Goal: Entertainment & Leisure: Browse casually

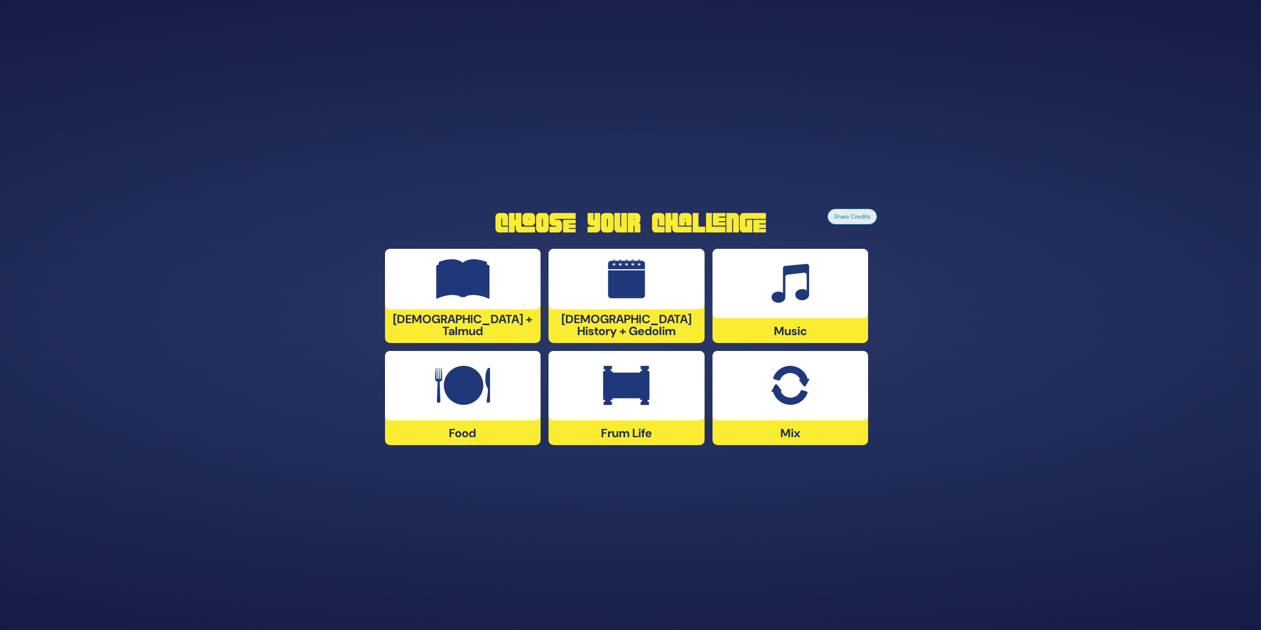
click at [818, 264] on div at bounding box center [790, 283] width 156 height 69
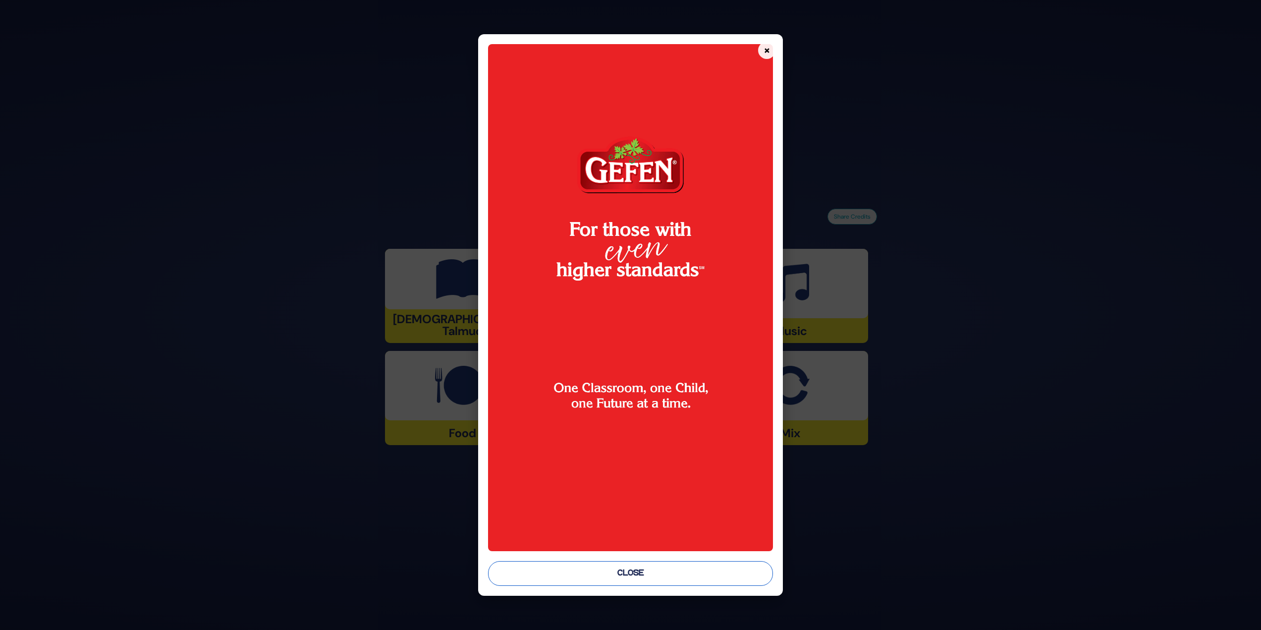
click at [702, 580] on button "Close" at bounding box center [630, 573] width 285 height 25
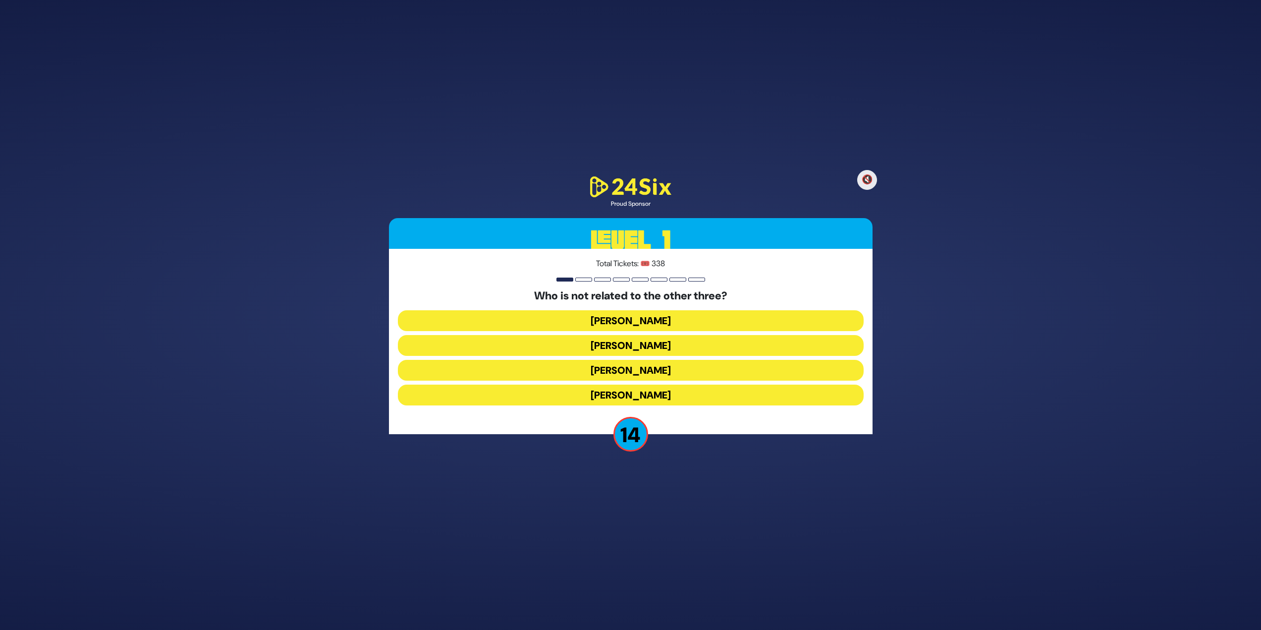
click at [615, 398] on button "Shie Fried" at bounding box center [631, 394] width 466 height 21
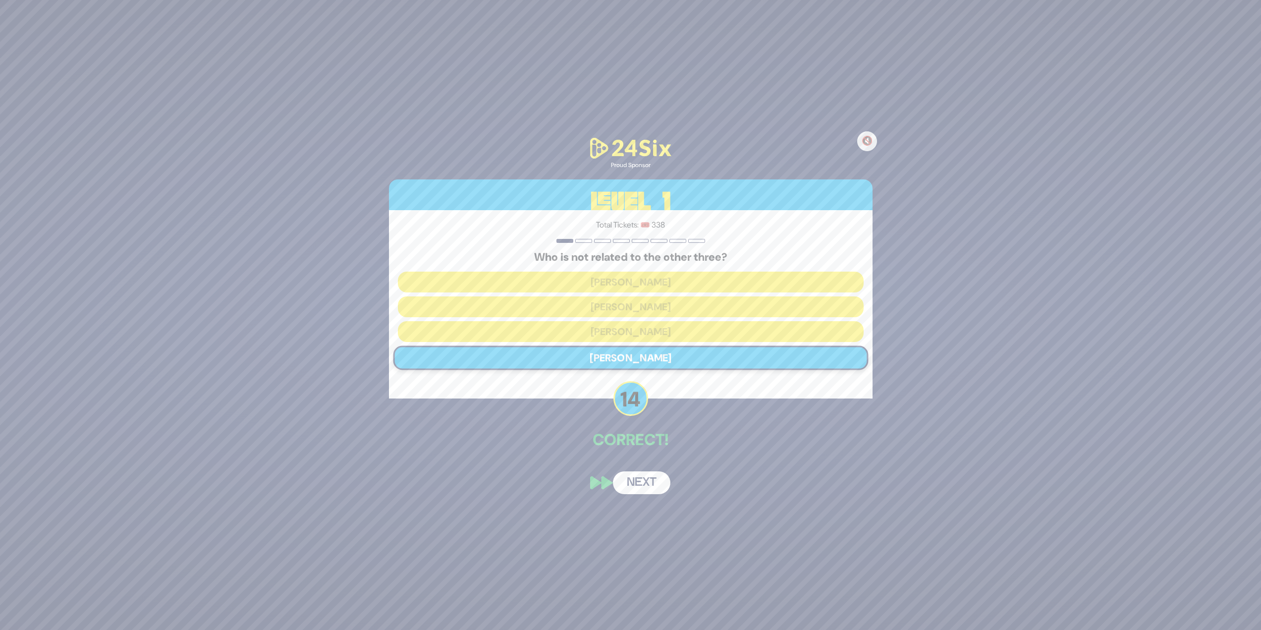
click at [650, 489] on button "Next" at bounding box center [641, 482] width 57 height 23
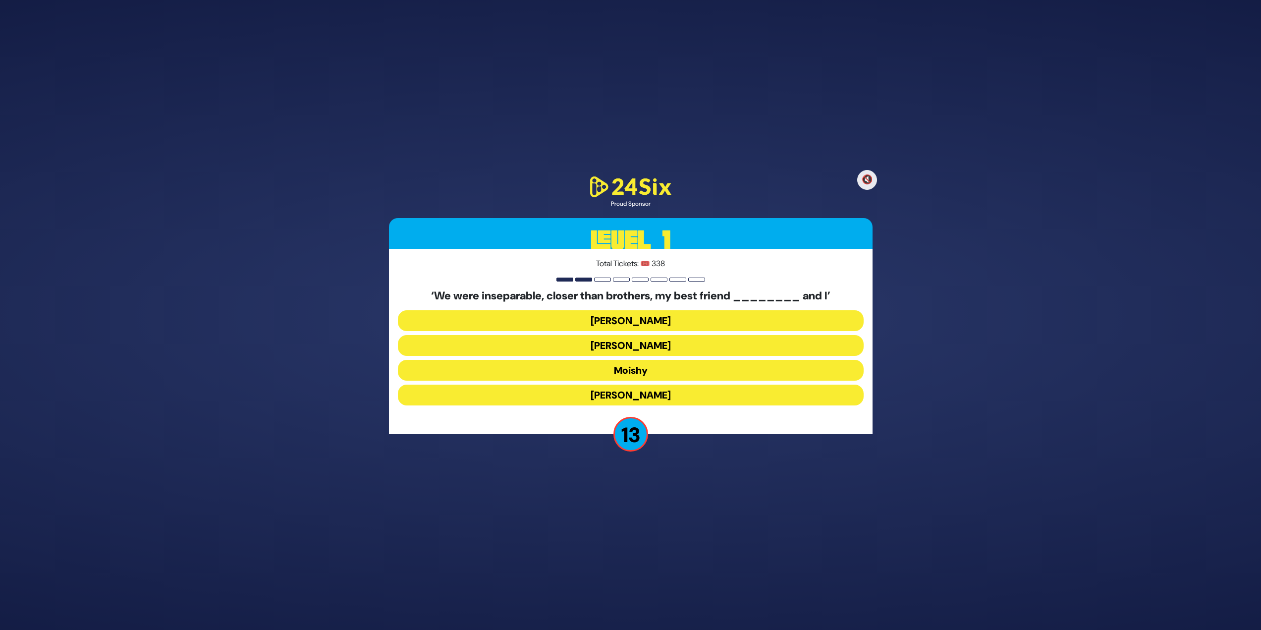
click at [606, 395] on button "Sammy" at bounding box center [631, 394] width 466 height 21
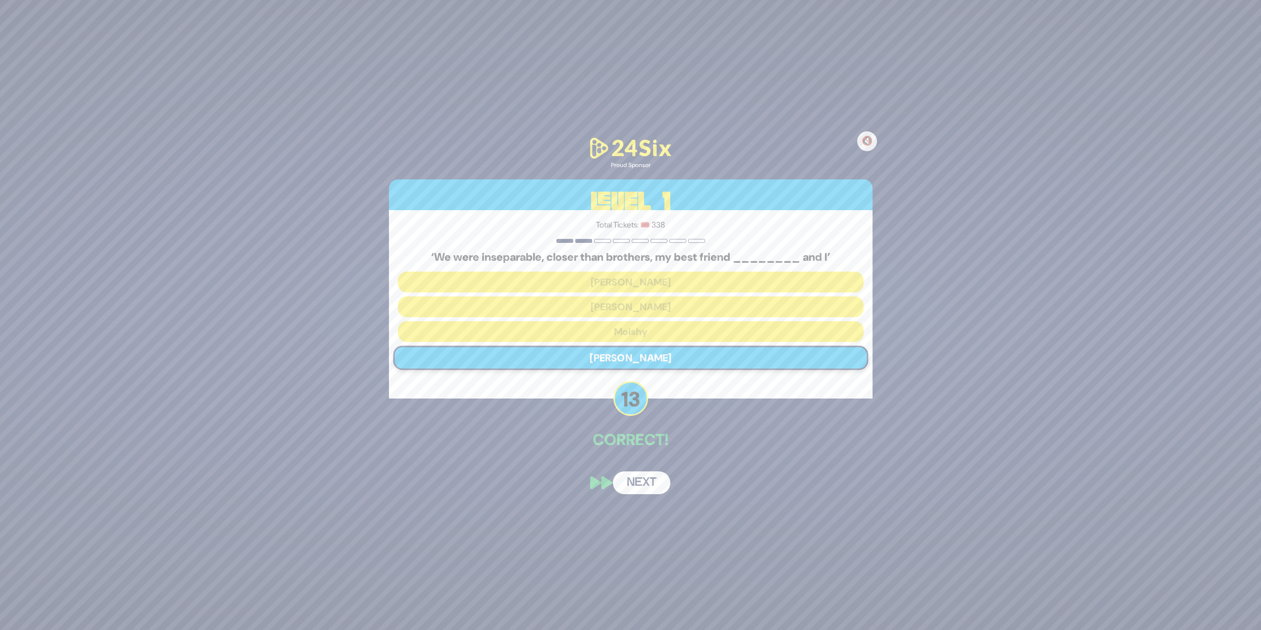
click at [651, 483] on button "Next" at bounding box center [641, 482] width 57 height 23
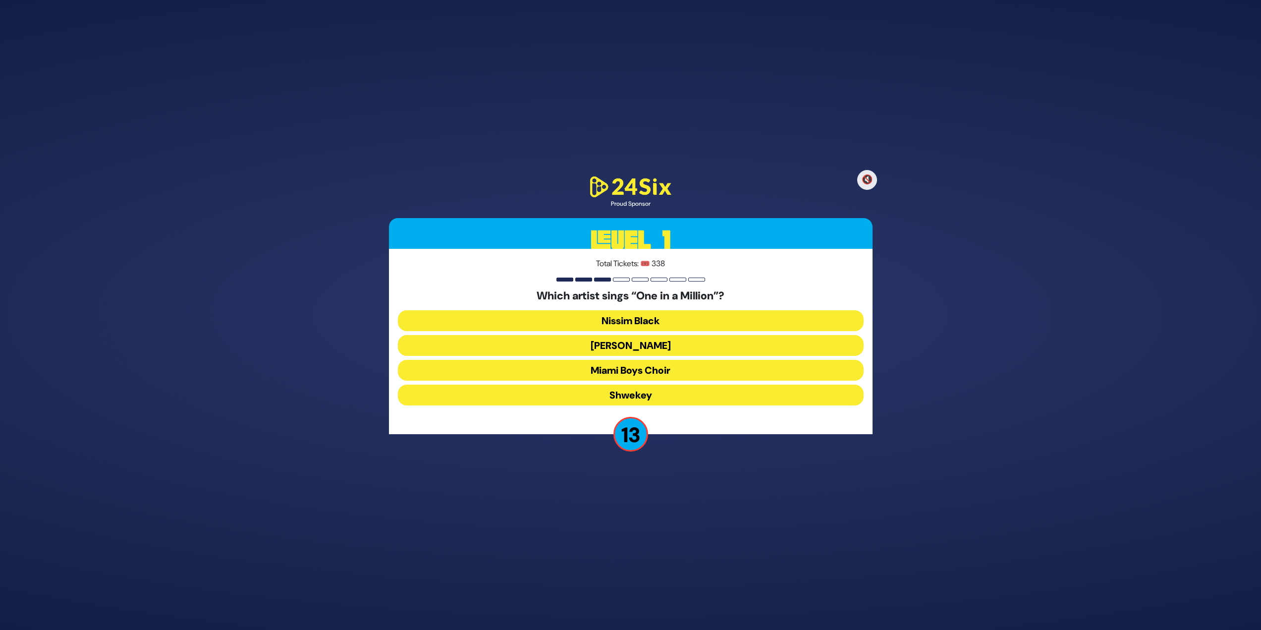
click at [602, 345] on button "Mordechai Shapiro" at bounding box center [631, 345] width 466 height 21
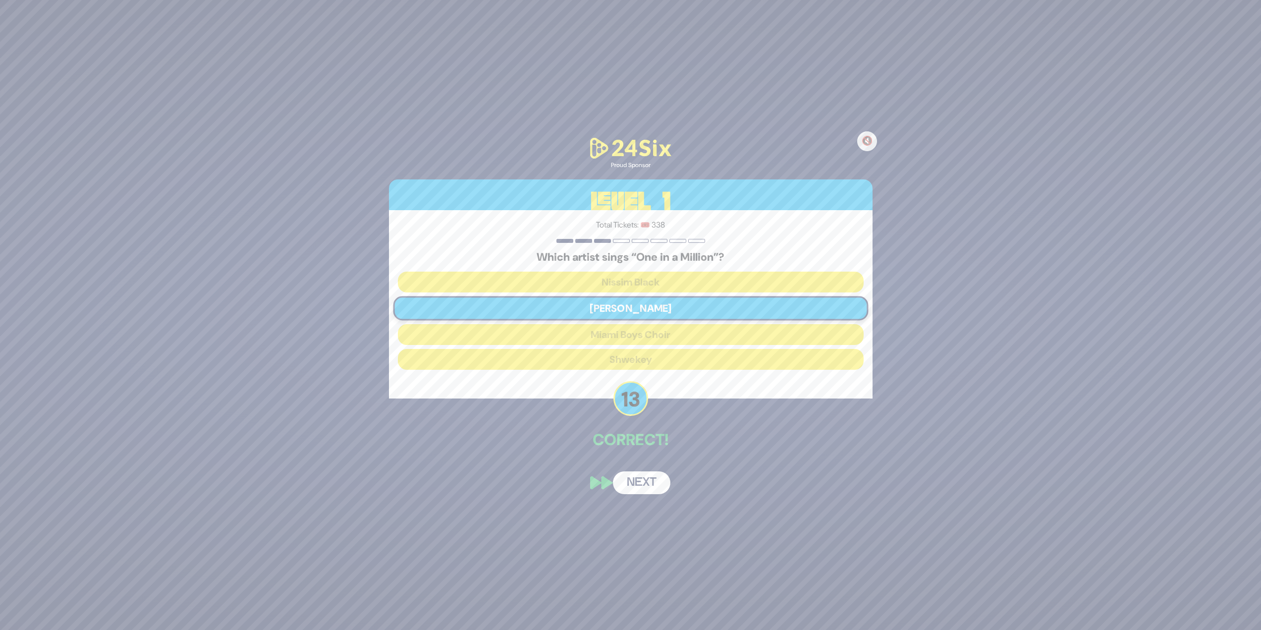
click at [647, 485] on button "Next" at bounding box center [641, 482] width 57 height 23
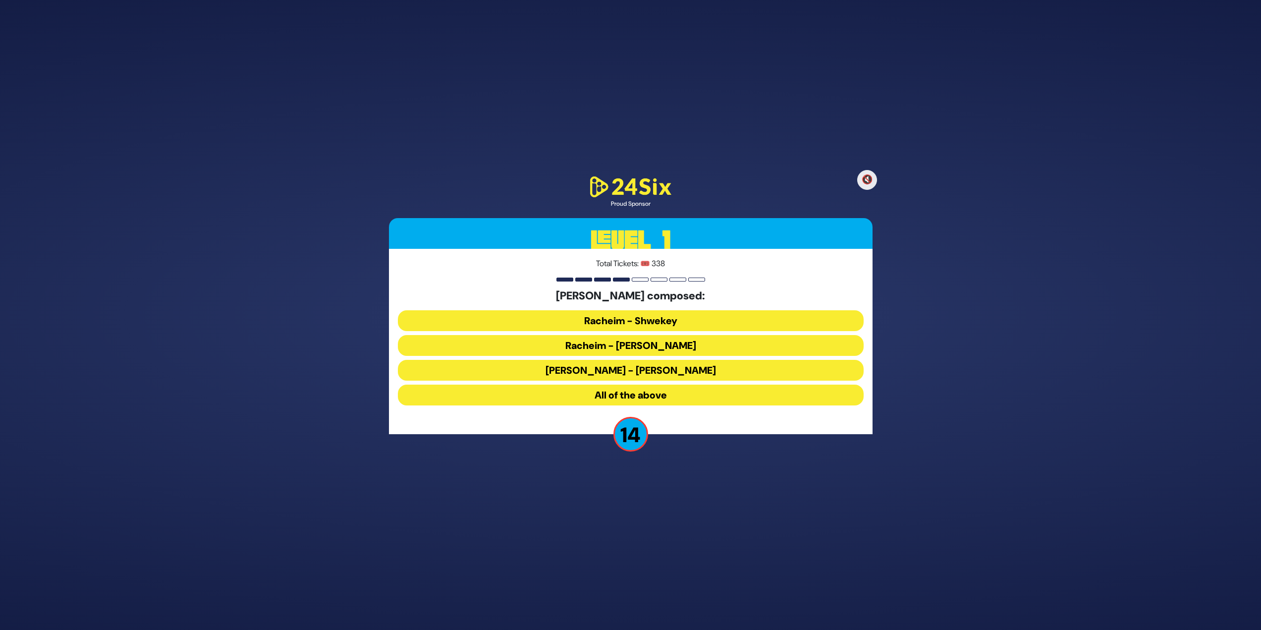
click at [635, 403] on button "All of the above" at bounding box center [631, 394] width 466 height 21
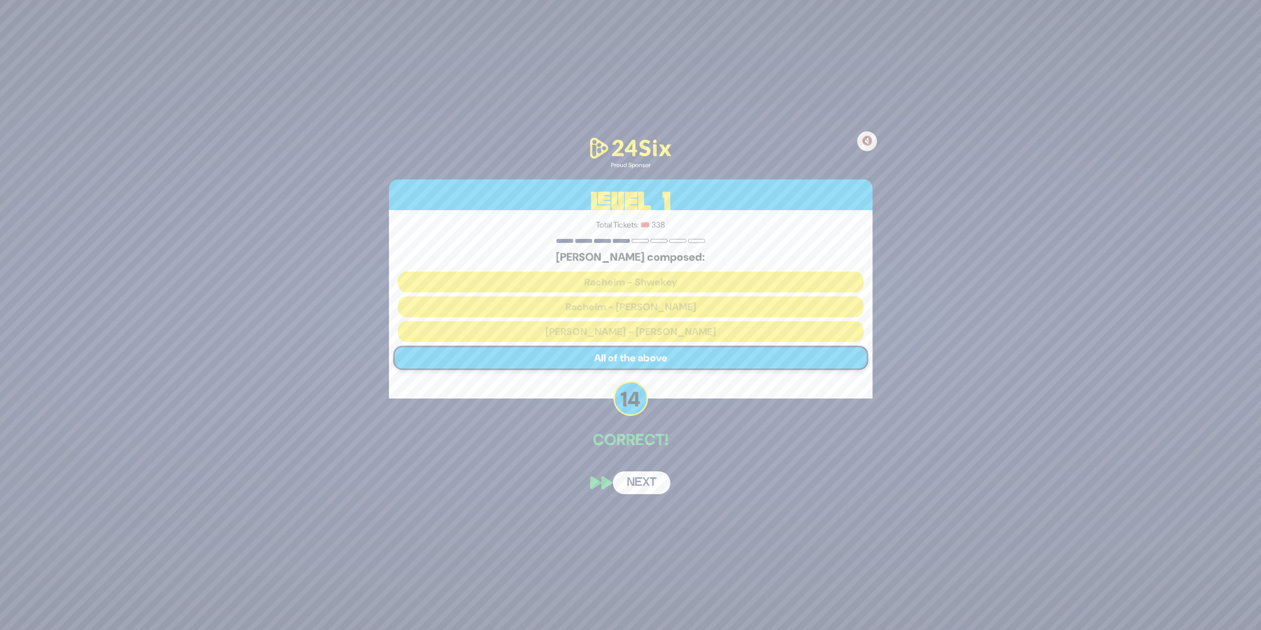
click at [646, 487] on button "Next" at bounding box center [641, 482] width 57 height 23
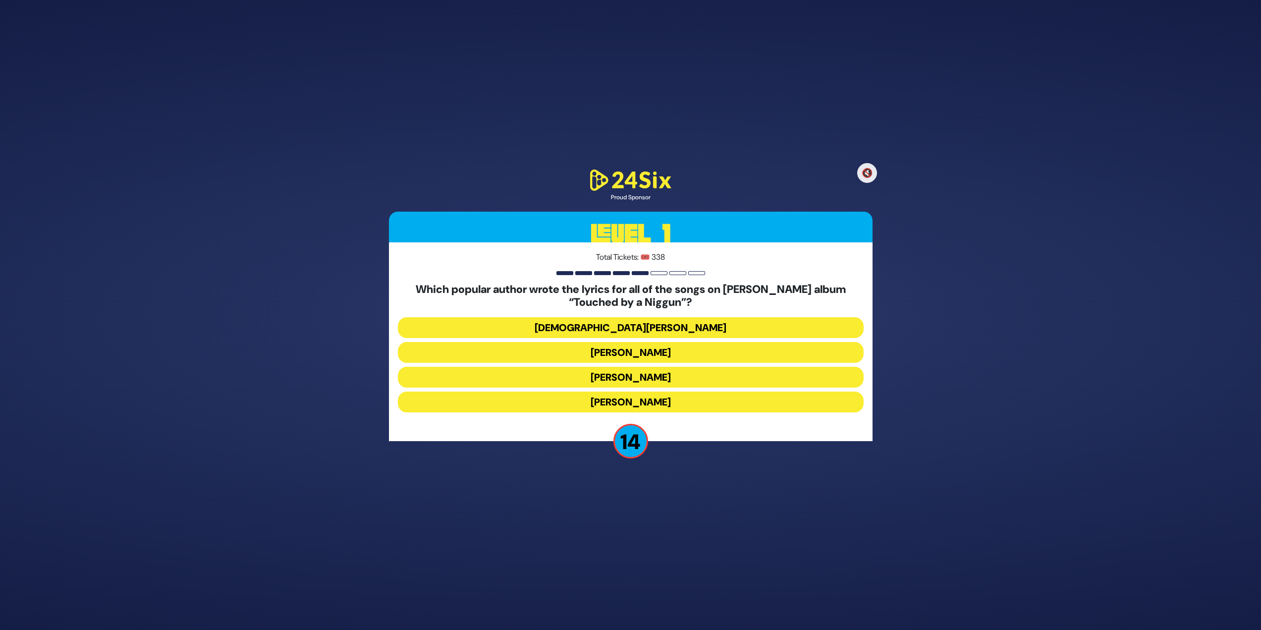
click at [618, 327] on button "Rabbi Yechiel Spero" at bounding box center [631, 327] width 466 height 21
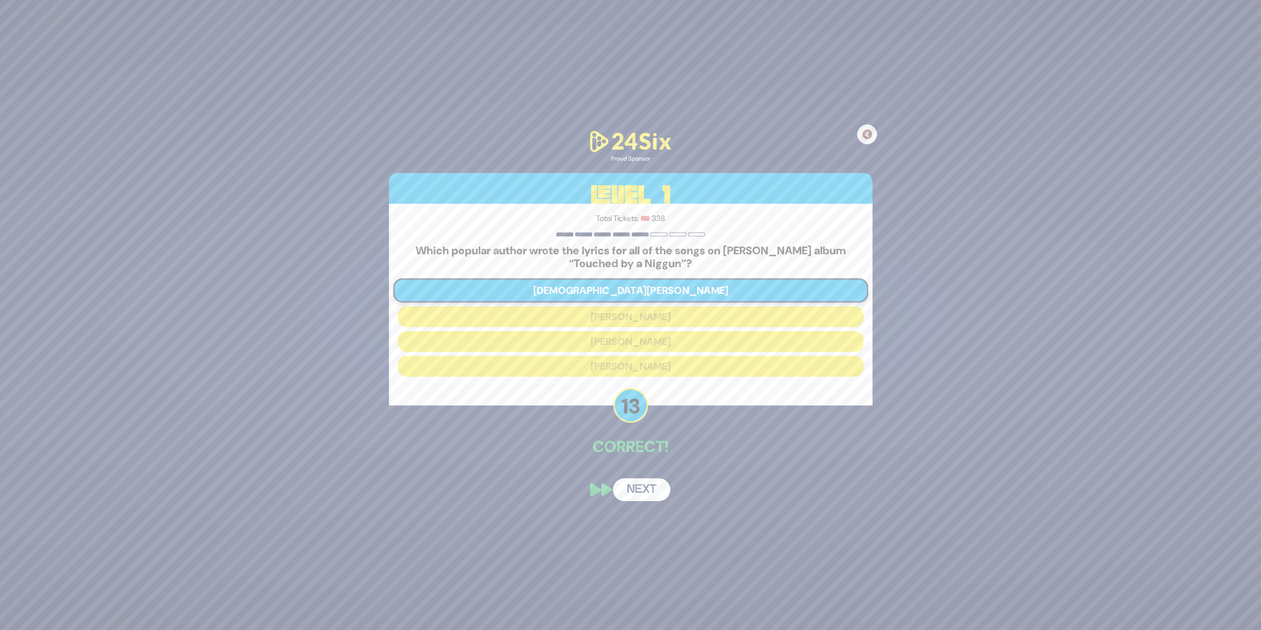
click at [624, 480] on button "Next" at bounding box center [641, 489] width 57 height 23
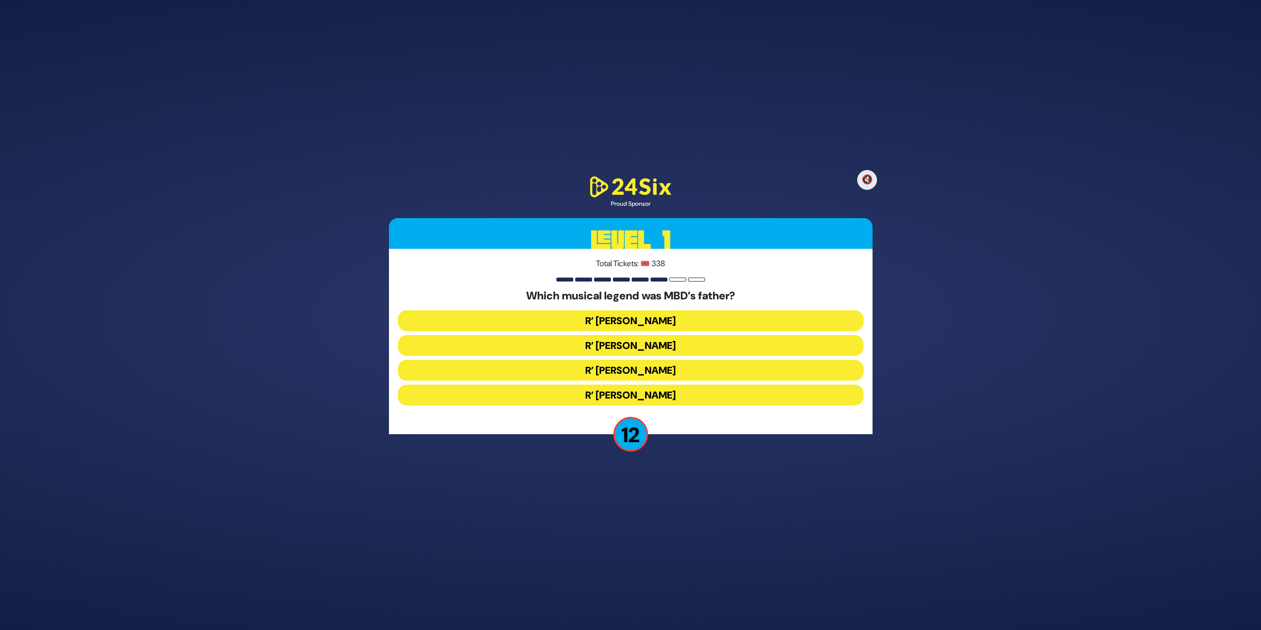
click at [607, 350] on button "R’ Duvid Werdyger" at bounding box center [631, 345] width 466 height 21
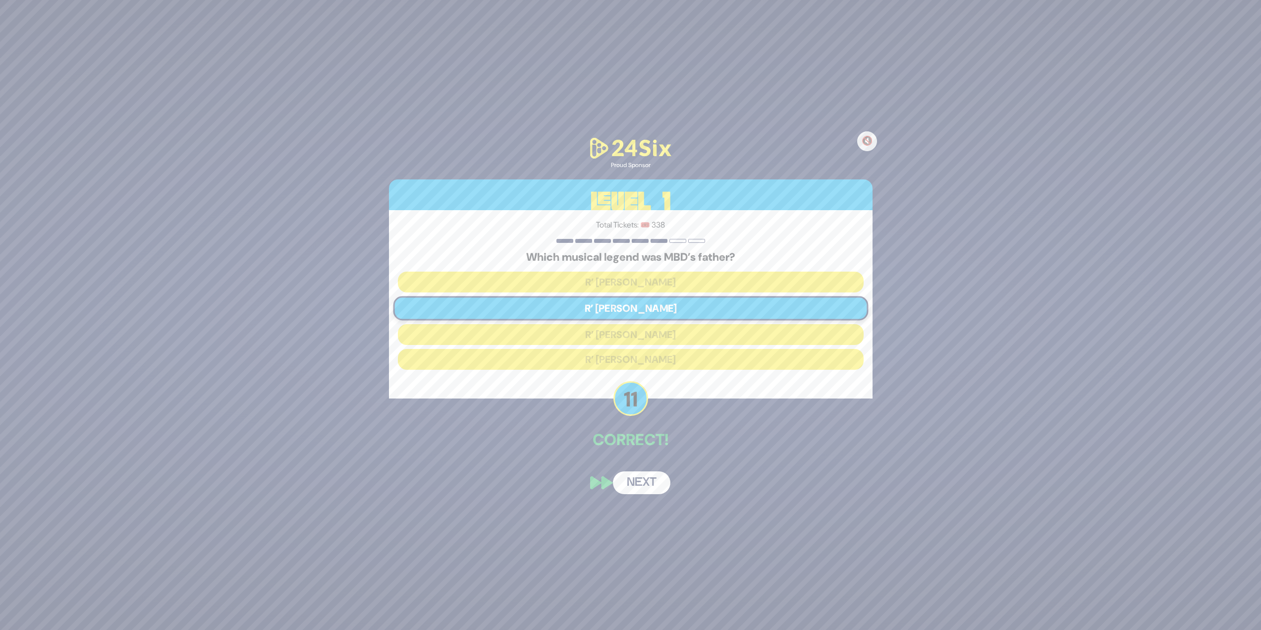
click at [644, 475] on button "Next" at bounding box center [641, 482] width 57 height 23
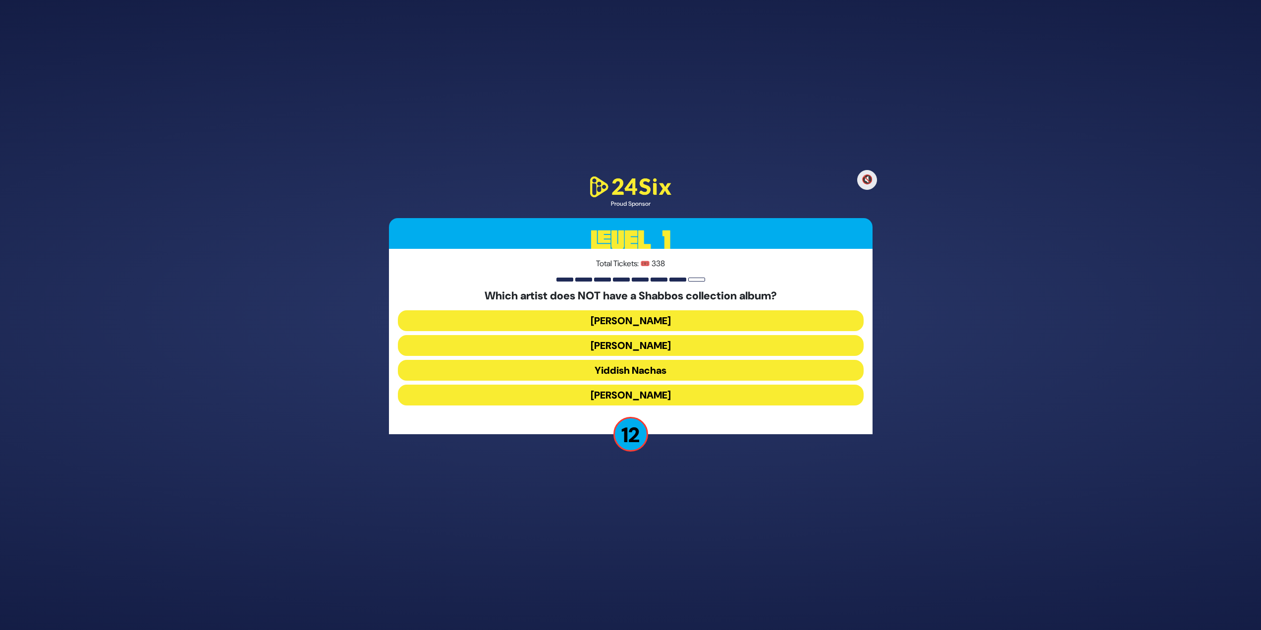
click at [611, 392] on button "Yaakov Shwekey" at bounding box center [631, 394] width 466 height 21
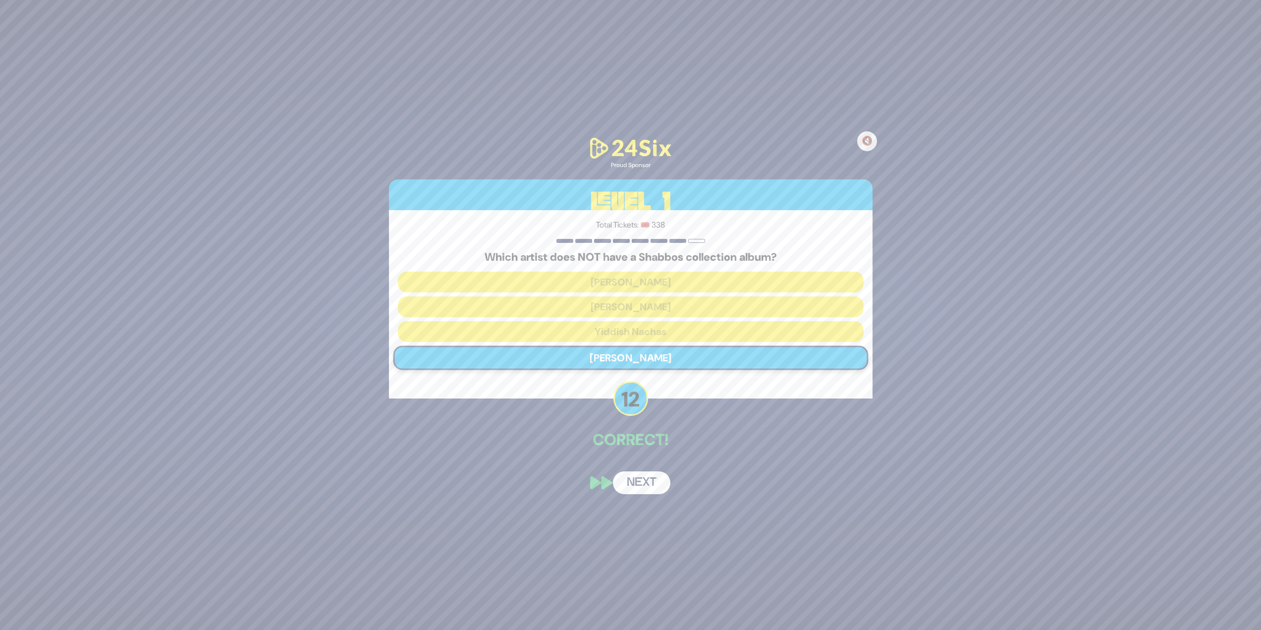
click at [635, 477] on button "Next" at bounding box center [641, 482] width 57 height 23
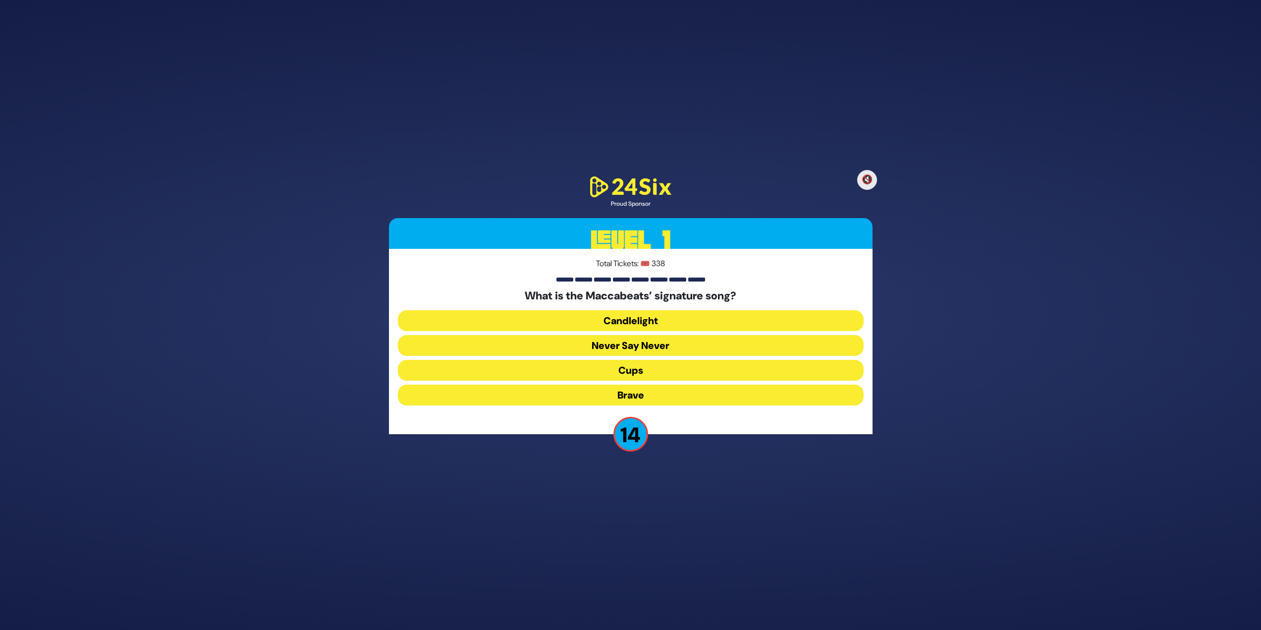
click at [587, 315] on button "Candlelight" at bounding box center [631, 320] width 466 height 21
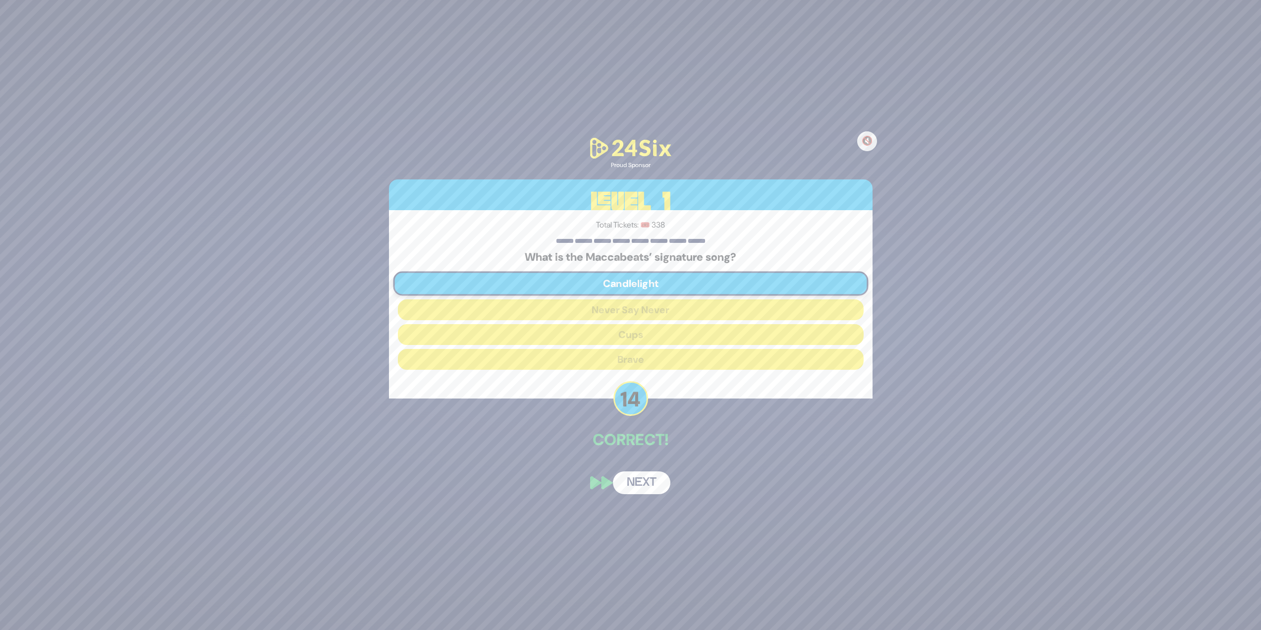
click at [627, 475] on button "Next" at bounding box center [641, 482] width 57 height 23
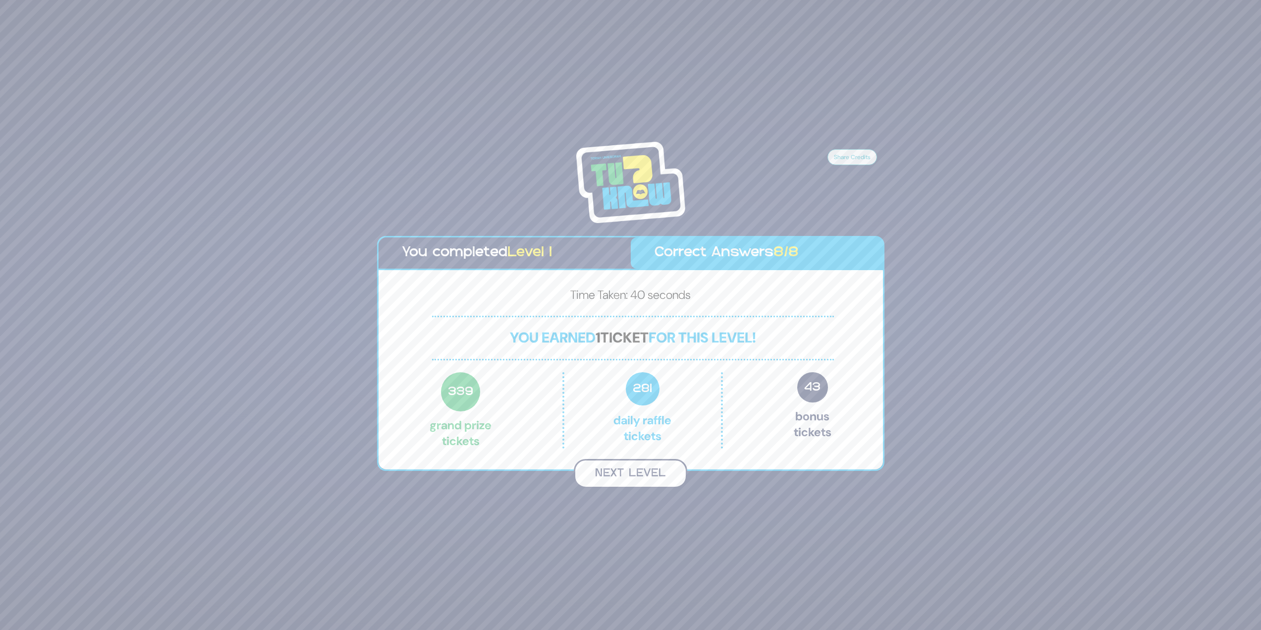
click at [629, 483] on button "Next Level" at bounding box center [630, 473] width 113 height 29
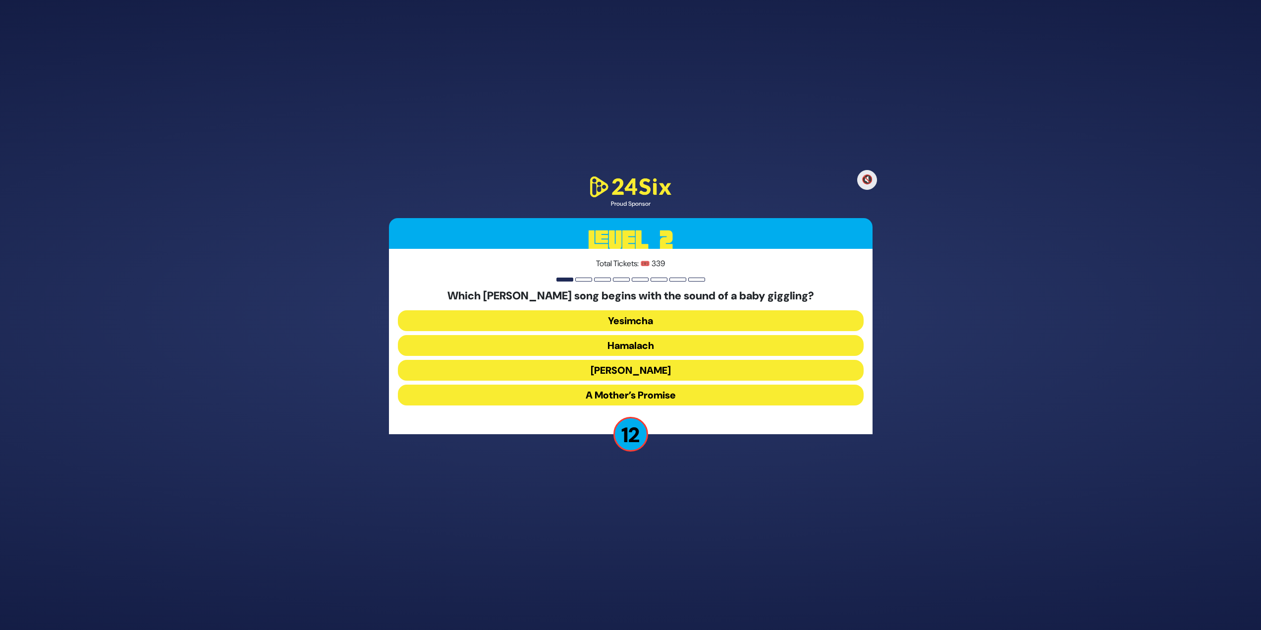
click at [607, 323] on button "Yesimcha" at bounding box center [631, 320] width 466 height 21
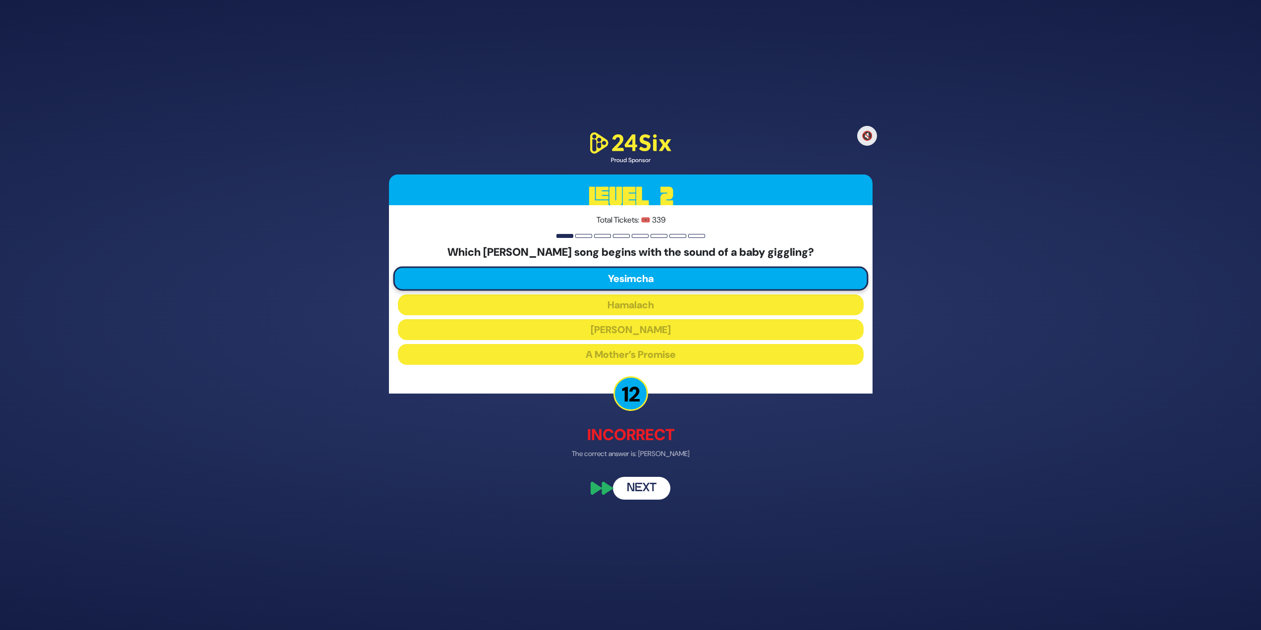
click at [633, 489] on button "Next" at bounding box center [641, 488] width 57 height 23
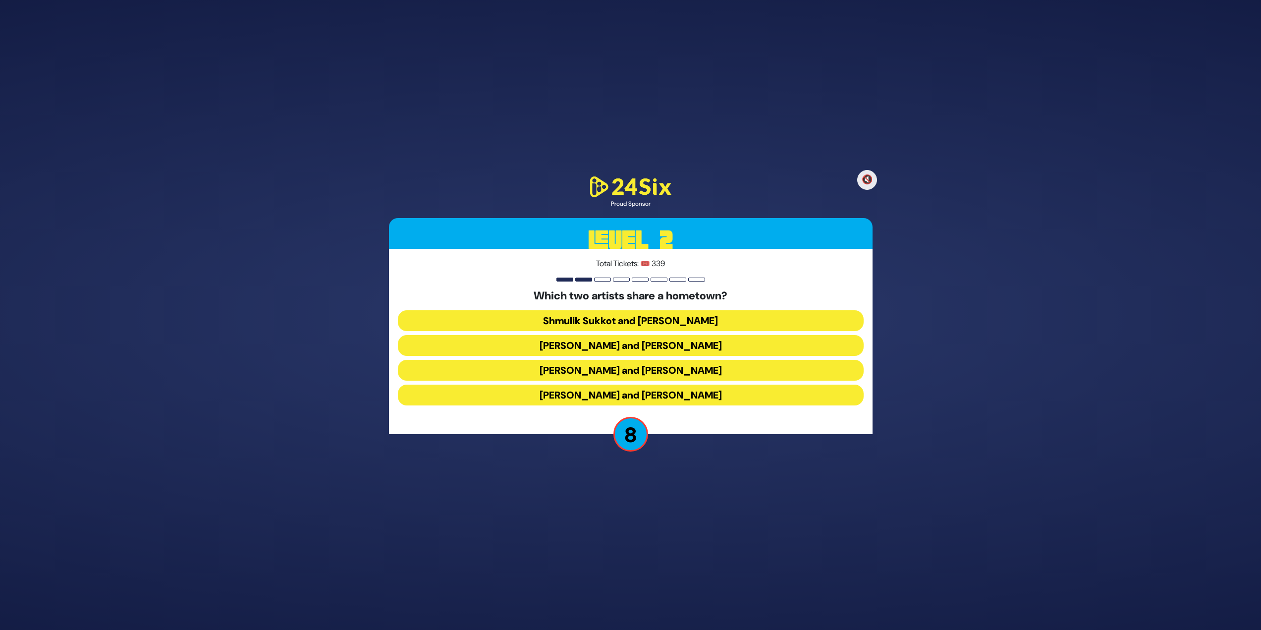
click at [546, 325] on button "Shmulik Sukkot and Ari Goldwag" at bounding box center [631, 320] width 466 height 21
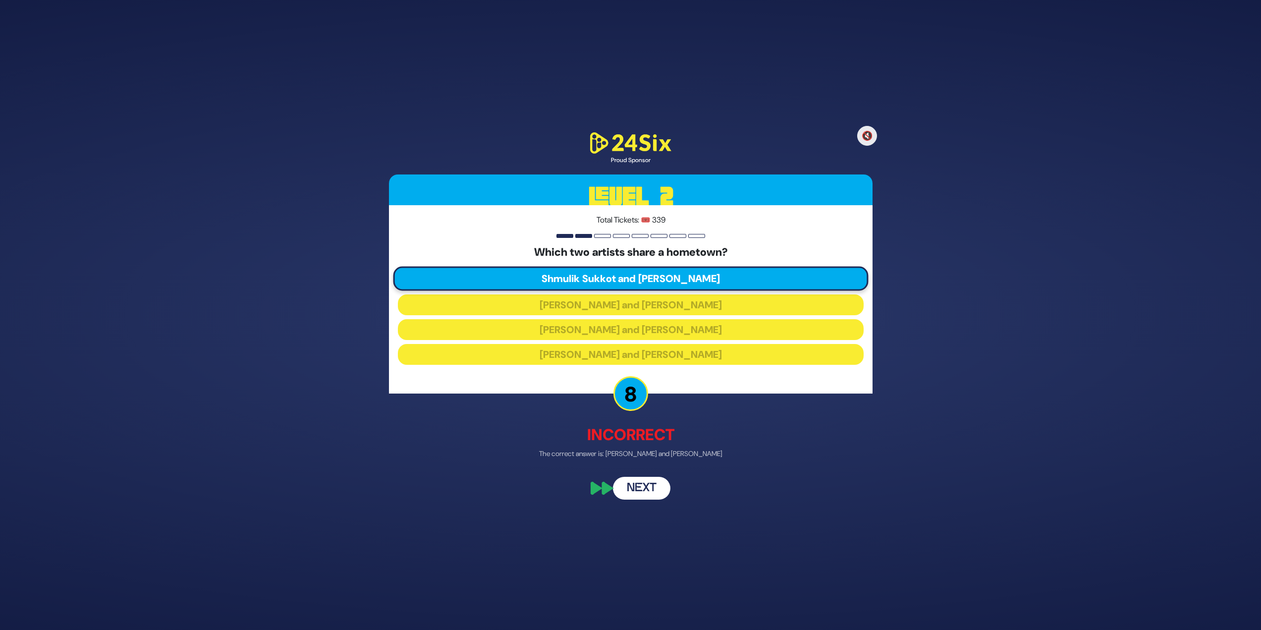
click at [621, 477] on button "Next" at bounding box center [641, 488] width 57 height 23
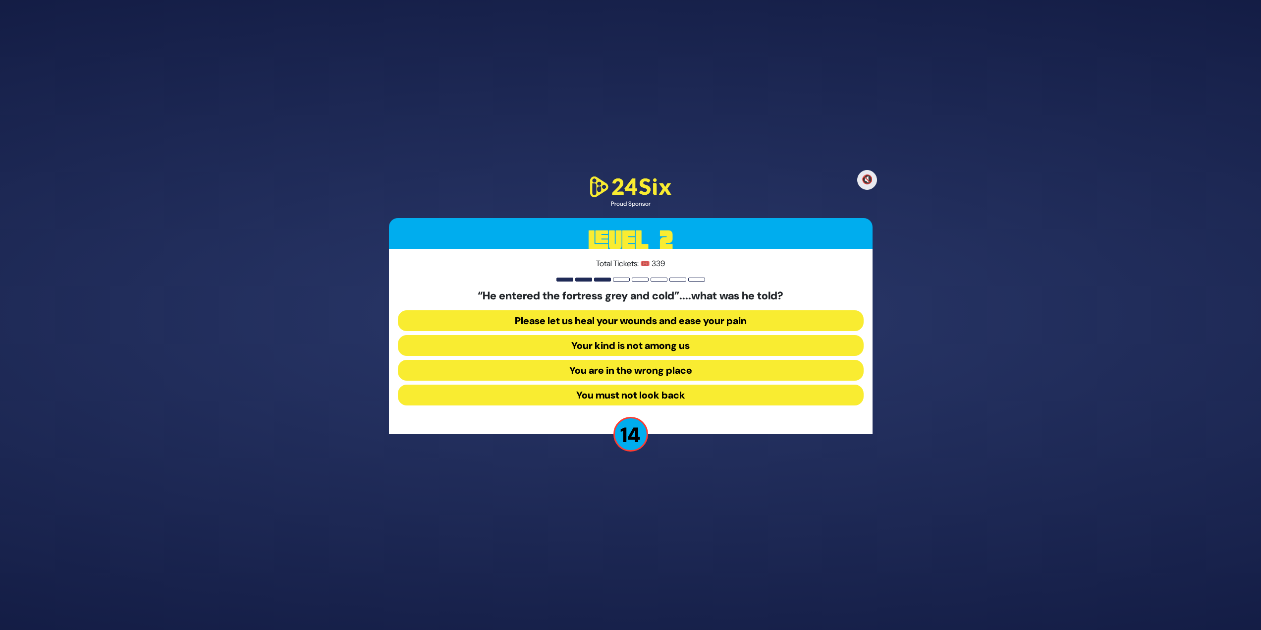
click at [623, 346] on button "Your kind is not among us" at bounding box center [631, 345] width 466 height 21
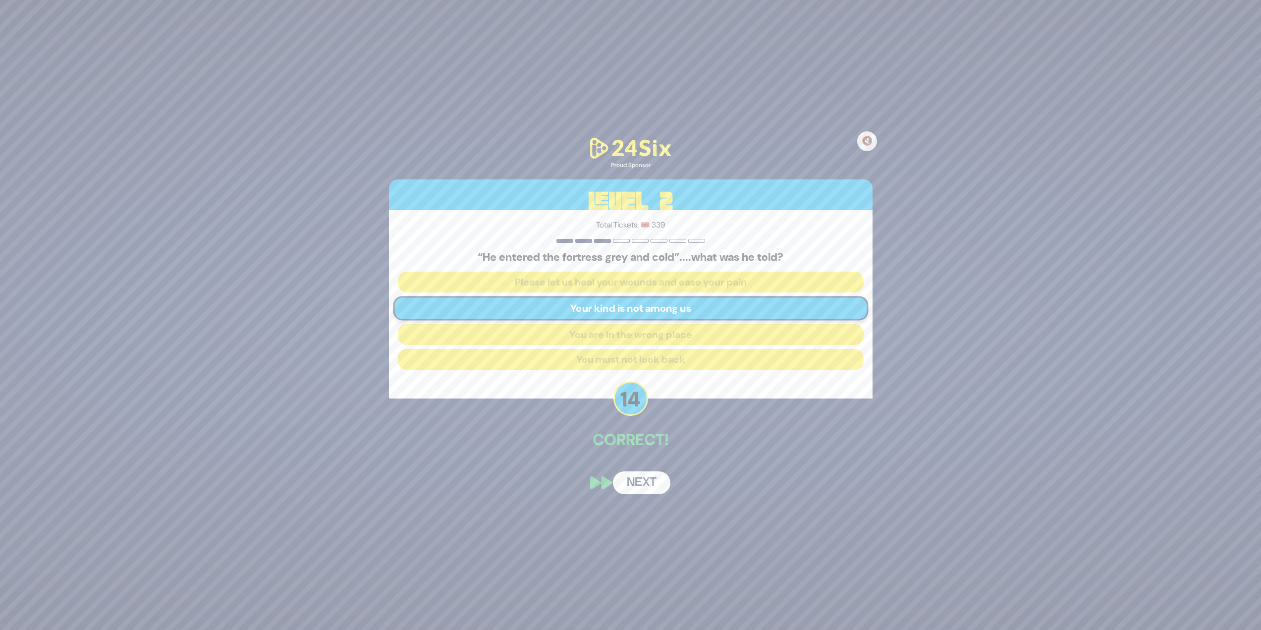
click at [634, 486] on button "Next" at bounding box center [641, 482] width 57 height 23
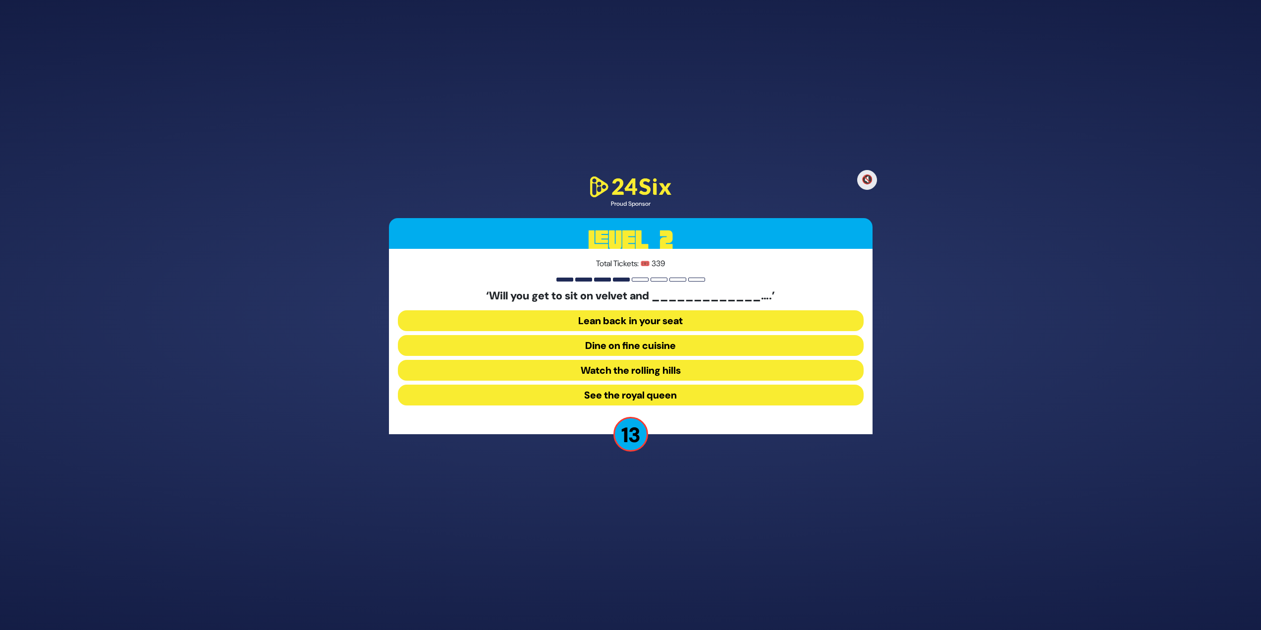
click at [576, 347] on button "Dine on fine cuisine" at bounding box center [631, 345] width 466 height 21
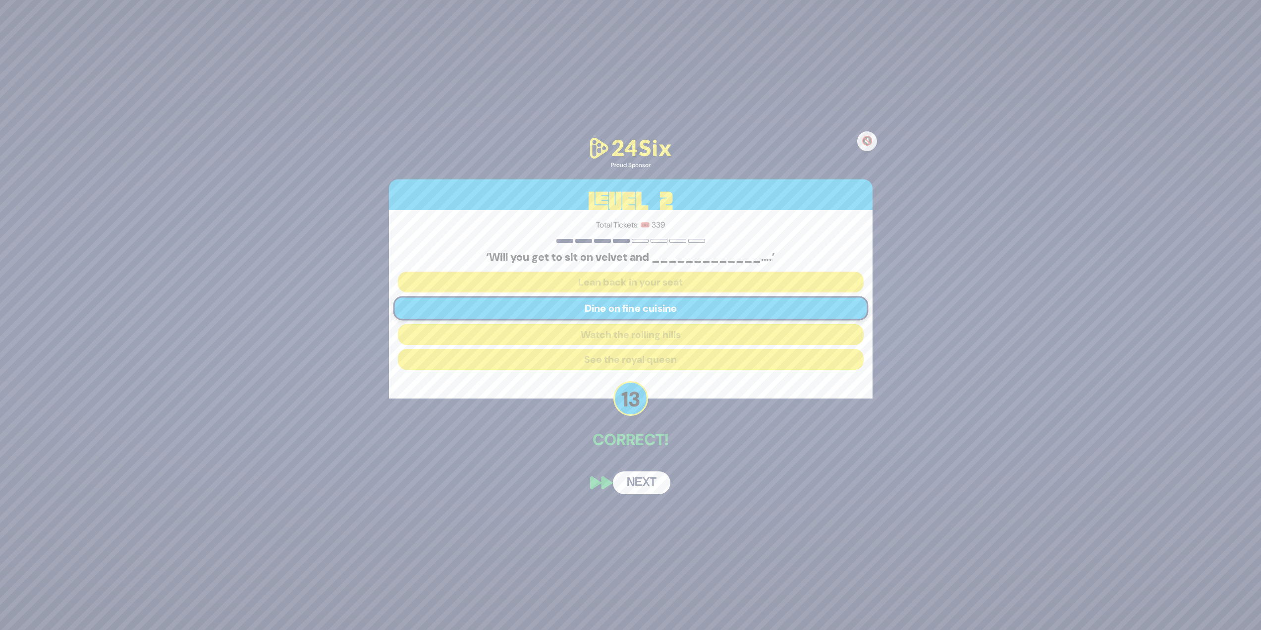
click at [618, 488] on button "Next" at bounding box center [641, 482] width 57 height 23
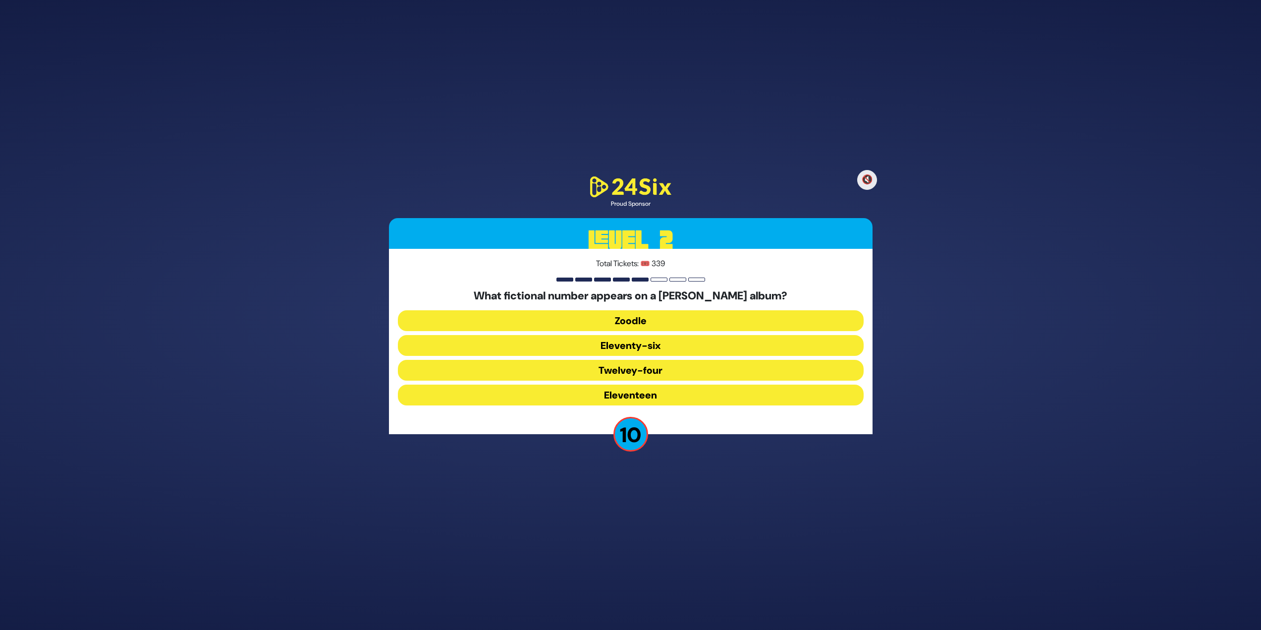
click at [591, 351] on button "Eleventy-six" at bounding box center [631, 345] width 466 height 21
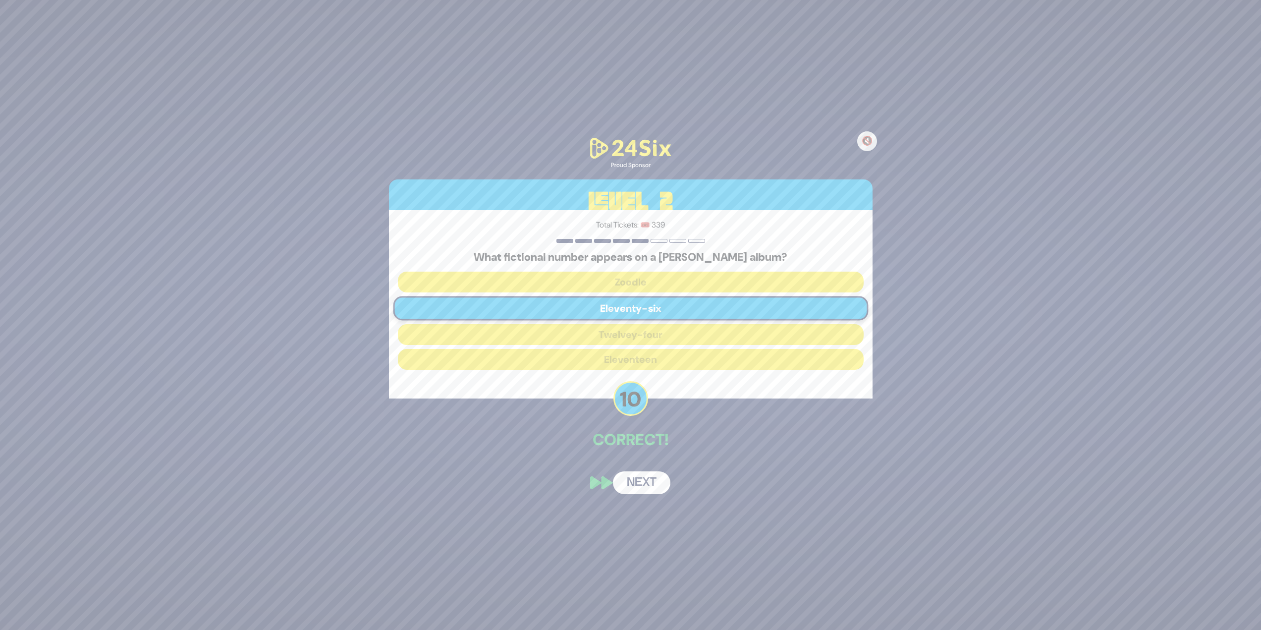
click at [651, 489] on button "Next" at bounding box center [641, 482] width 57 height 23
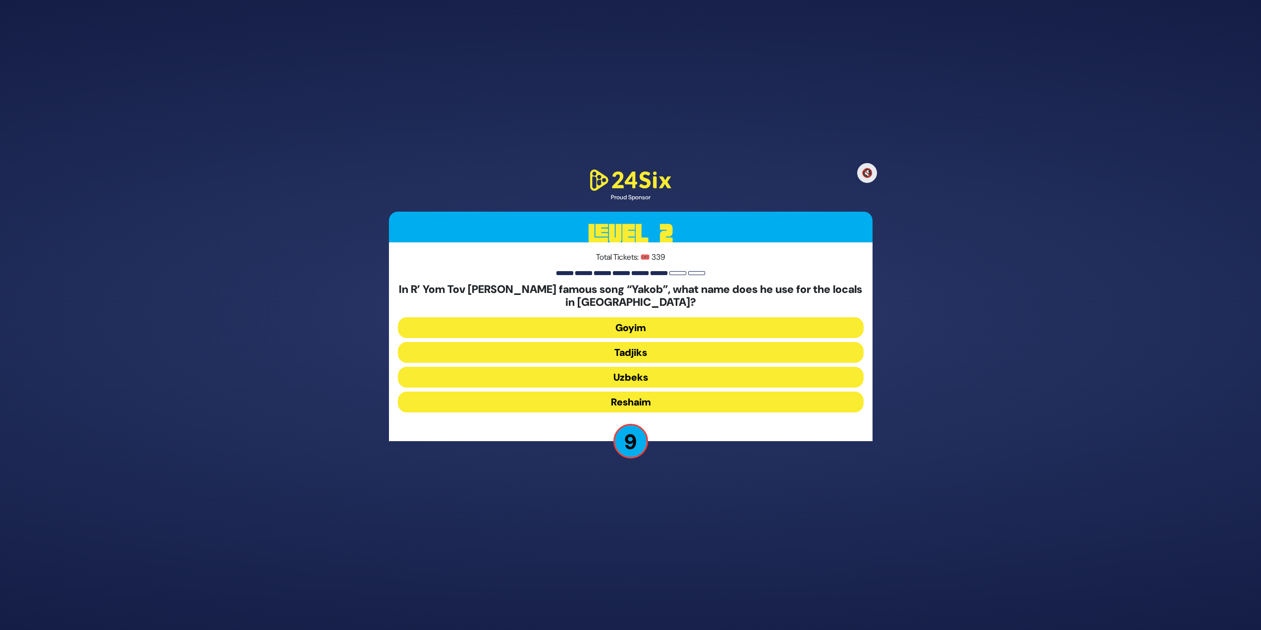
click at [597, 356] on button "Tadjiks" at bounding box center [631, 352] width 466 height 21
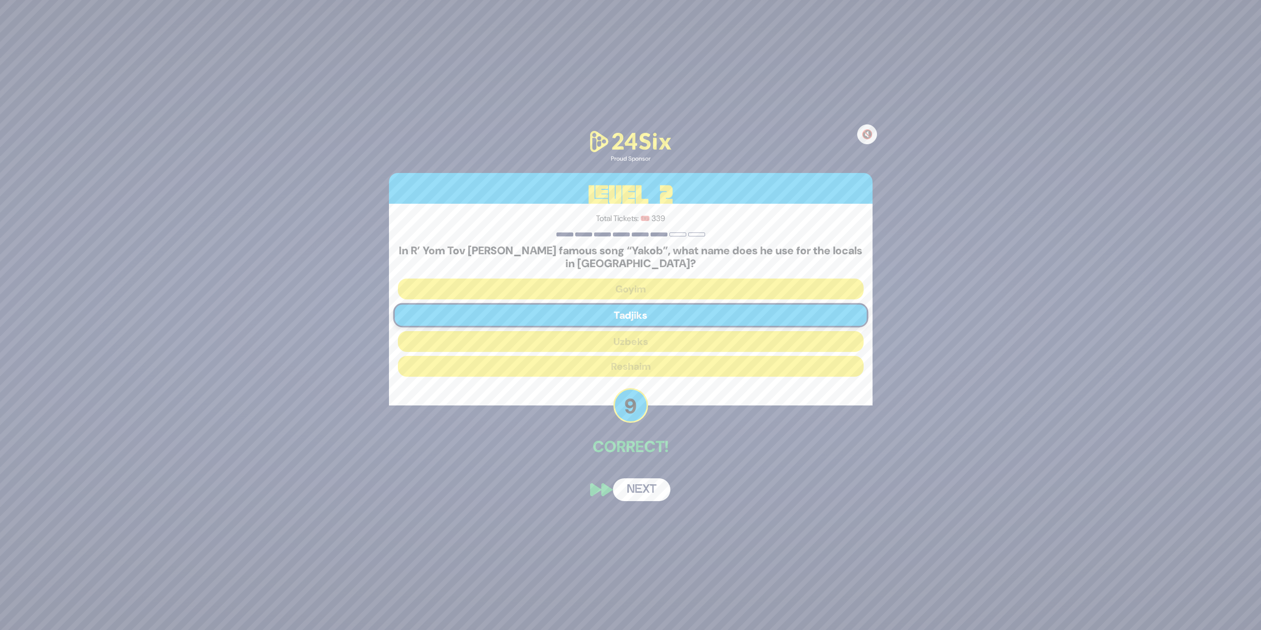
click at [645, 503] on div "🔇 Proud Sponsor Level 2 Total Tickets: 🎟️ 339 In R’ Yom Tov Ehrlich’s famous so…" at bounding box center [630, 314] width 507 height 395
click at [634, 480] on button "Next" at bounding box center [641, 489] width 57 height 23
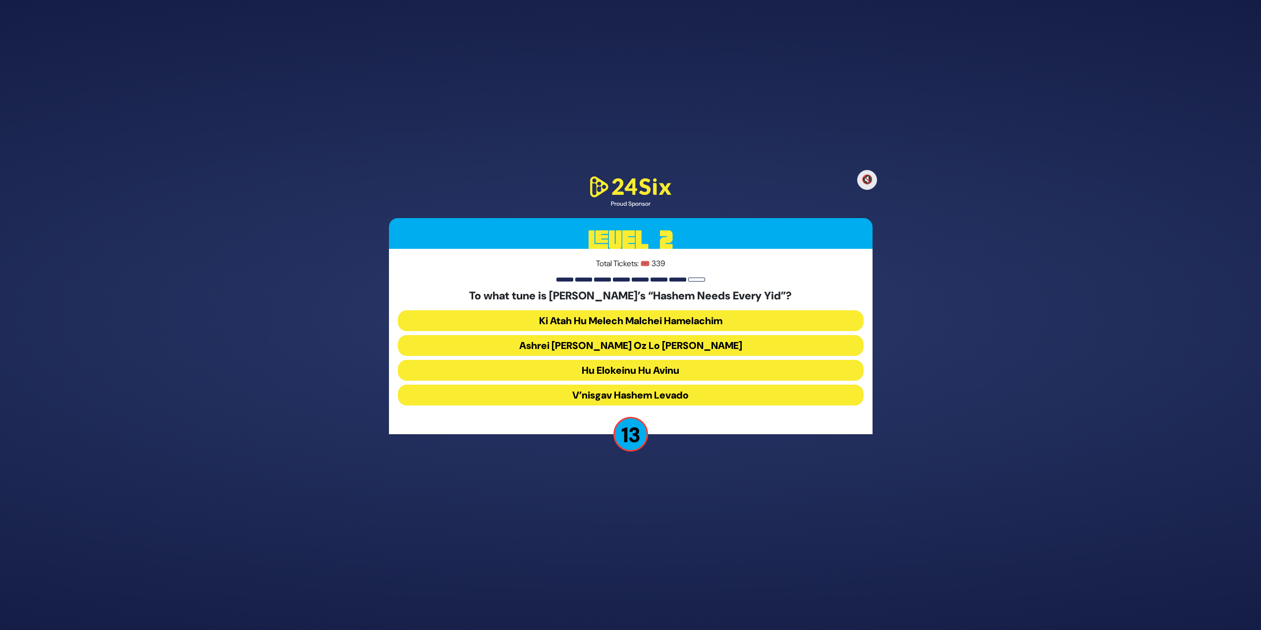
click at [578, 343] on button "Ashrei Adam Oz Lo Bach" at bounding box center [631, 345] width 466 height 21
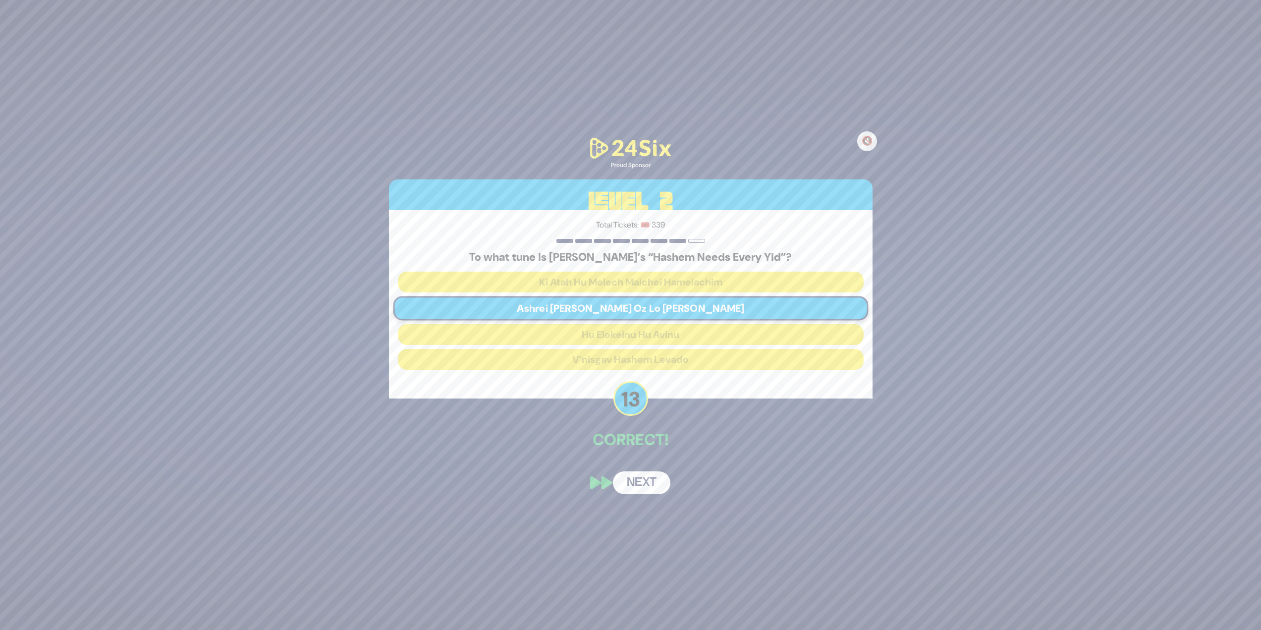
click at [640, 489] on button "Next" at bounding box center [641, 482] width 57 height 23
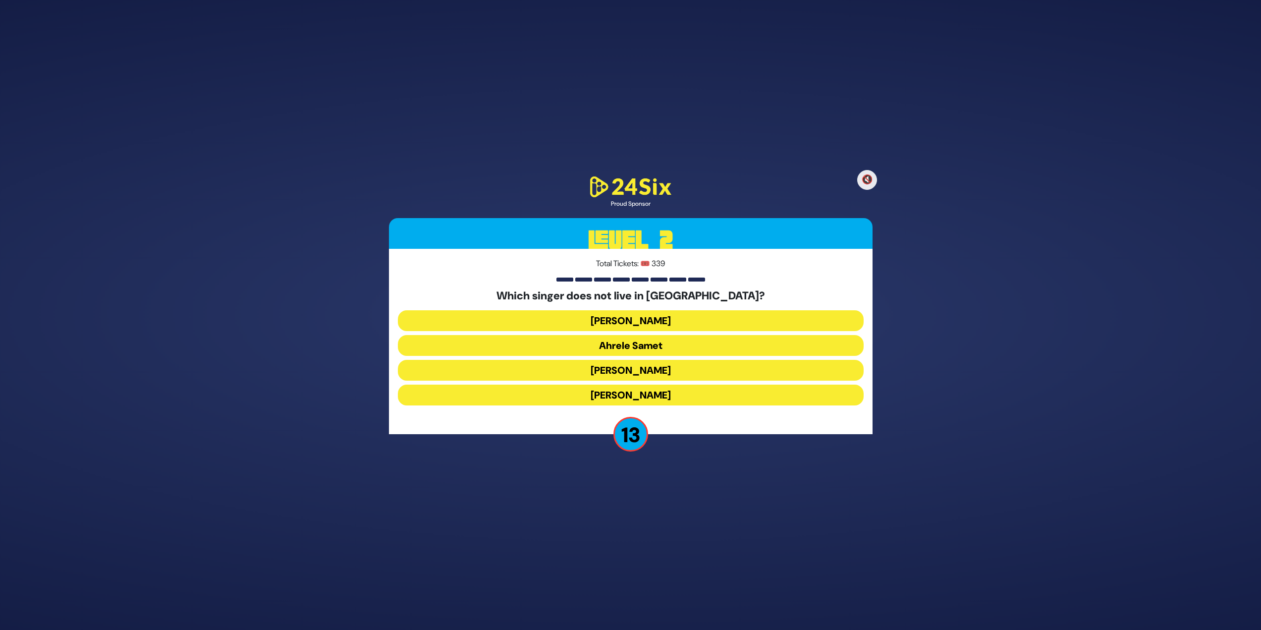
click at [621, 391] on button "Eitan Katz" at bounding box center [631, 394] width 466 height 21
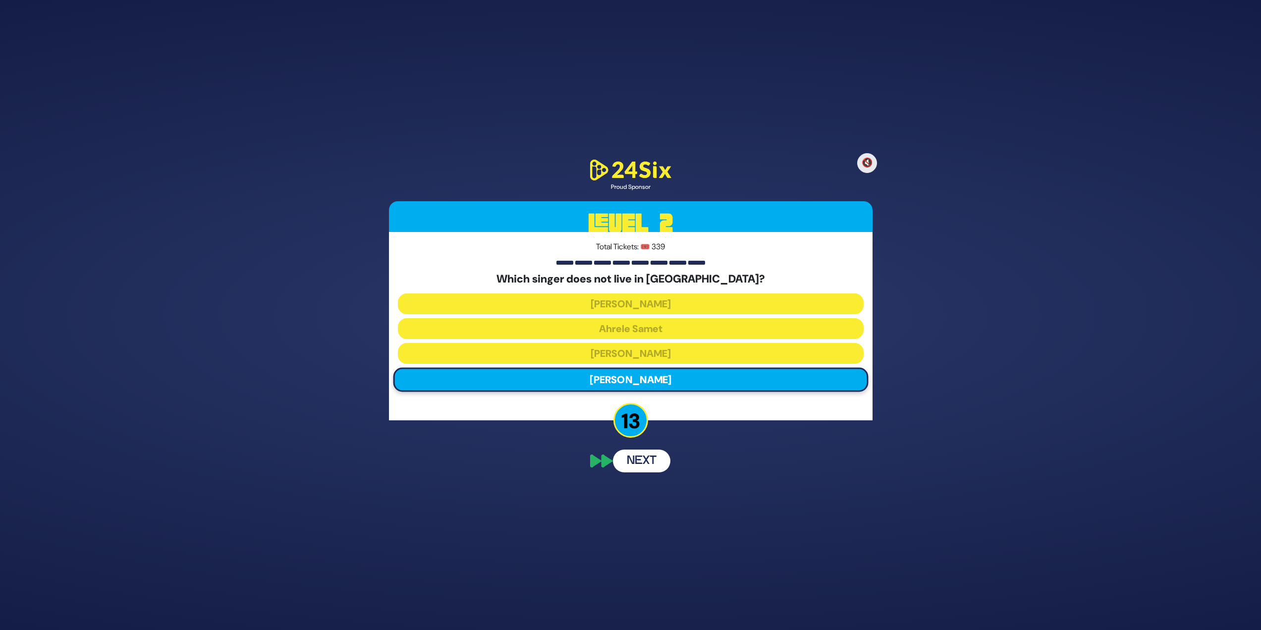
click at [611, 473] on div "🔇 Proud Sponsor Level 2 Total Tickets: 🎟️ 339 Which singer does not live in Isr…" at bounding box center [630, 315] width 507 height 339
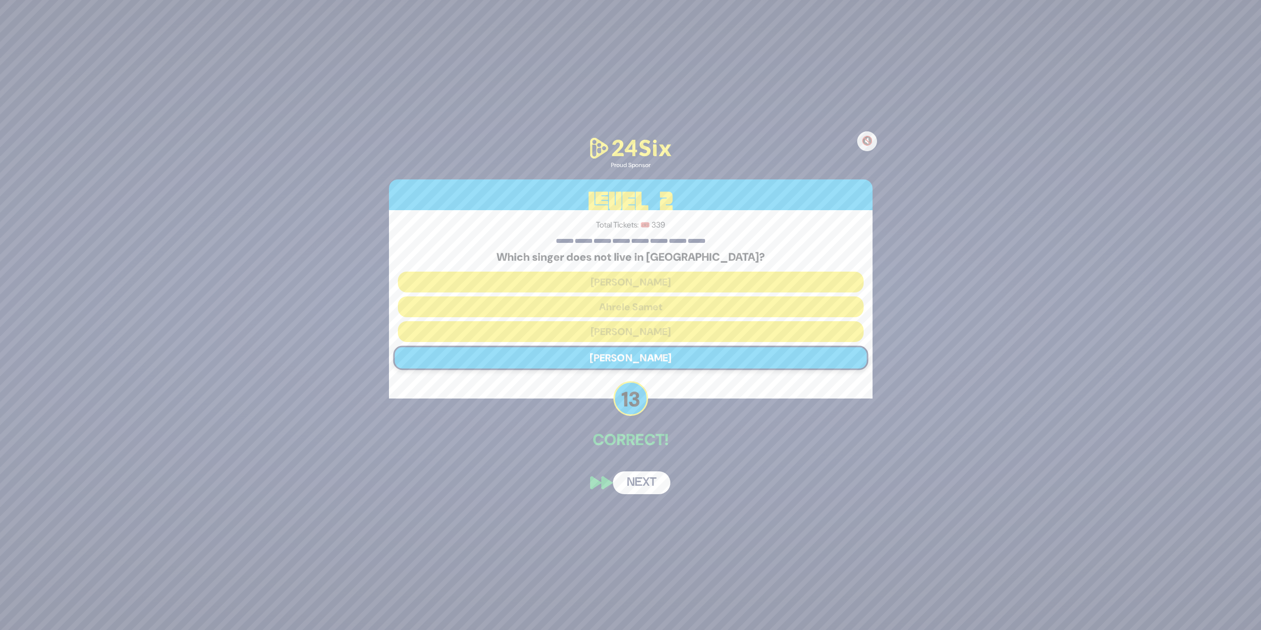
click at [647, 484] on button "Next" at bounding box center [641, 482] width 57 height 23
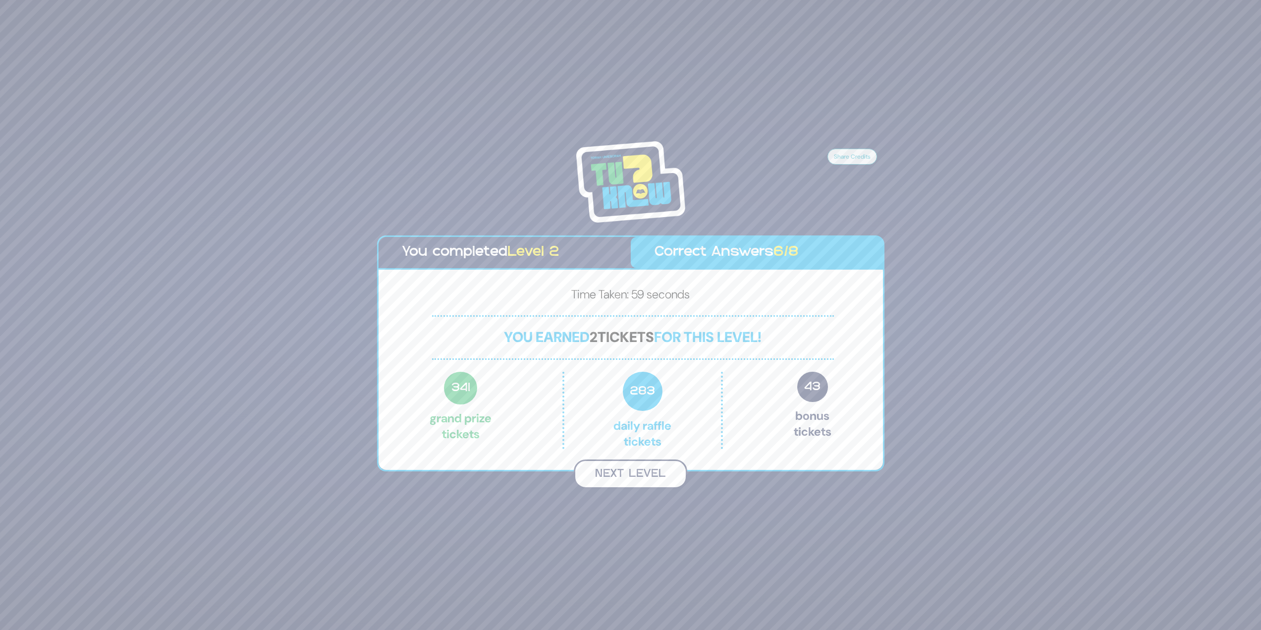
click at [647, 483] on button "Next Level" at bounding box center [630, 473] width 113 height 29
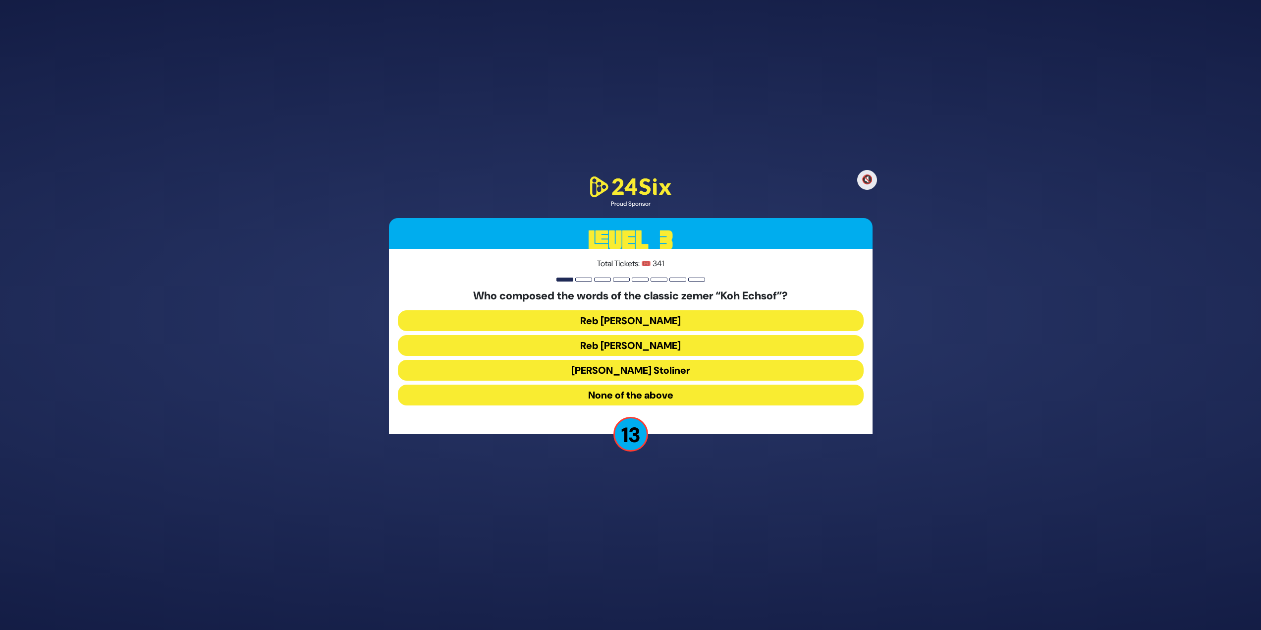
click at [599, 341] on button "Reb Aharon Karliner" at bounding box center [631, 345] width 466 height 21
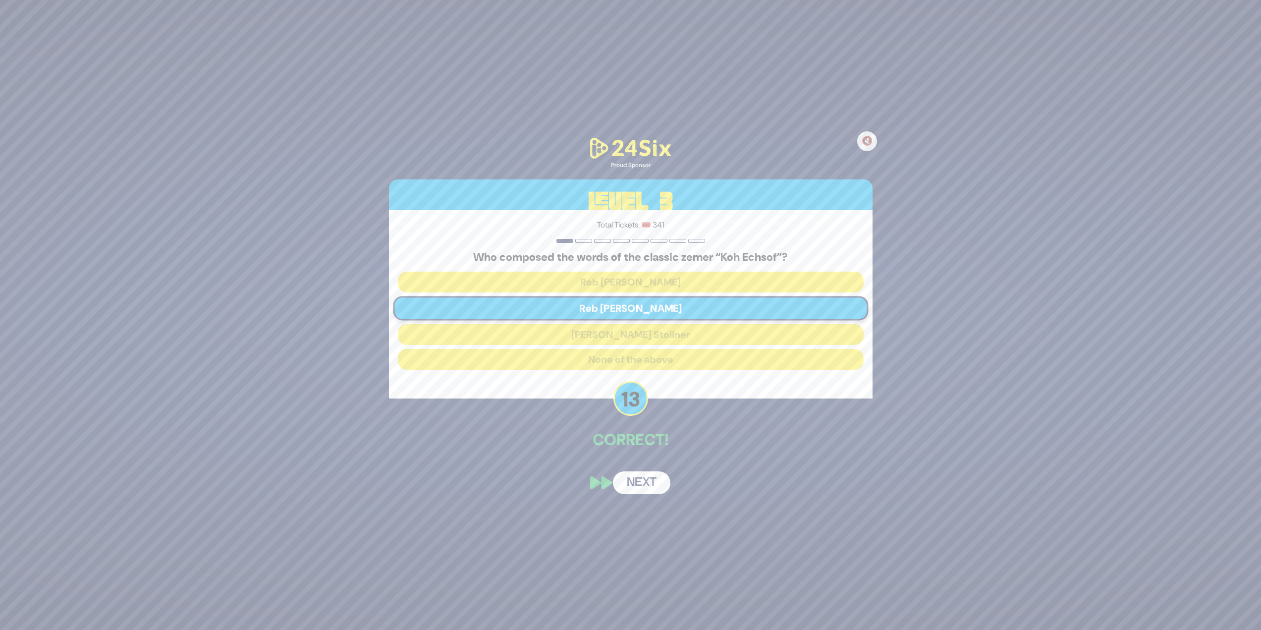
click at [646, 500] on div "🔇 Proud Sponsor Level 3 Total Tickets: 🎟️ 341 Who composed the words of the cla…" at bounding box center [630, 315] width 507 height 382
click at [635, 481] on button "Next" at bounding box center [641, 482] width 57 height 23
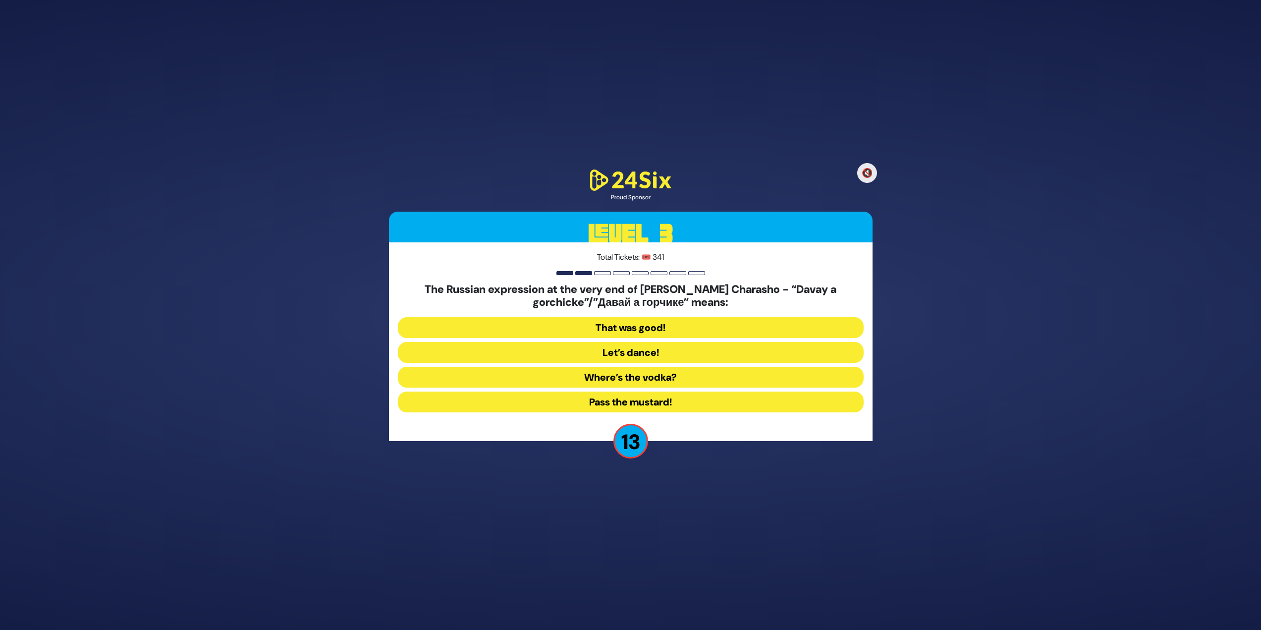
click at [625, 411] on button "Pass the mustard!" at bounding box center [631, 401] width 466 height 21
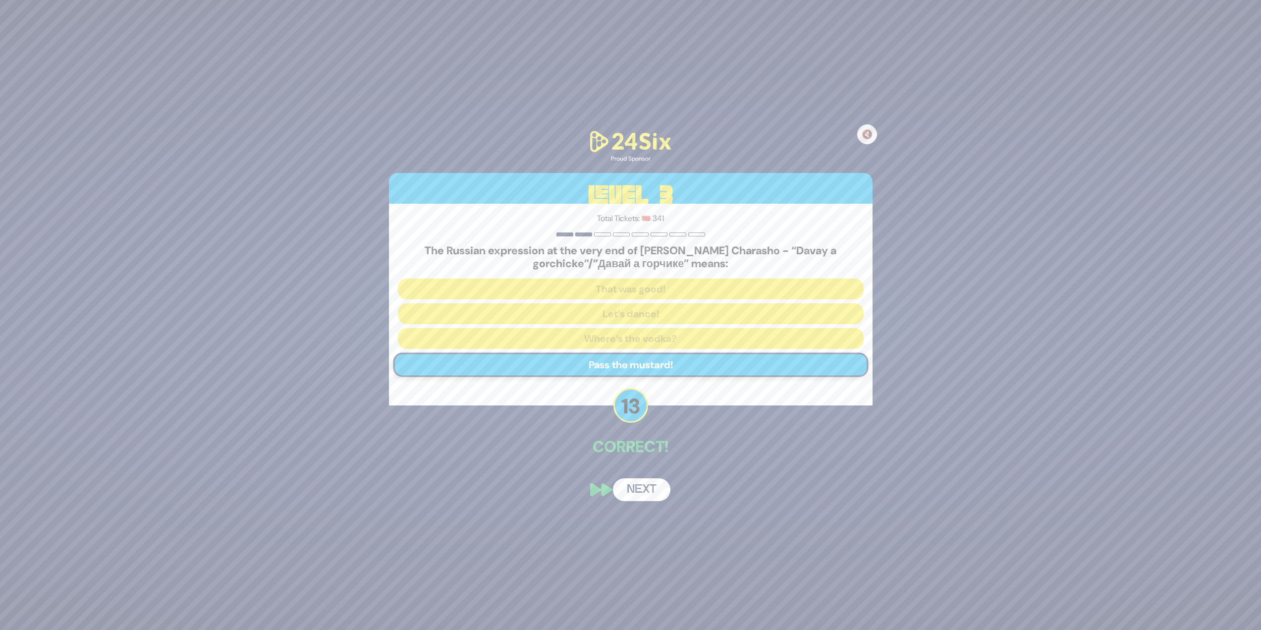
click at [635, 486] on button "Next" at bounding box center [641, 489] width 57 height 23
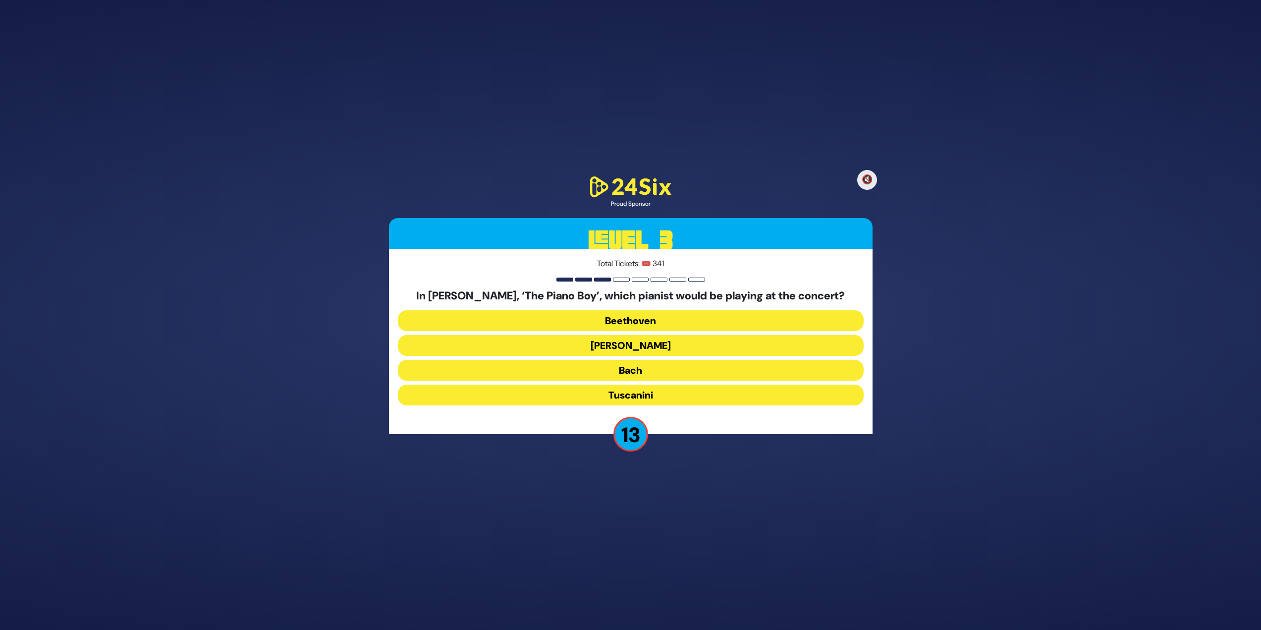
click at [560, 342] on button "Paderewski" at bounding box center [631, 345] width 466 height 21
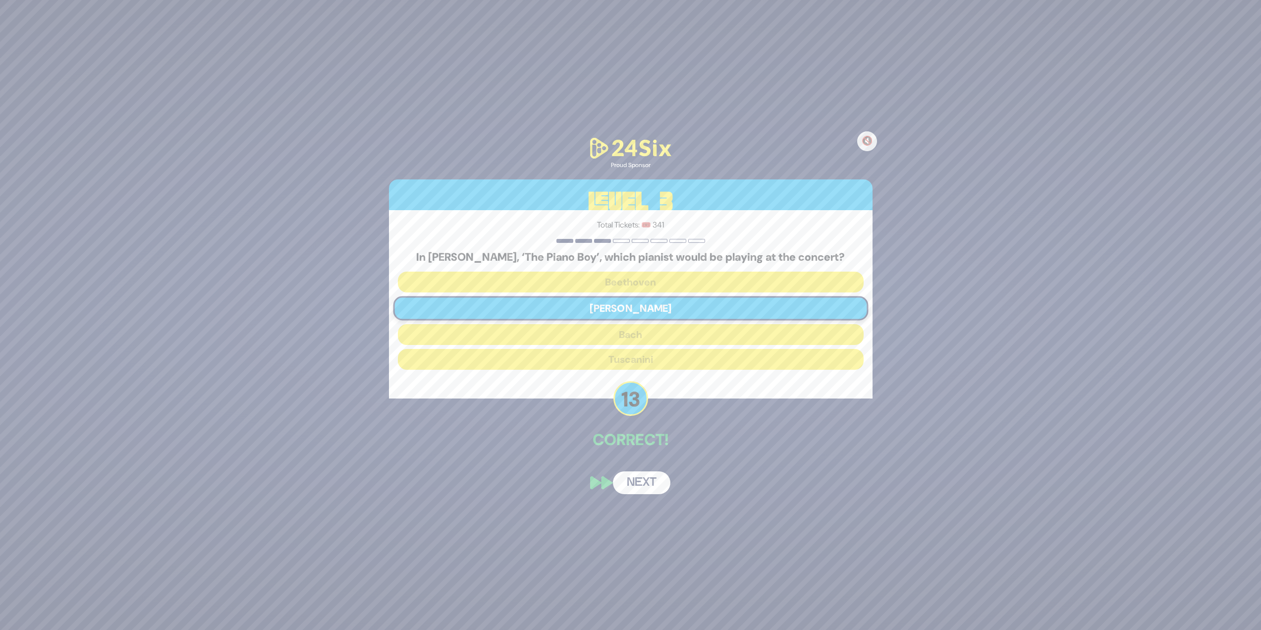
click at [627, 478] on button "Next" at bounding box center [641, 482] width 57 height 23
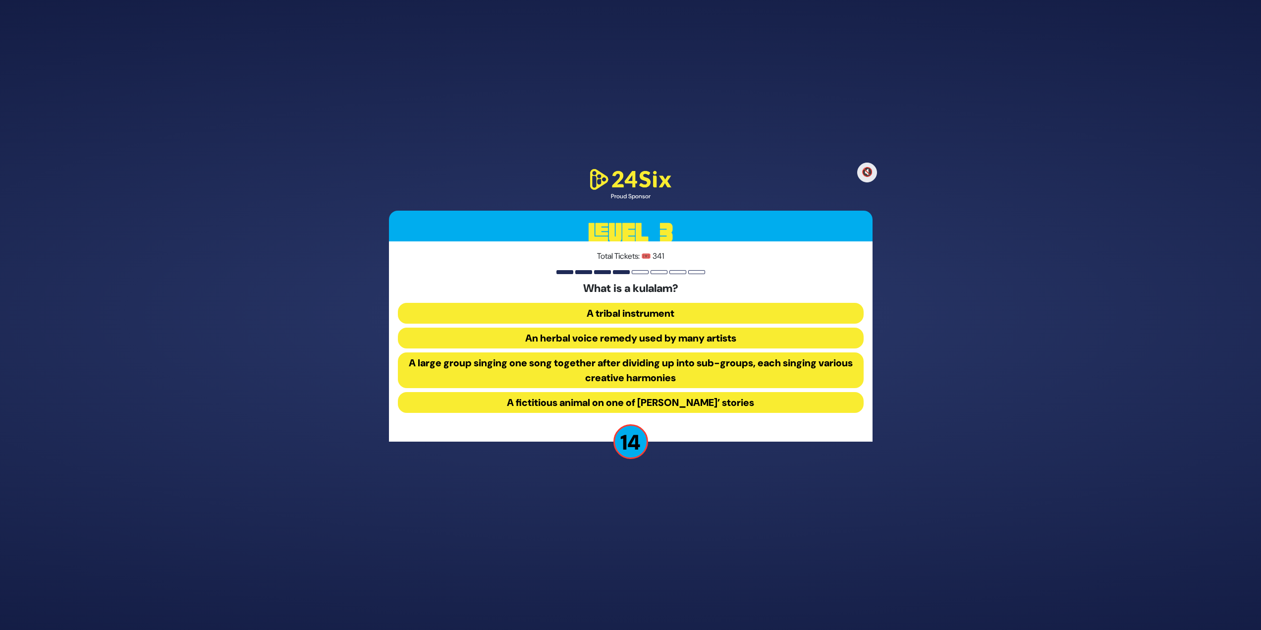
click at [616, 372] on button "A large group singing one song together after dividing up into sub-groups, each…" at bounding box center [631, 370] width 466 height 36
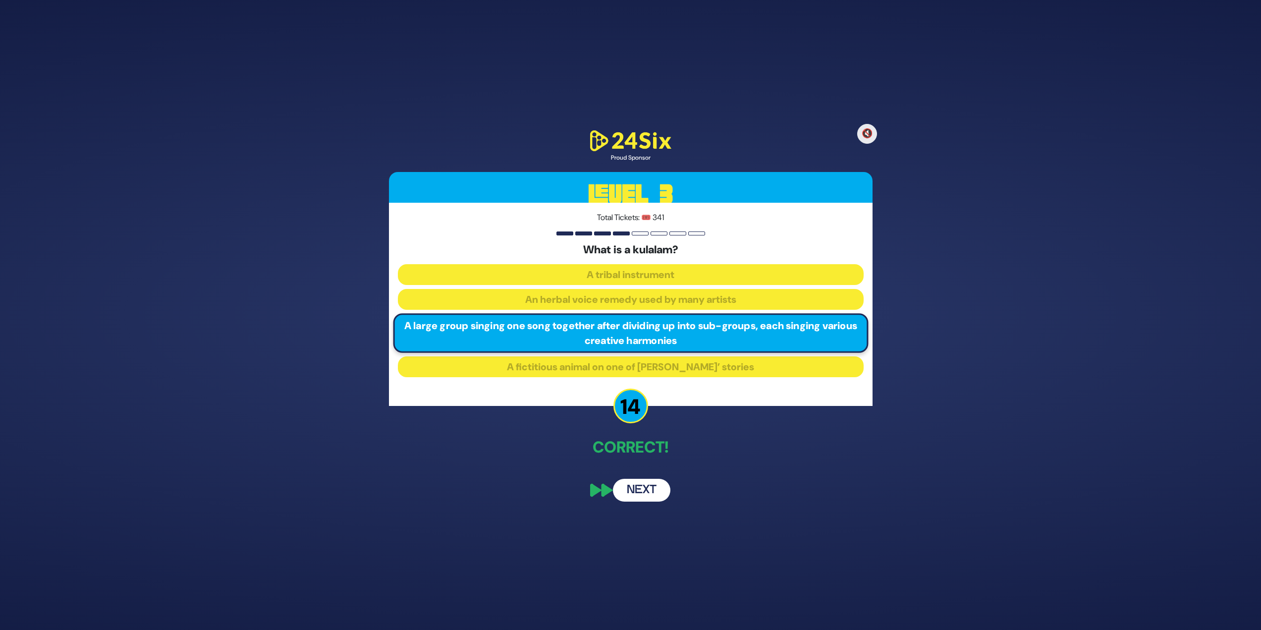
click at [643, 491] on button "Next" at bounding box center [641, 490] width 57 height 23
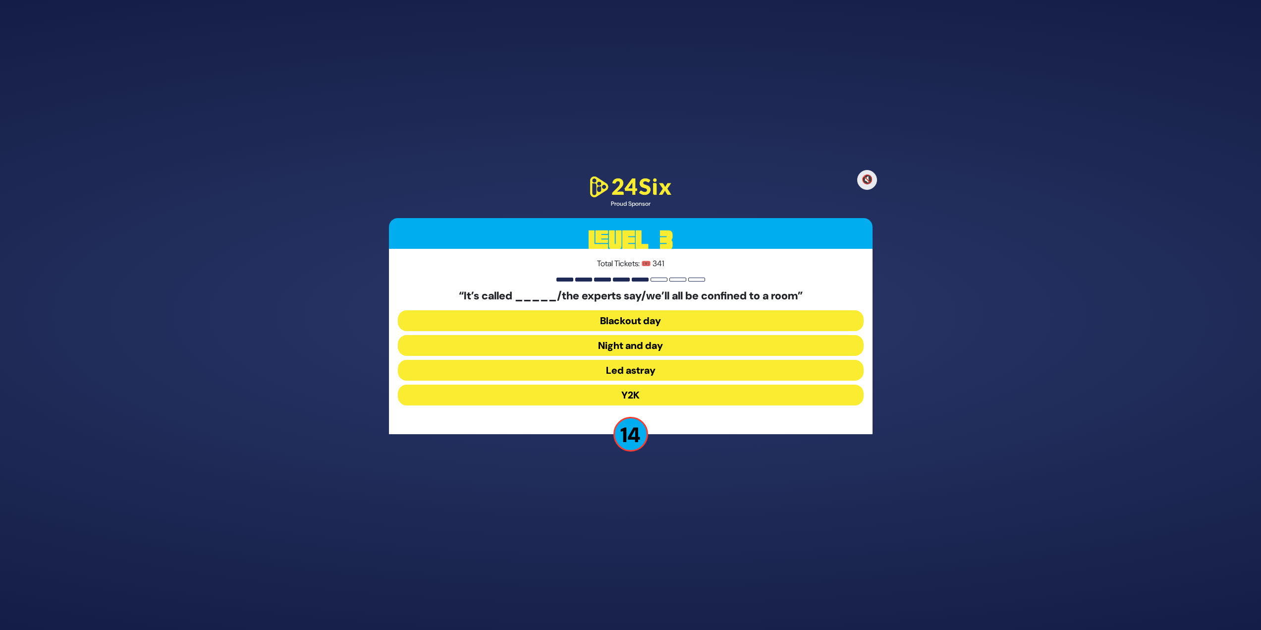
click at [627, 396] on button "Y2K" at bounding box center [631, 394] width 466 height 21
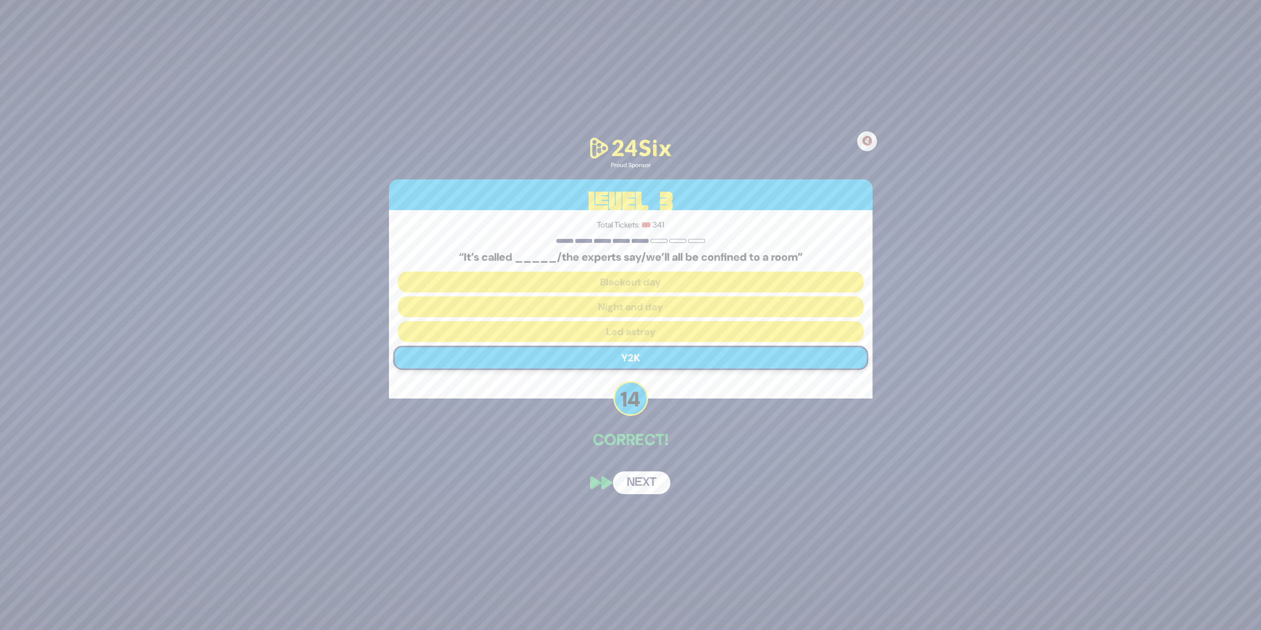
click at [649, 479] on button "Next" at bounding box center [641, 482] width 57 height 23
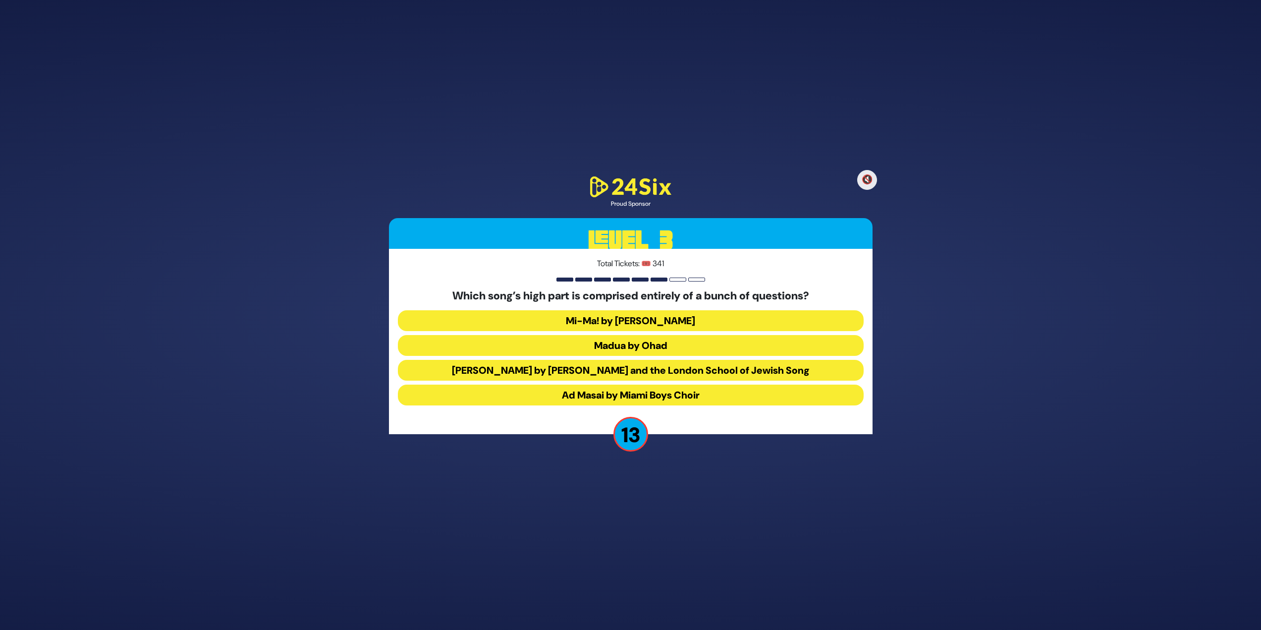
drag, startPoint x: 620, startPoint y: 320, endPoint x: 618, endPoint y: 311, distance: 9.7
click at [619, 311] on button "Mi-Ma! by Avraham Fried" at bounding box center [631, 320] width 466 height 21
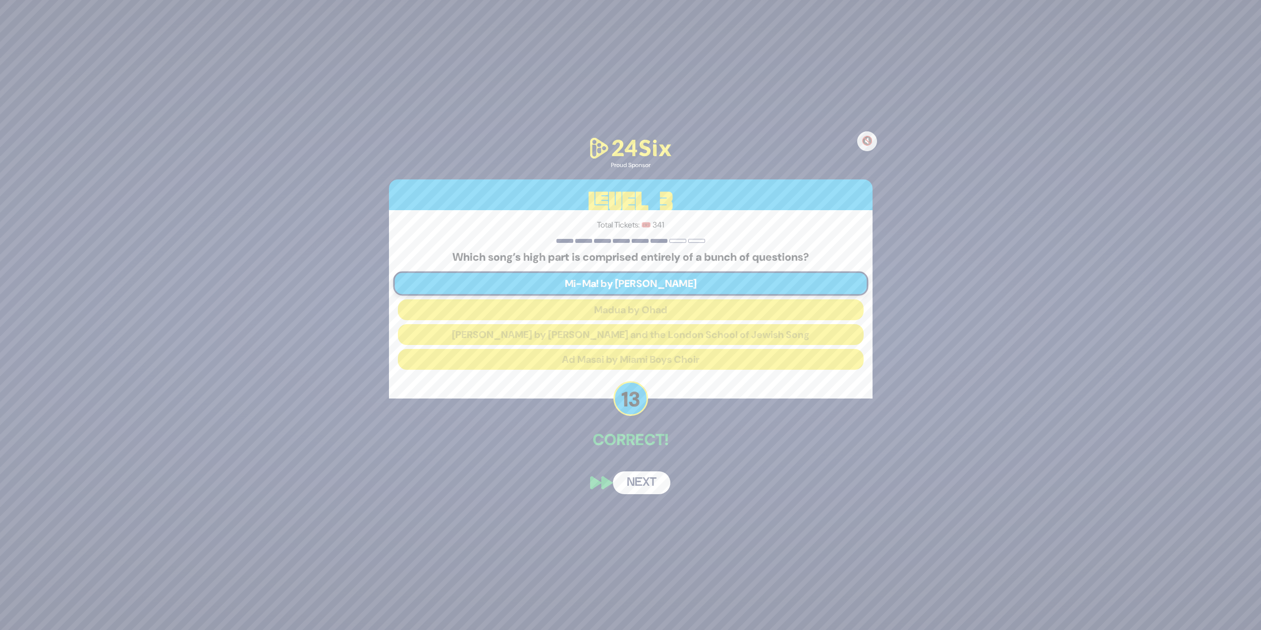
click at [622, 482] on button "Next" at bounding box center [641, 482] width 57 height 23
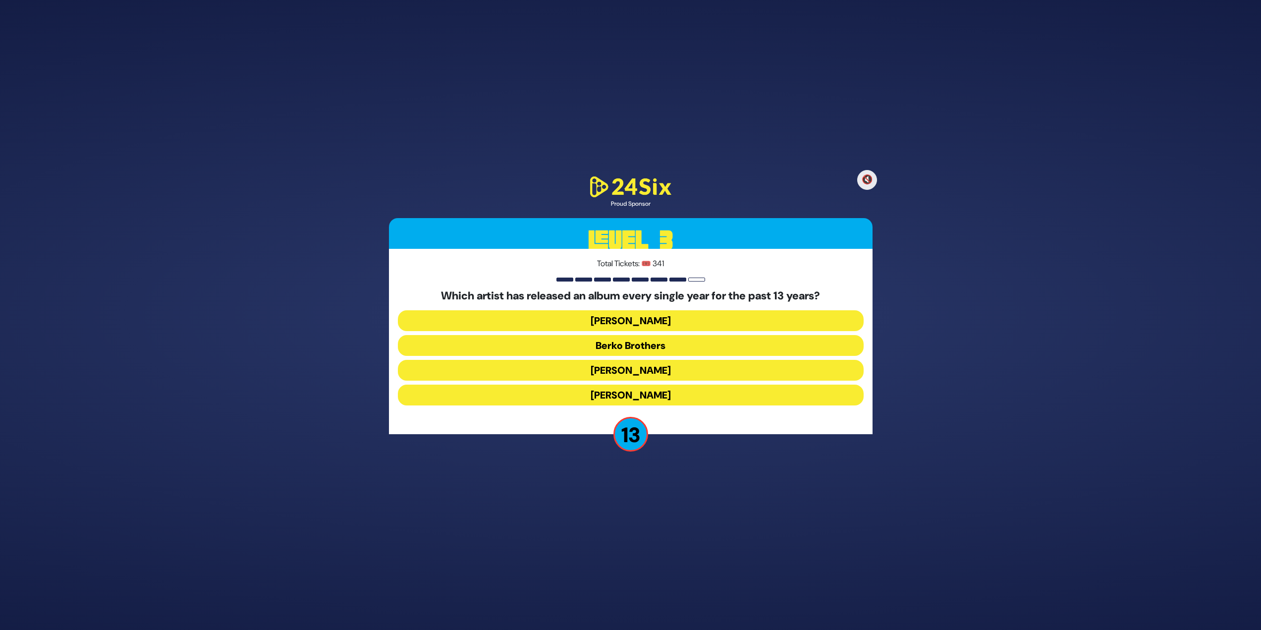
click at [623, 349] on button "Berko Brothers" at bounding box center [631, 345] width 466 height 21
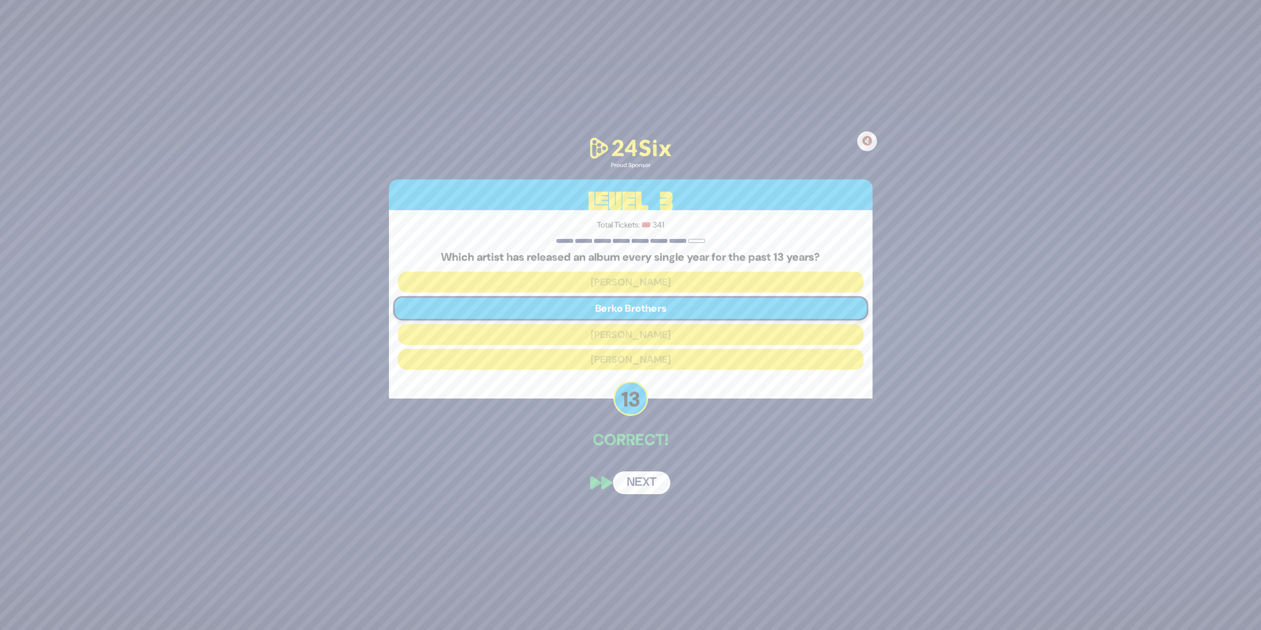
click at [635, 491] on button "Next" at bounding box center [641, 482] width 57 height 23
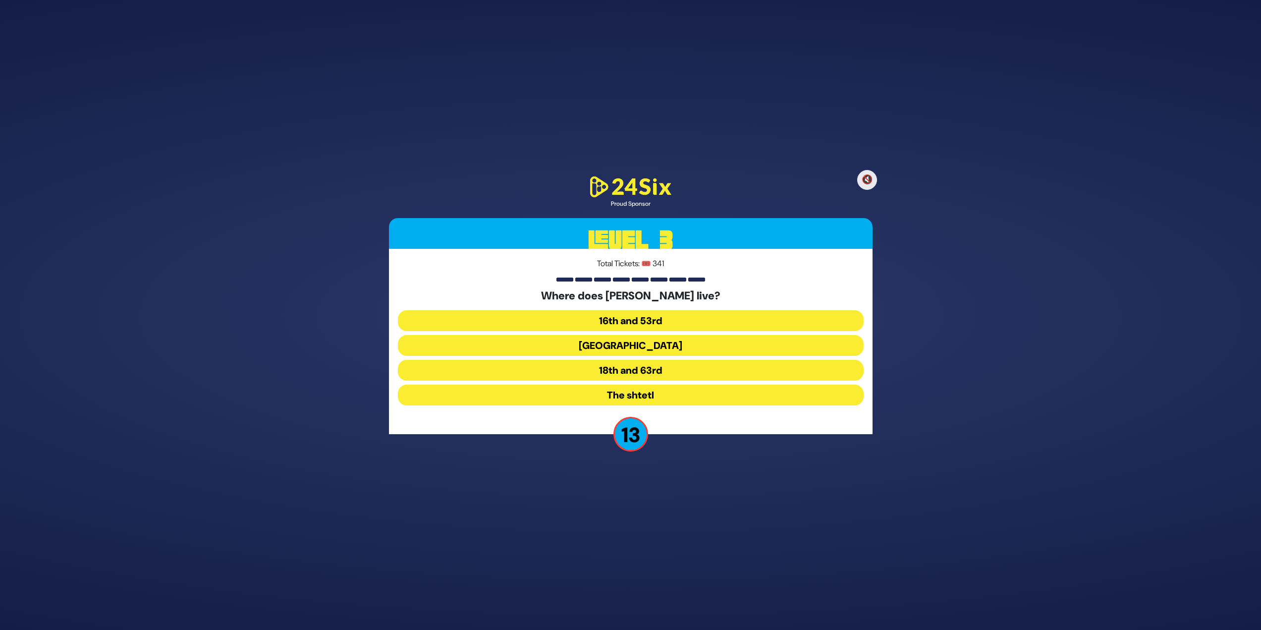
click at [631, 322] on button "16th and 53rd" at bounding box center [631, 320] width 466 height 21
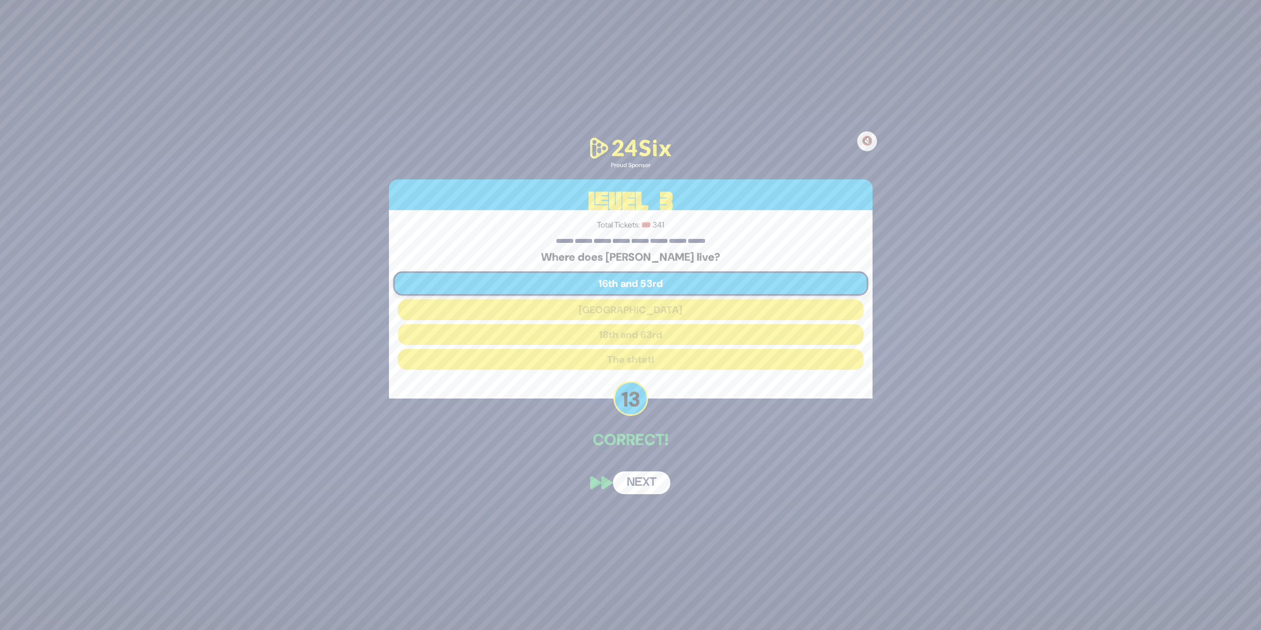
click at [646, 475] on button "Next" at bounding box center [641, 482] width 57 height 23
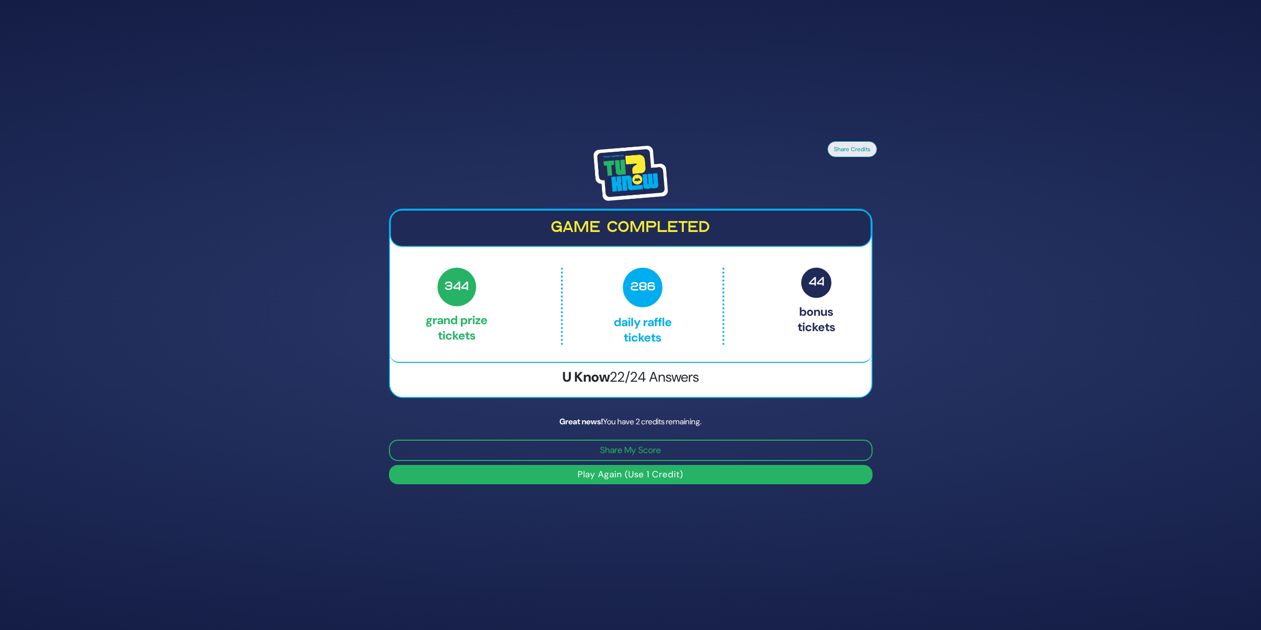
click at [647, 475] on button "Play Again (Use 1 Credit)" at bounding box center [631, 474] width 484 height 19
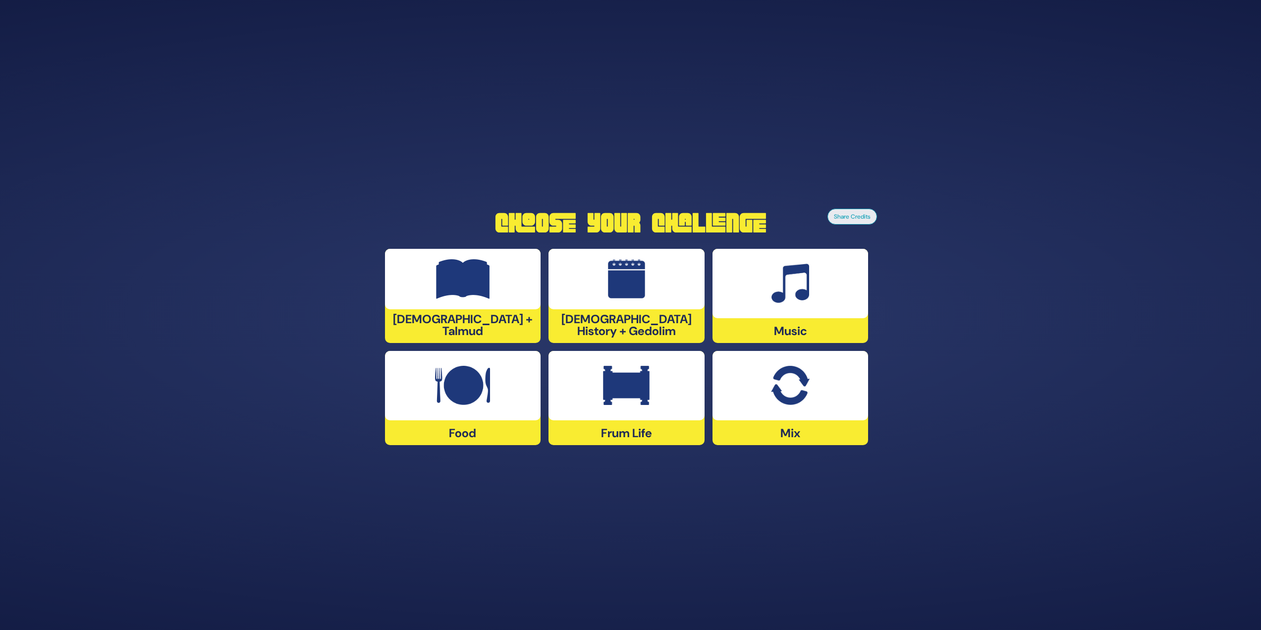
click at [492, 376] on div at bounding box center [463, 385] width 156 height 69
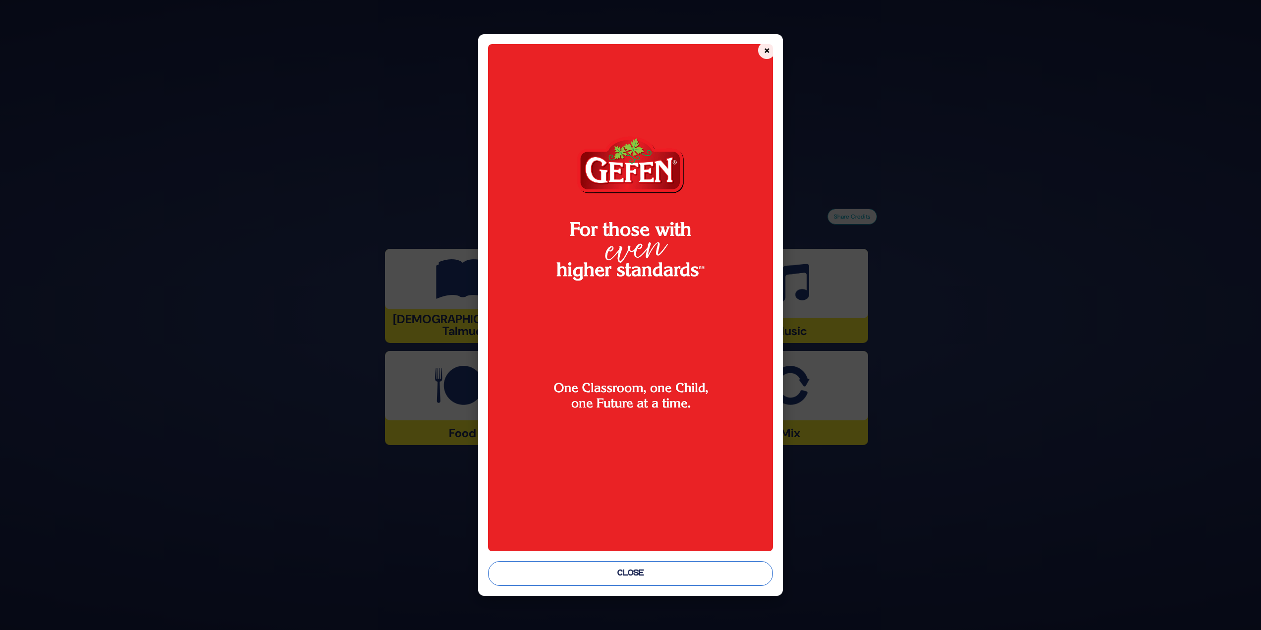
click at [533, 563] on button "Close" at bounding box center [630, 573] width 285 height 25
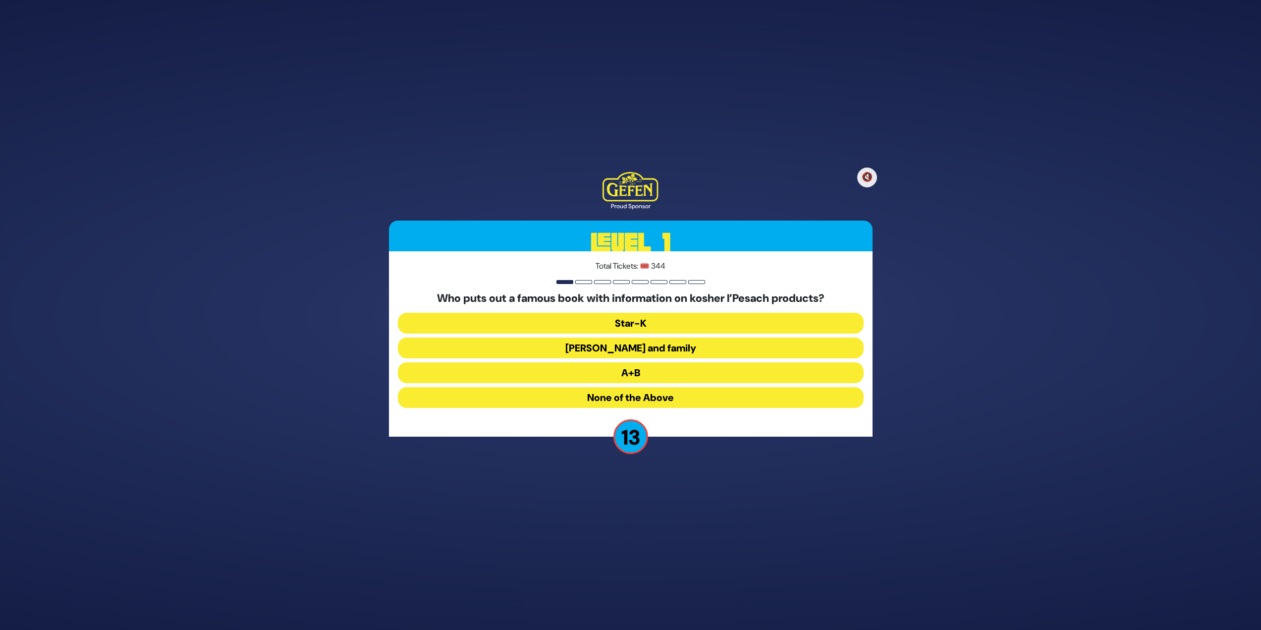
click at [485, 345] on button "Rabbi Blumenkrantz and family" at bounding box center [631, 347] width 466 height 21
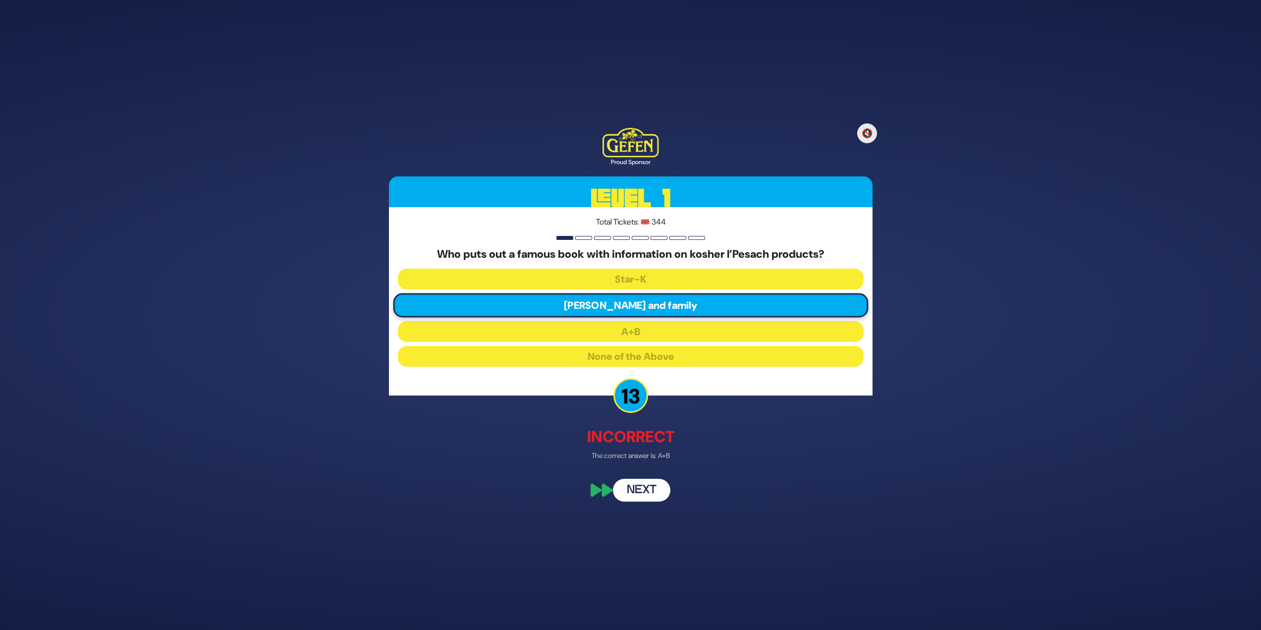
click at [641, 489] on button "Next" at bounding box center [641, 490] width 57 height 23
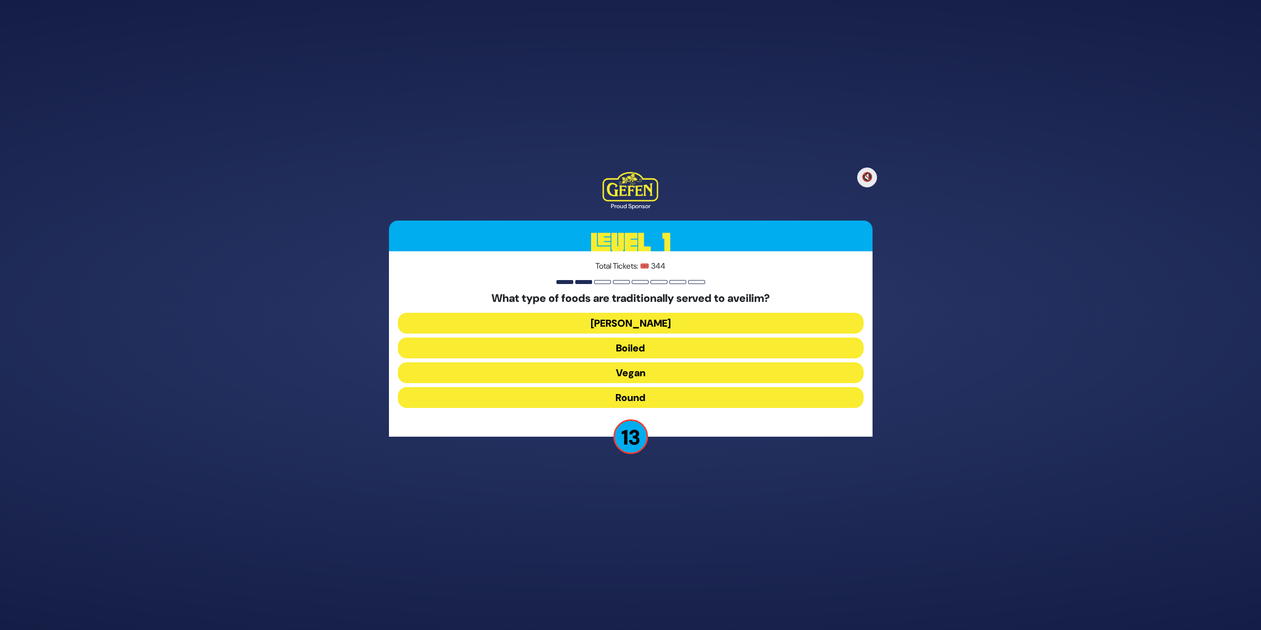
click at [613, 401] on button "Round" at bounding box center [631, 397] width 466 height 21
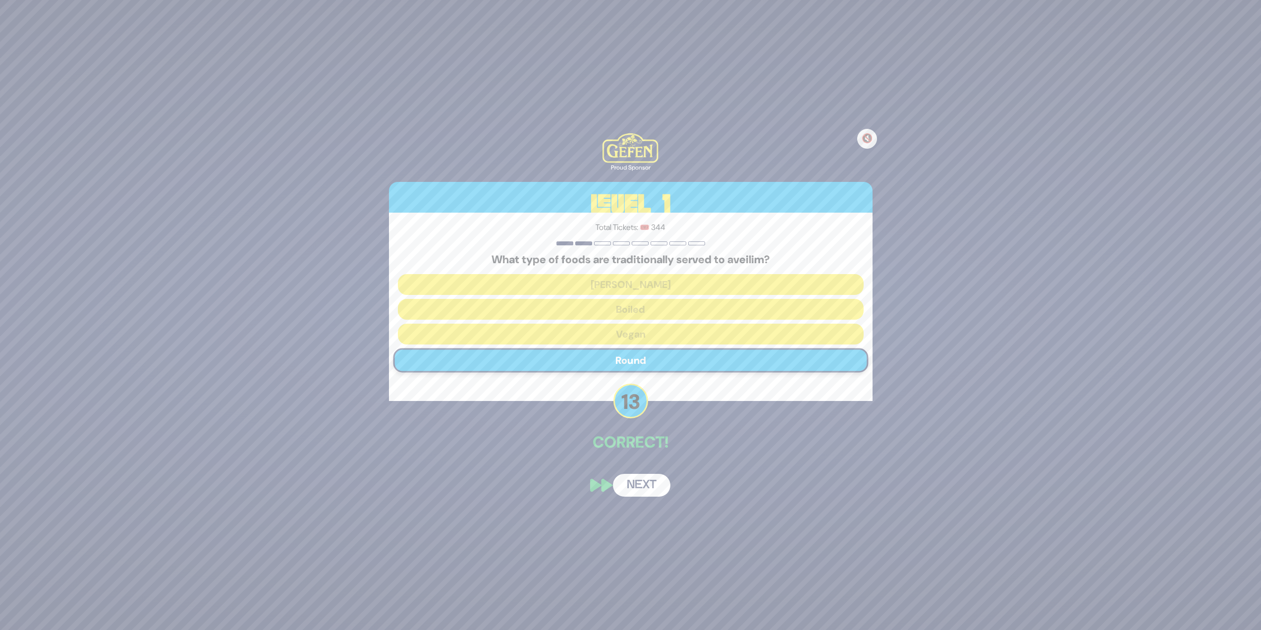
click at [661, 488] on button "Next" at bounding box center [641, 485] width 57 height 23
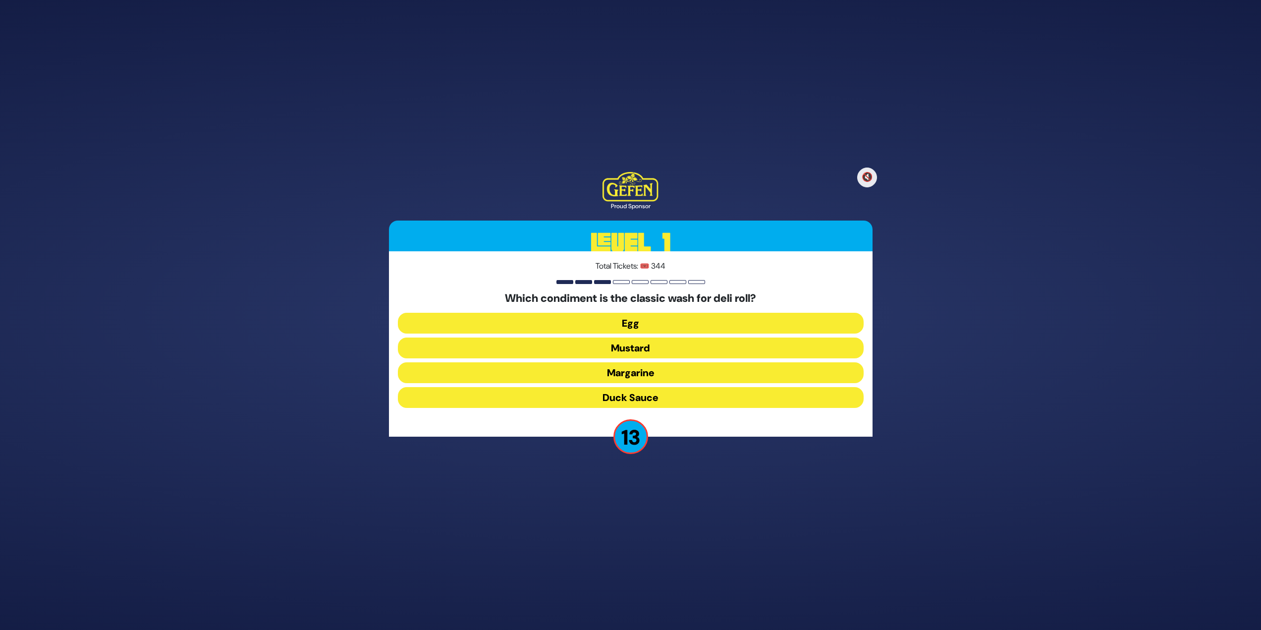
click at [636, 394] on button "Duck Sauce" at bounding box center [631, 397] width 466 height 21
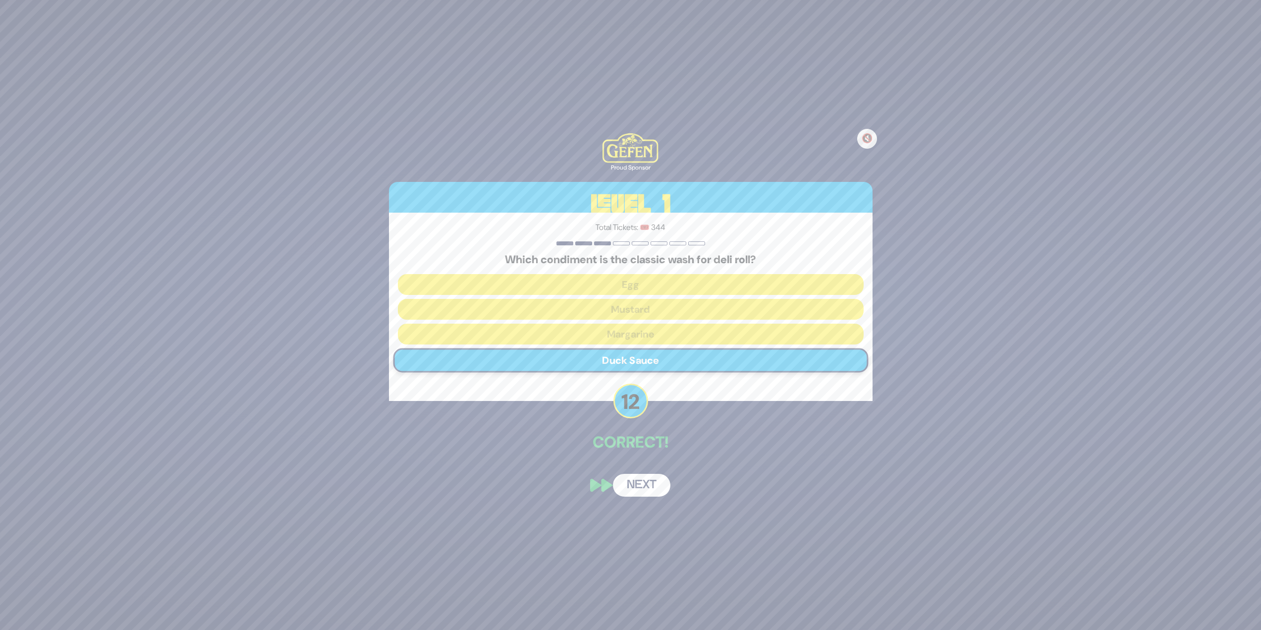
click at [650, 482] on button "Next" at bounding box center [641, 485] width 57 height 23
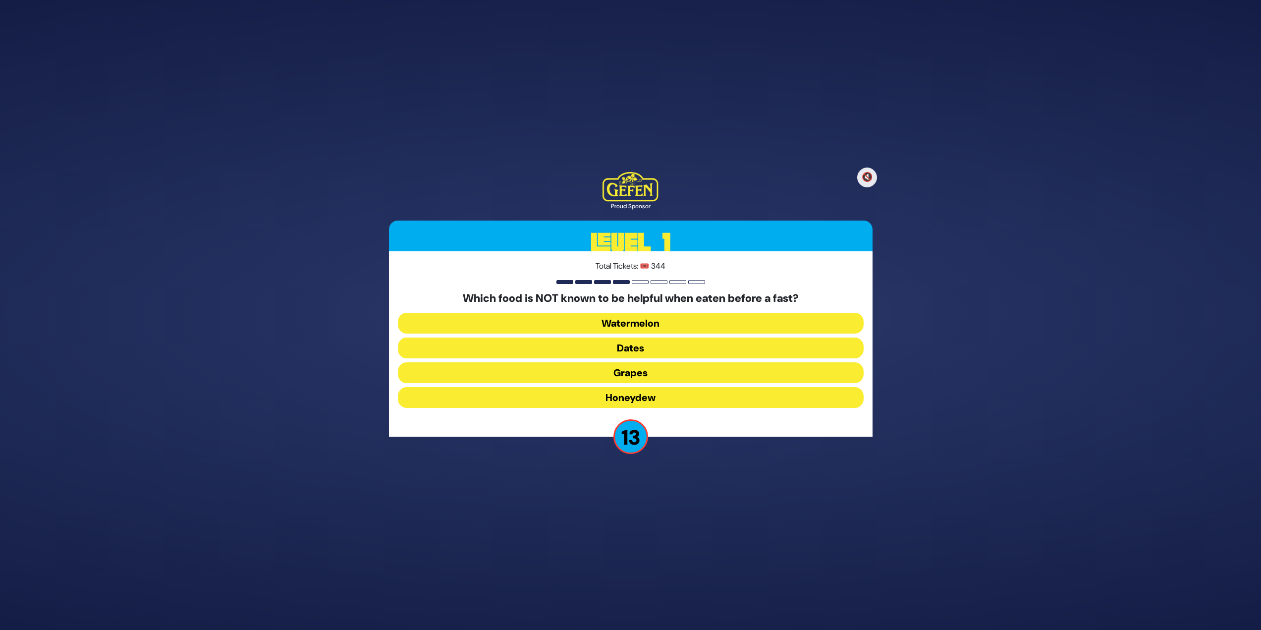
click at [630, 406] on button "Honeydew" at bounding box center [631, 397] width 466 height 21
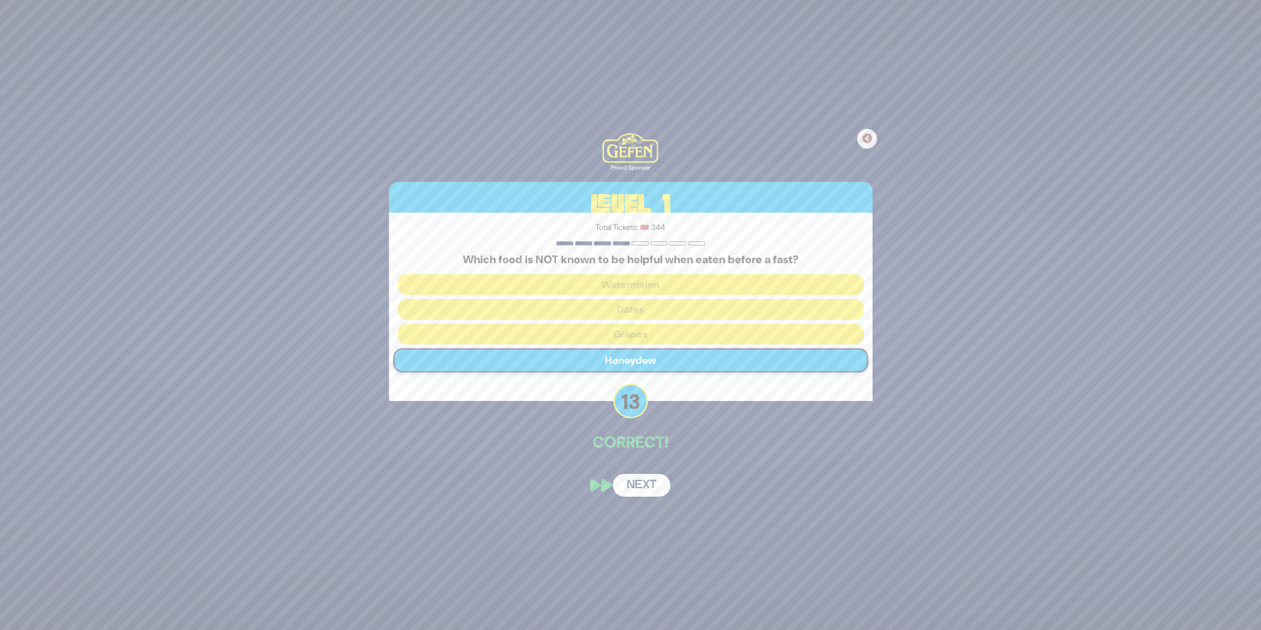
click at [642, 493] on button "Next" at bounding box center [641, 485] width 57 height 23
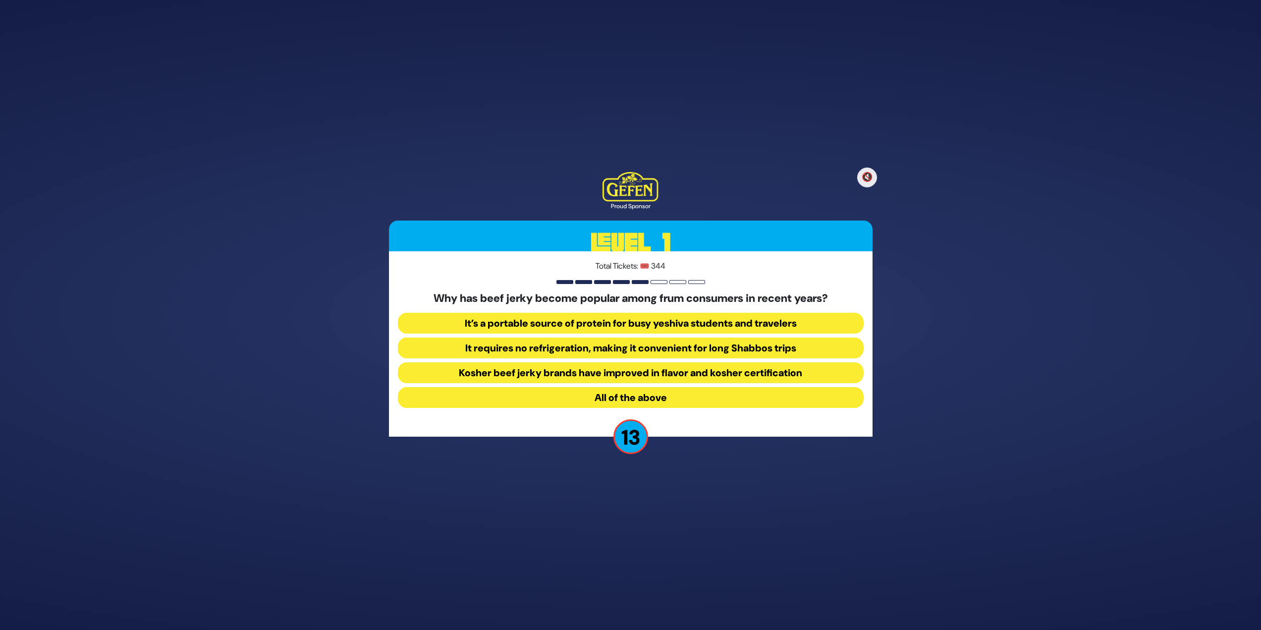
click at [616, 402] on button "All of the above" at bounding box center [631, 397] width 466 height 21
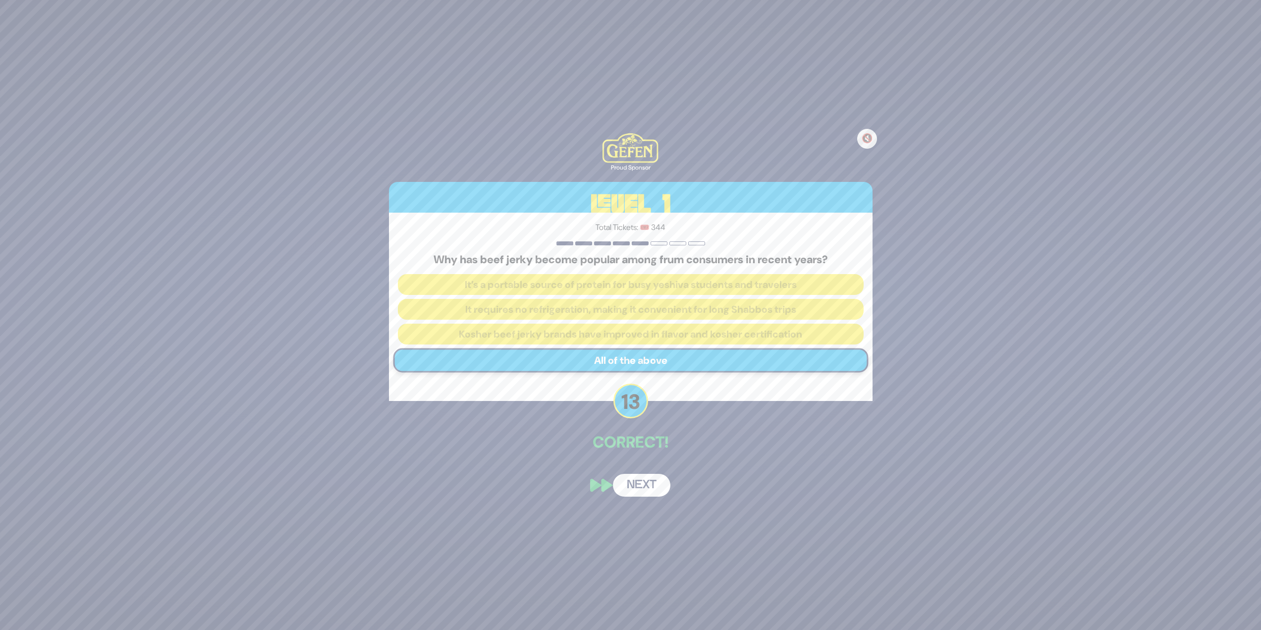
click at [627, 480] on button "Next" at bounding box center [641, 485] width 57 height 23
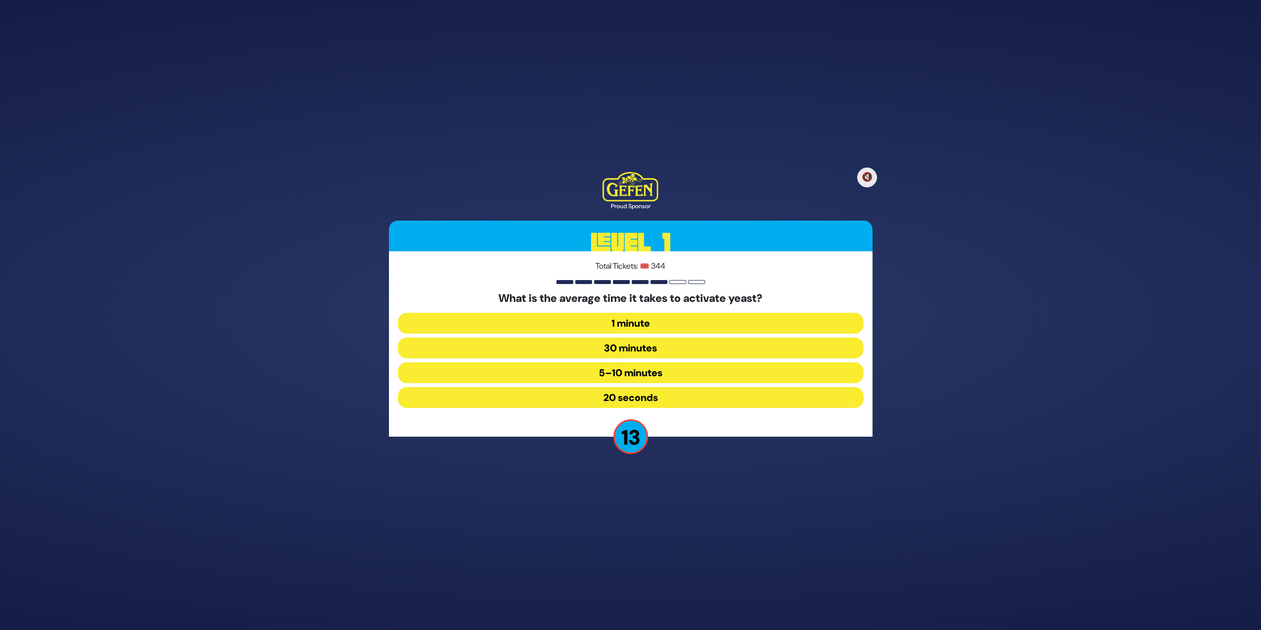
click at [591, 368] on button "5–10 minutes" at bounding box center [631, 372] width 466 height 21
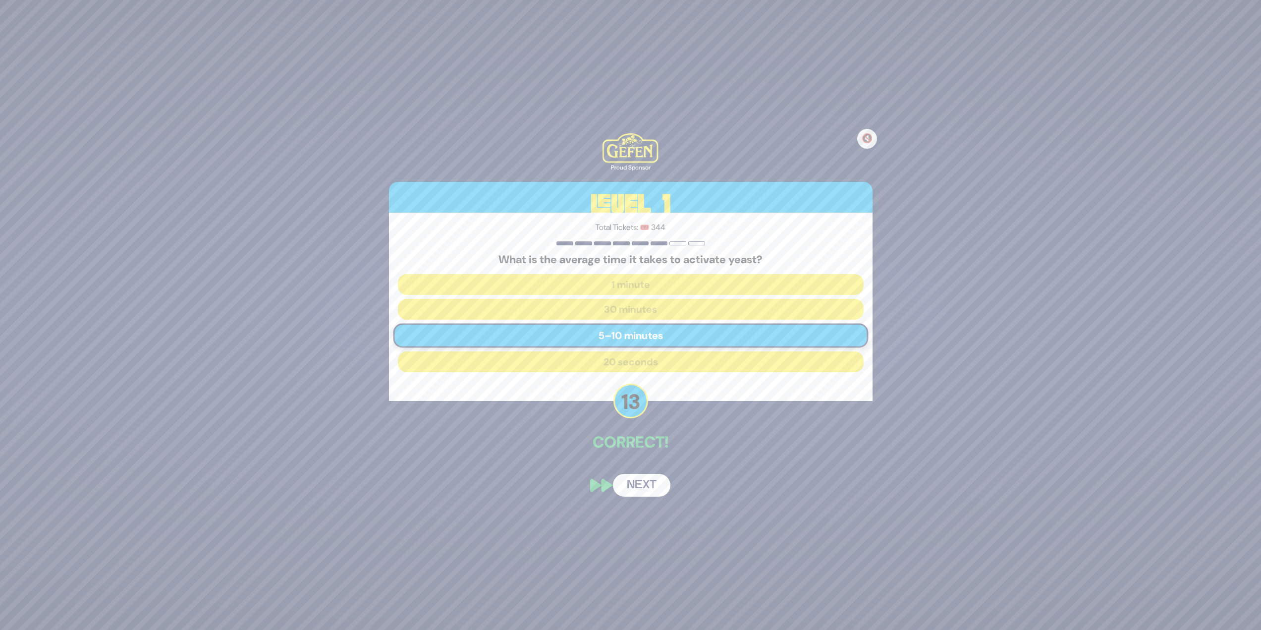
click at [639, 492] on button "Next" at bounding box center [641, 485] width 57 height 23
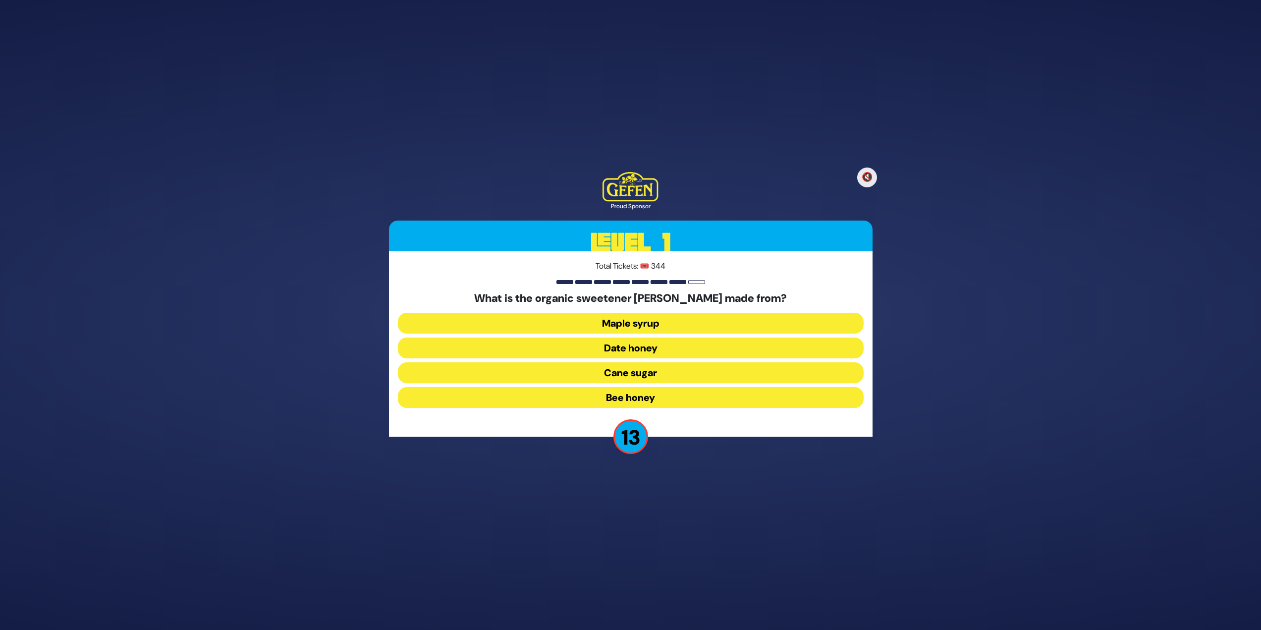
click at [612, 340] on button "Date honey" at bounding box center [631, 347] width 466 height 21
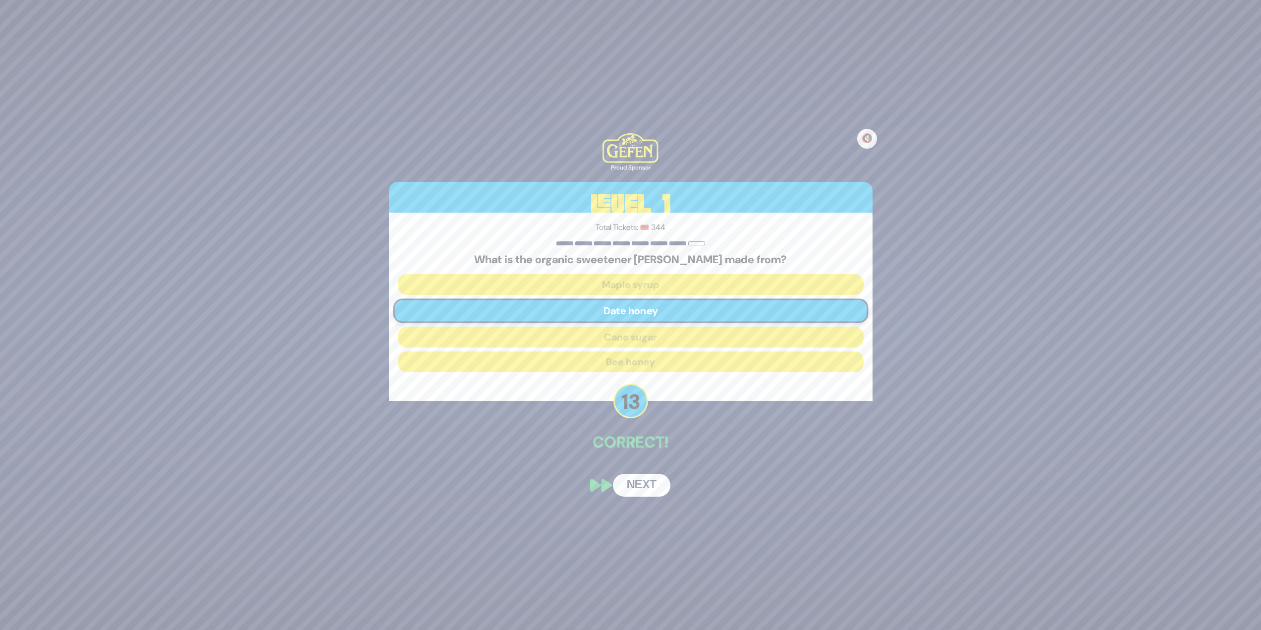
click at [655, 490] on button "Next" at bounding box center [641, 485] width 57 height 23
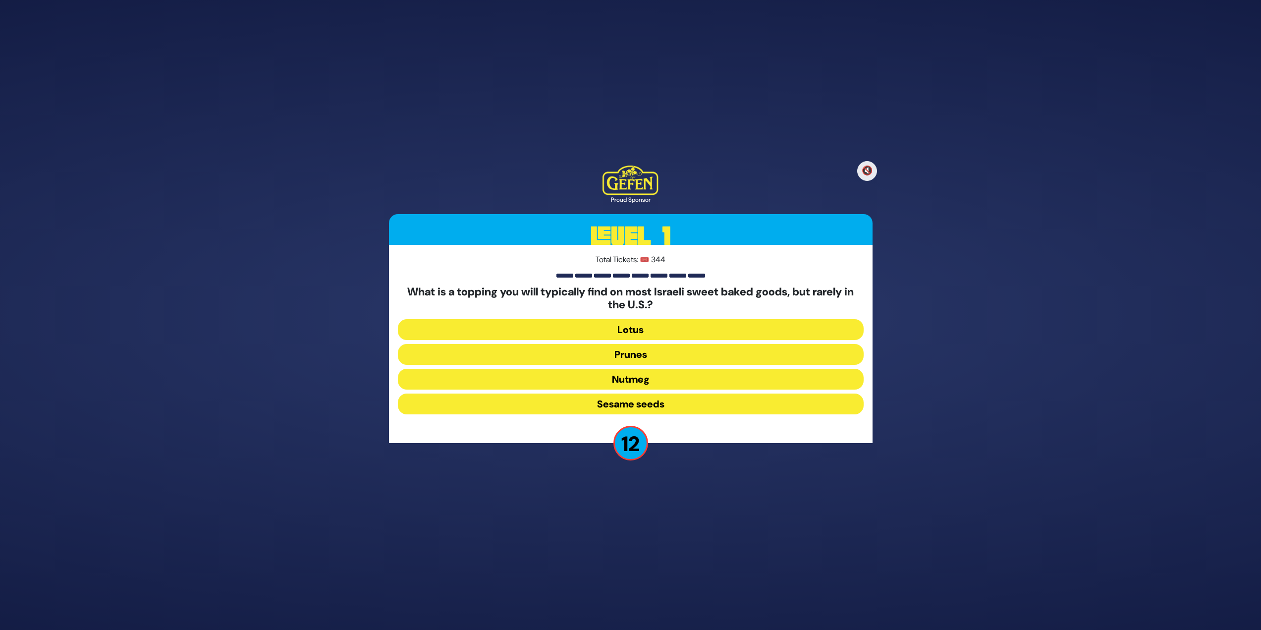
click at [636, 411] on button "Sesame seeds" at bounding box center [631, 403] width 466 height 21
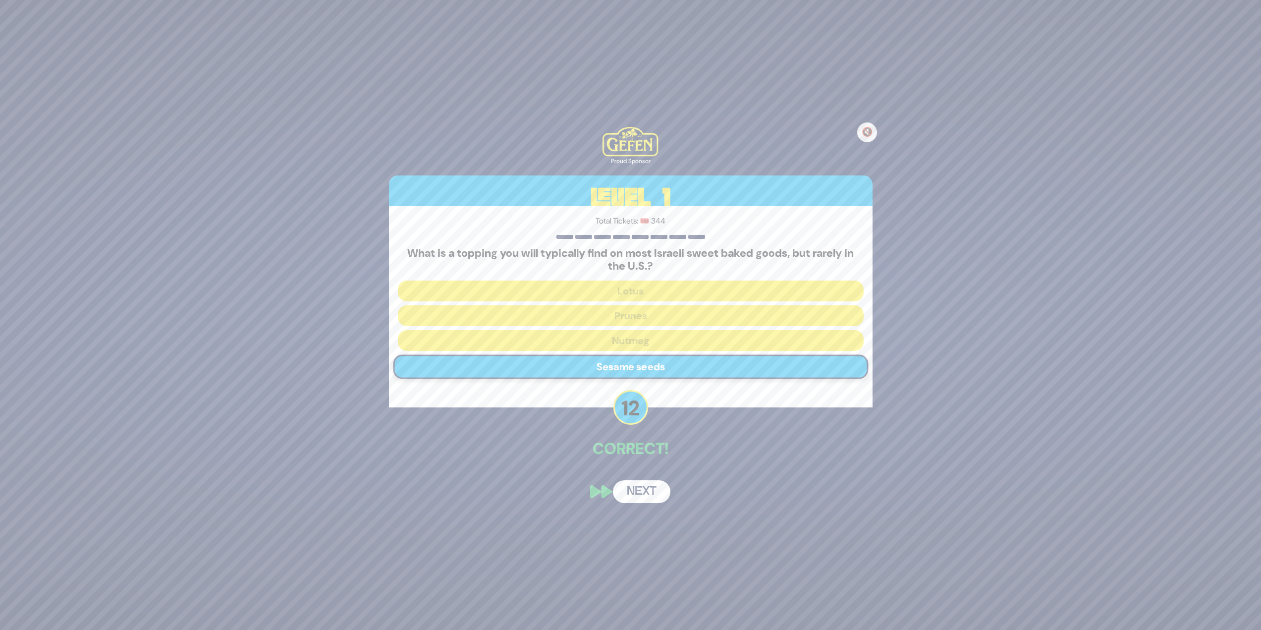
click at [639, 473] on div "🔇 Proud Sponsor Level 1 Total Tickets: 🎟️ 344 What is a topping you will typica…" at bounding box center [630, 315] width 507 height 400
click at [642, 486] on button "Next" at bounding box center [641, 491] width 57 height 23
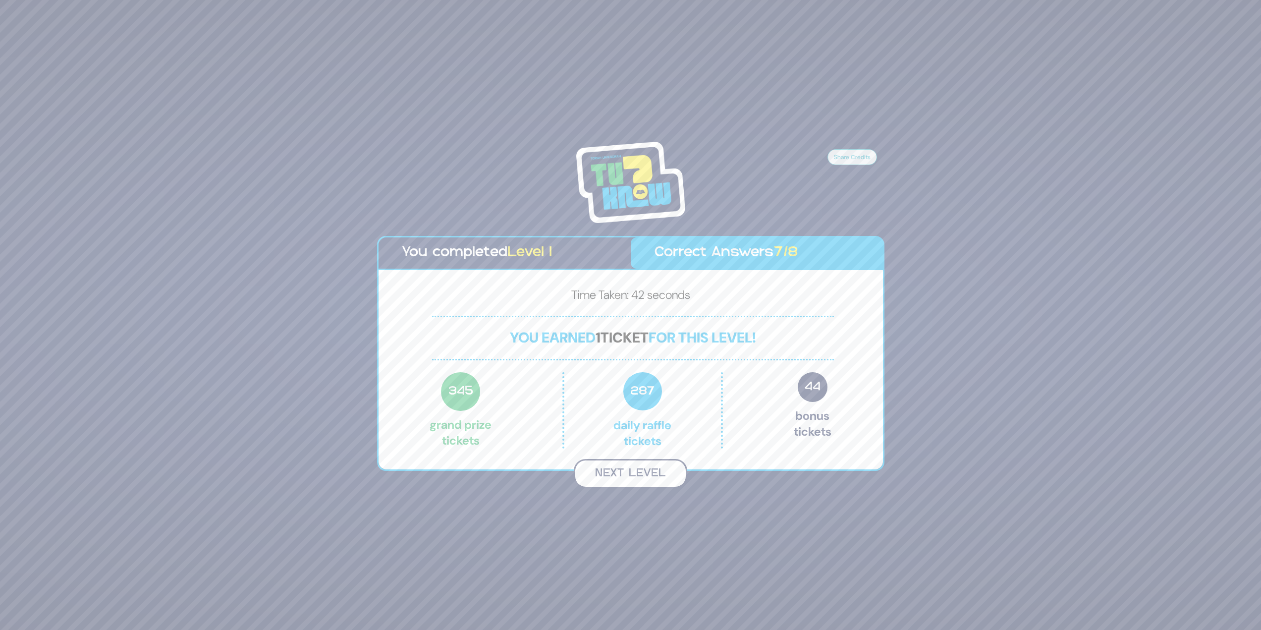
click at [642, 486] on button "Next Level" at bounding box center [630, 473] width 113 height 29
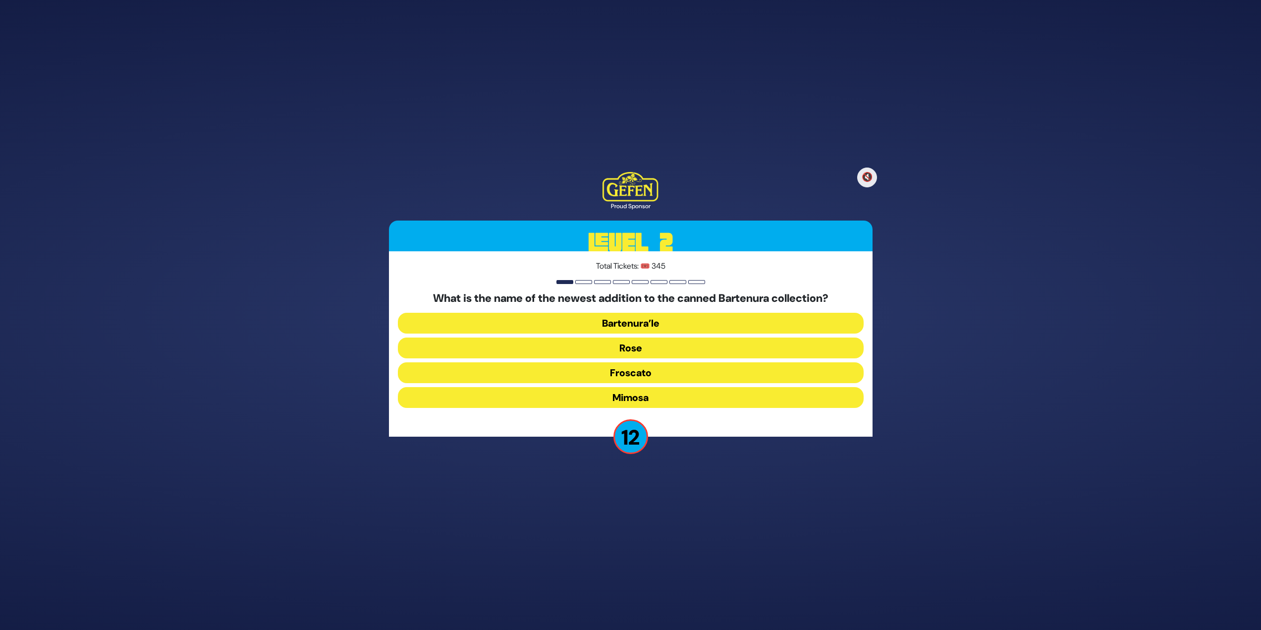
click at [628, 391] on button "Mimosa" at bounding box center [631, 397] width 466 height 21
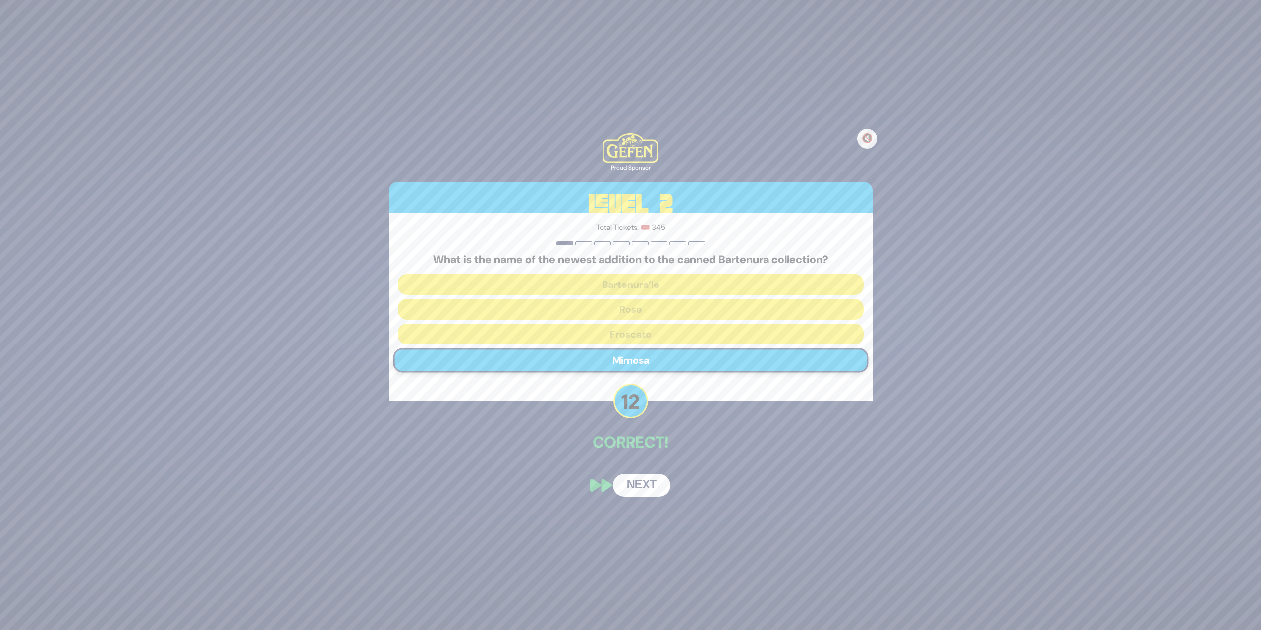
click at [631, 474] on button "Next" at bounding box center [641, 485] width 57 height 23
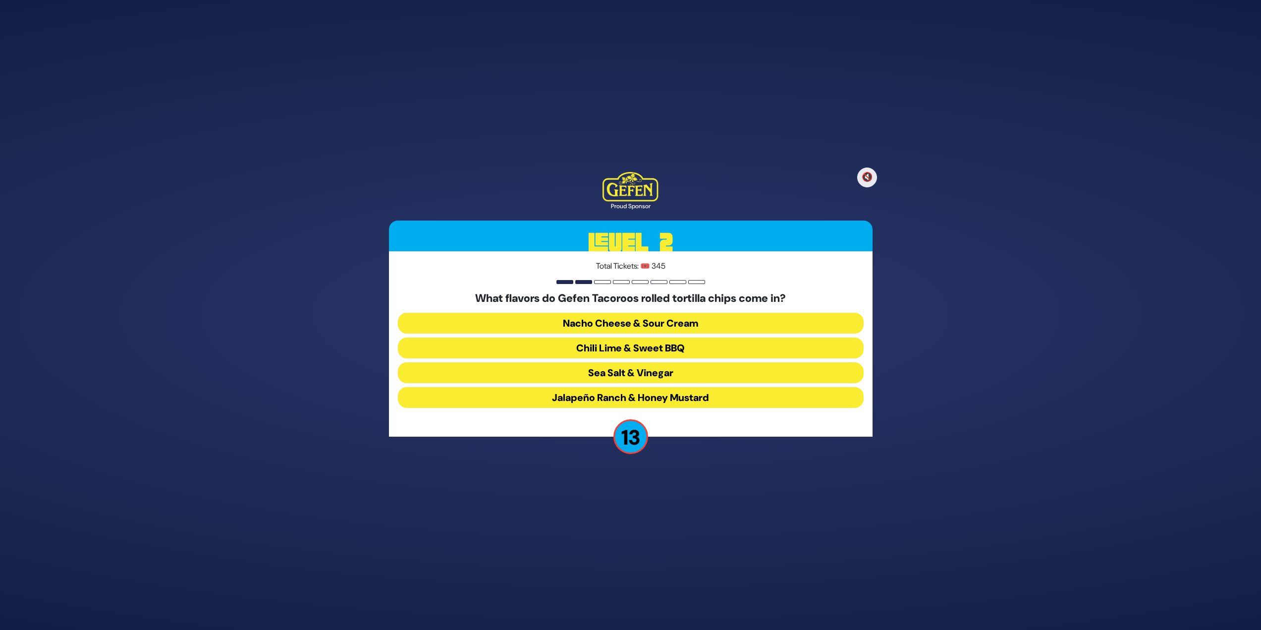
click at [637, 352] on button "Chili Lime & Sweet BBQ" at bounding box center [631, 347] width 466 height 21
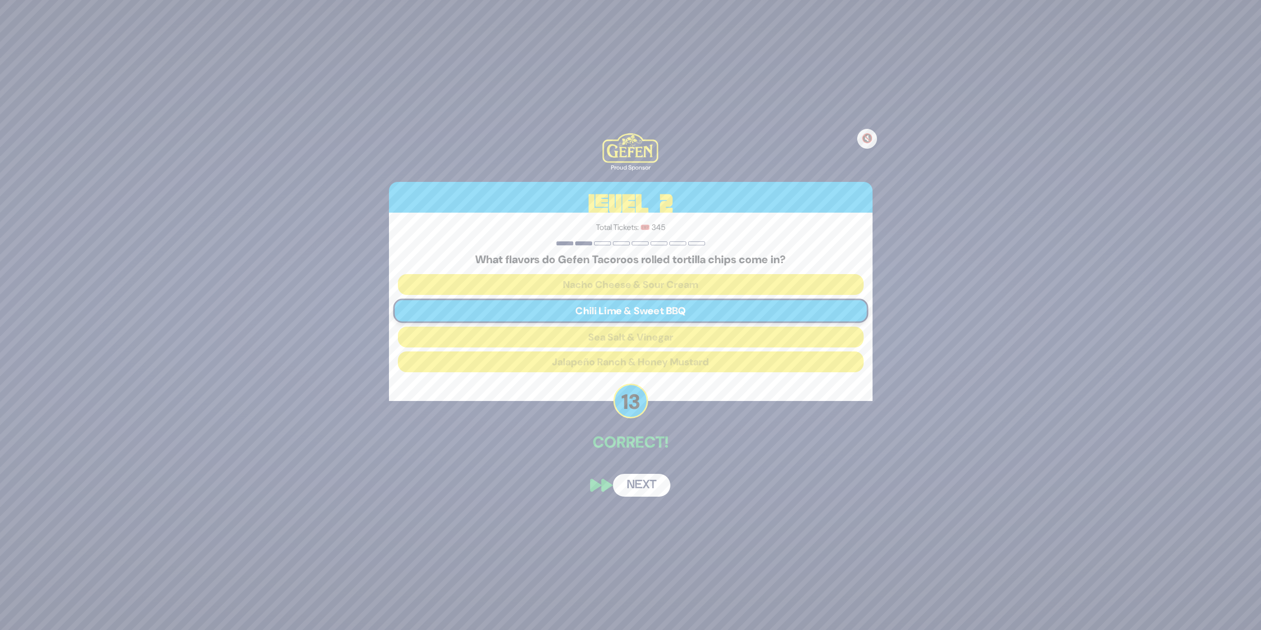
click at [649, 488] on button "Next" at bounding box center [641, 485] width 57 height 23
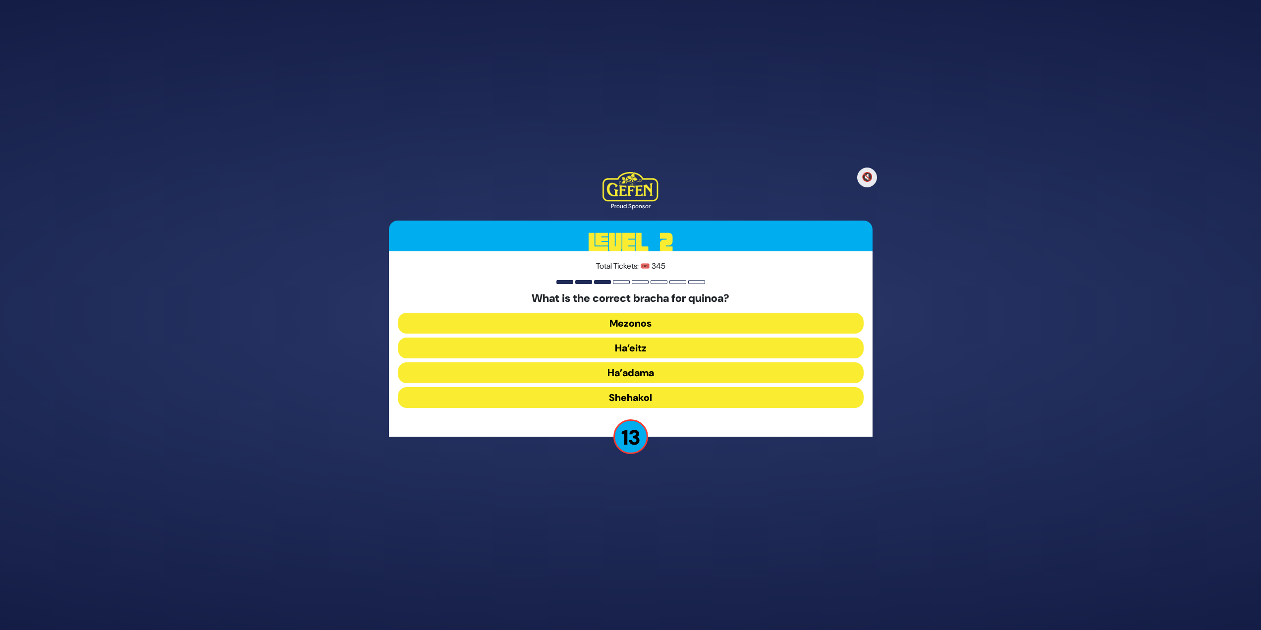
click at [622, 377] on button "Ha’adama" at bounding box center [631, 372] width 466 height 21
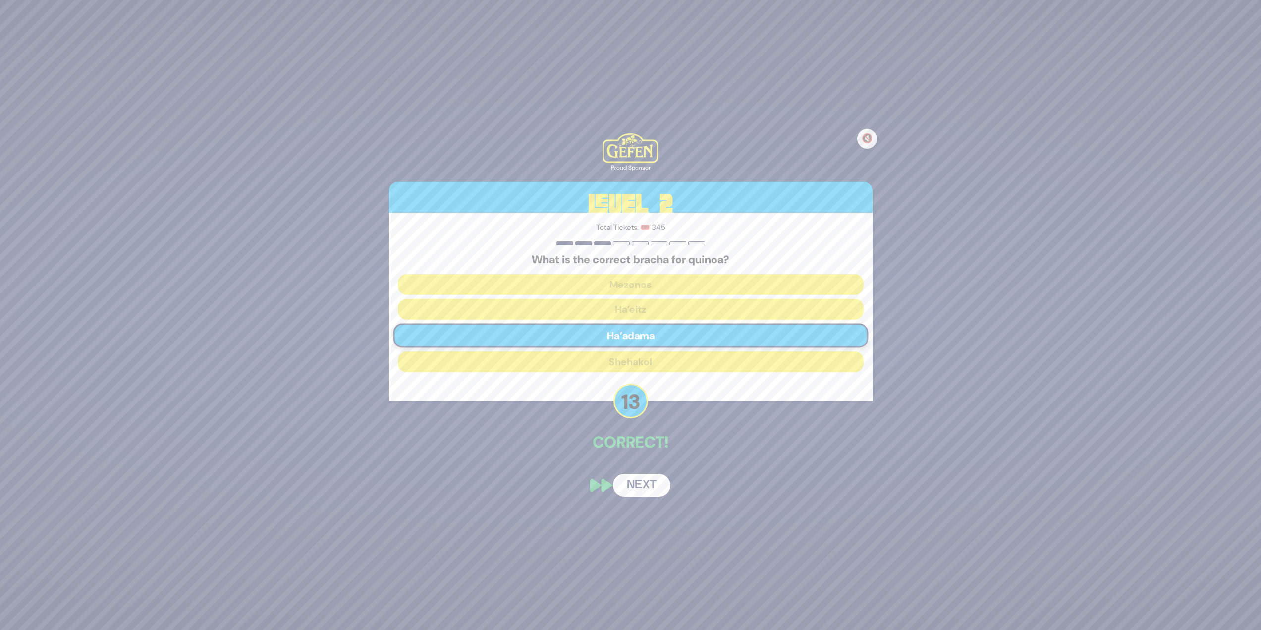
click at [634, 481] on button "Next" at bounding box center [641, 485] width 57 height 23
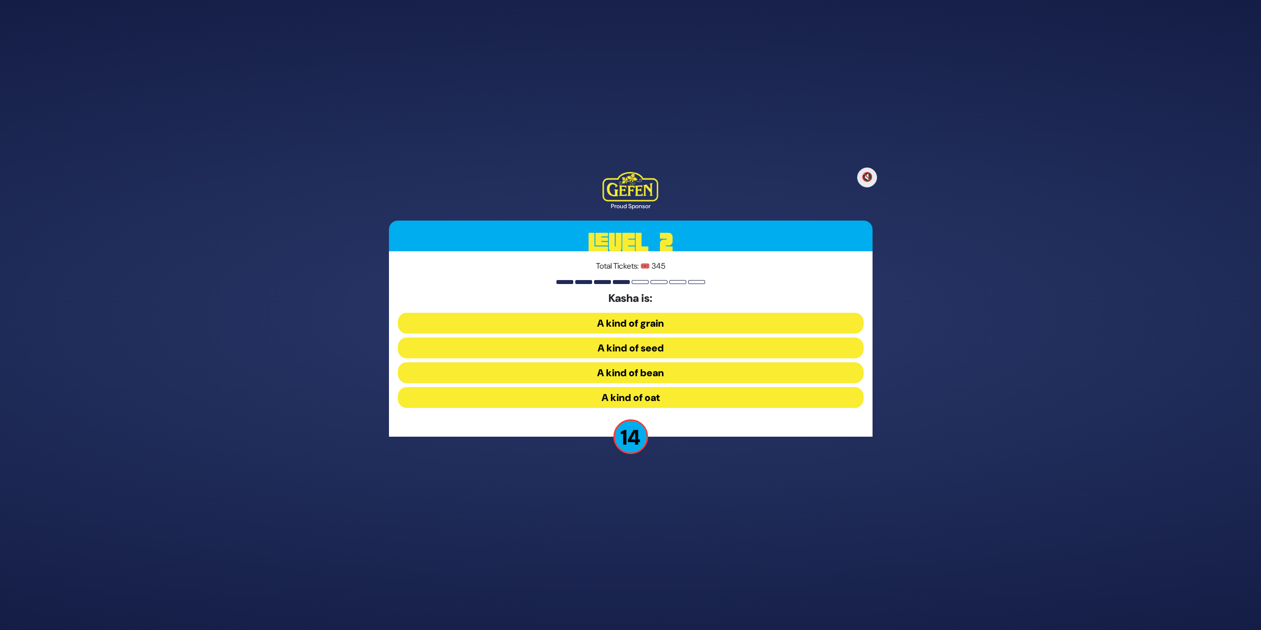
click at [615, 346] on button "A kind of seed" at bounding box center [631, 347] width 466 height 21
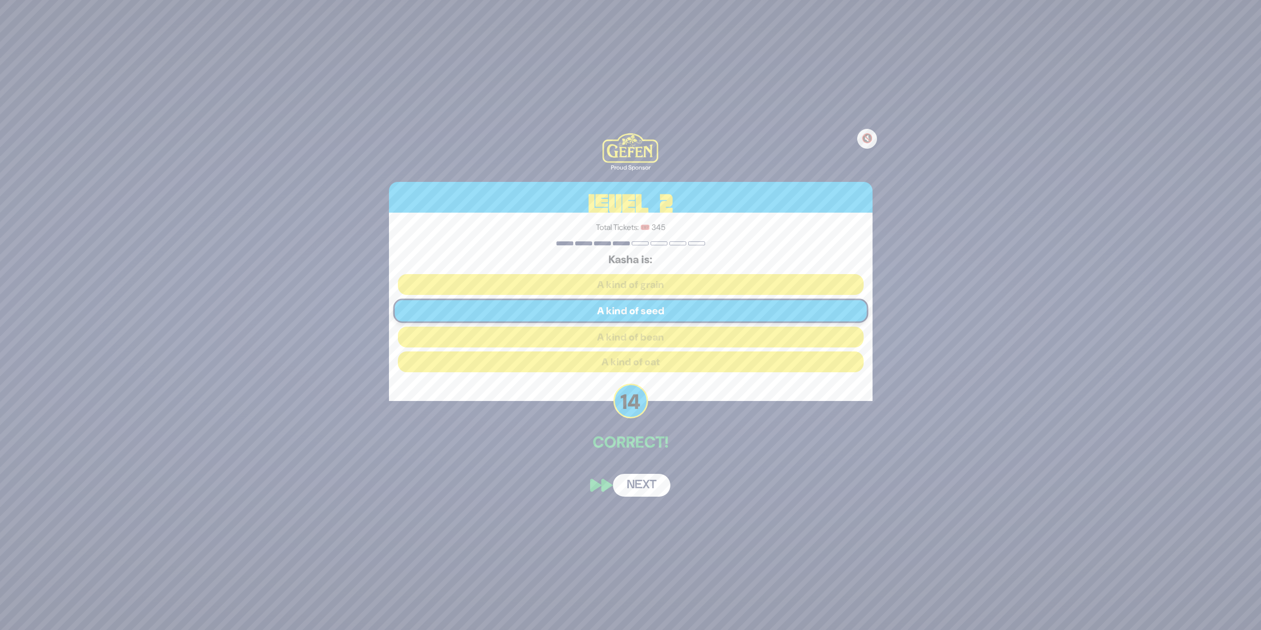
click at [632, 490] on button "Next" at bounding box center [641, 485] width 57 height 23
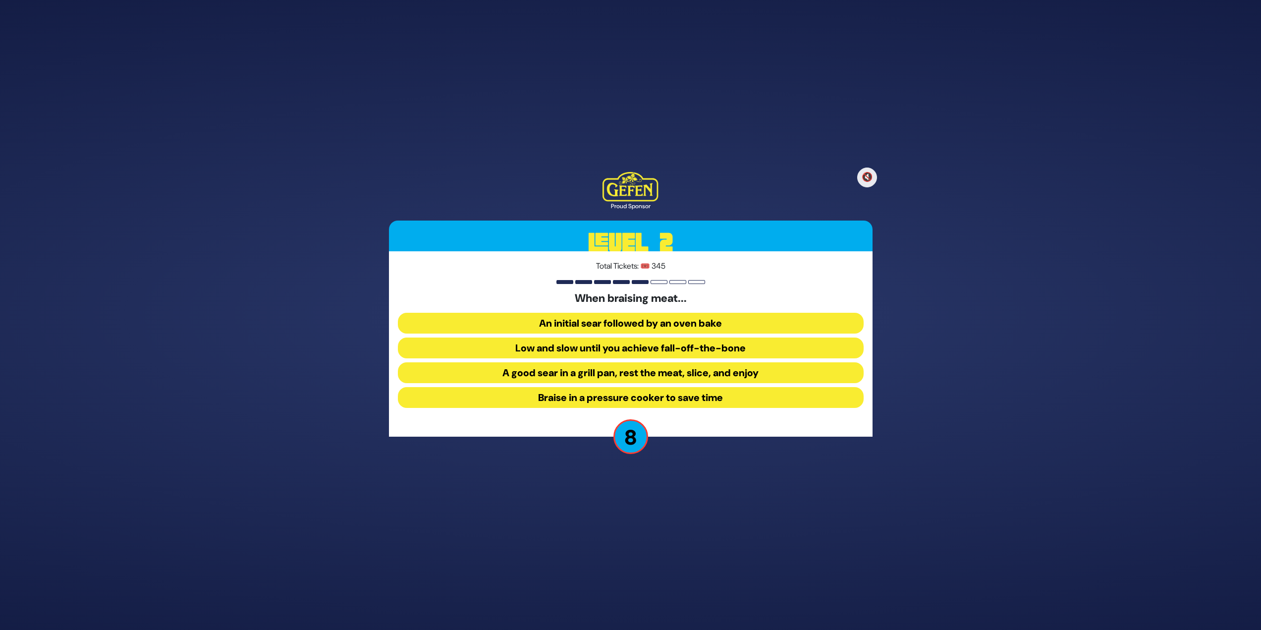
click at [613, 355] on button "Low and slow until you achieve fall-off-the-bone" at bounding box center [631, 347] width 466 height 21
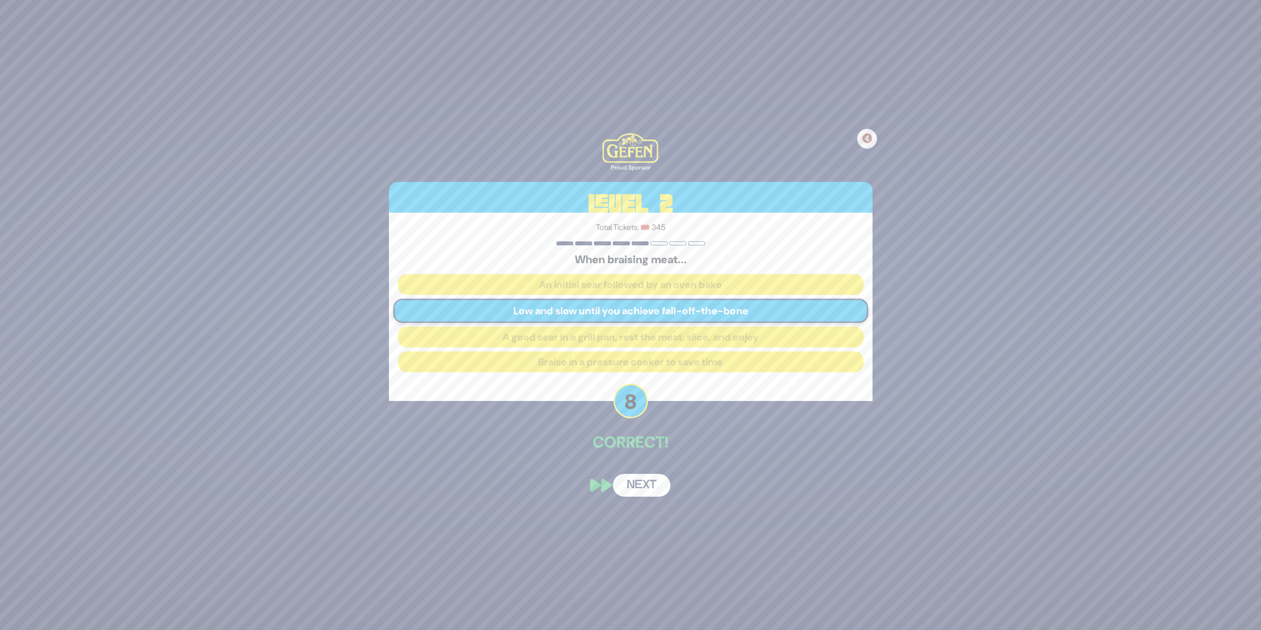
click at [644, 482] on button "Next" at bounding box center [641, 485] width 57 height 23
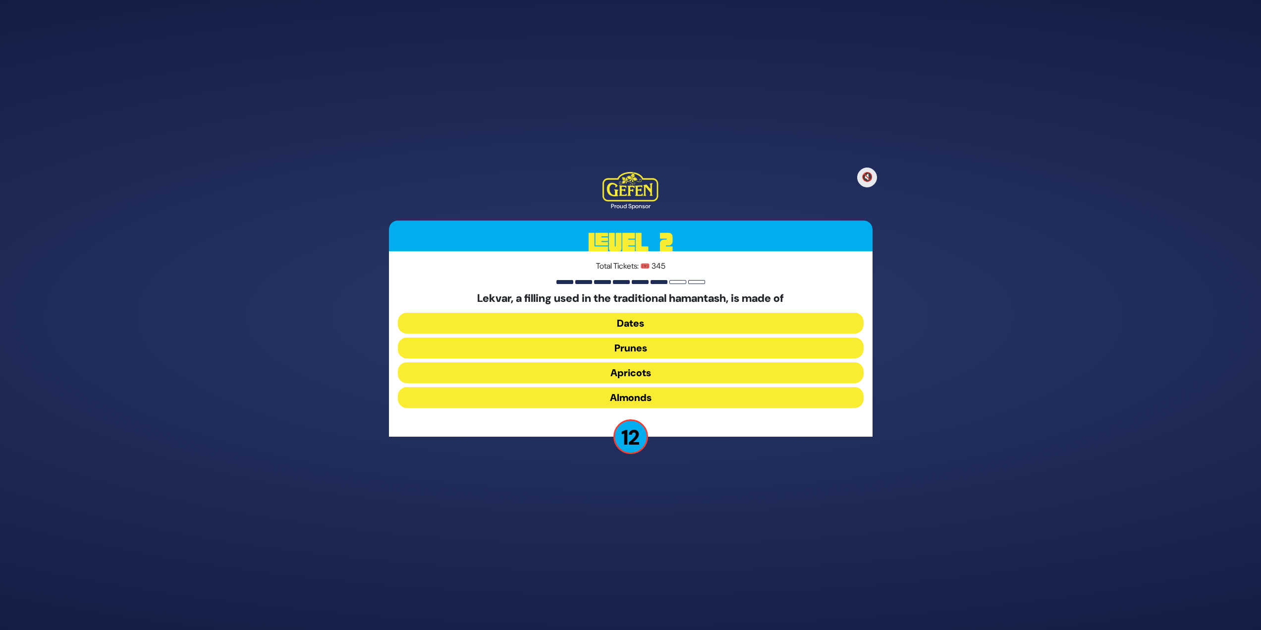
click at [613, 350] on button "Prunes" at bounding box center [631, 347] width 466 height 21
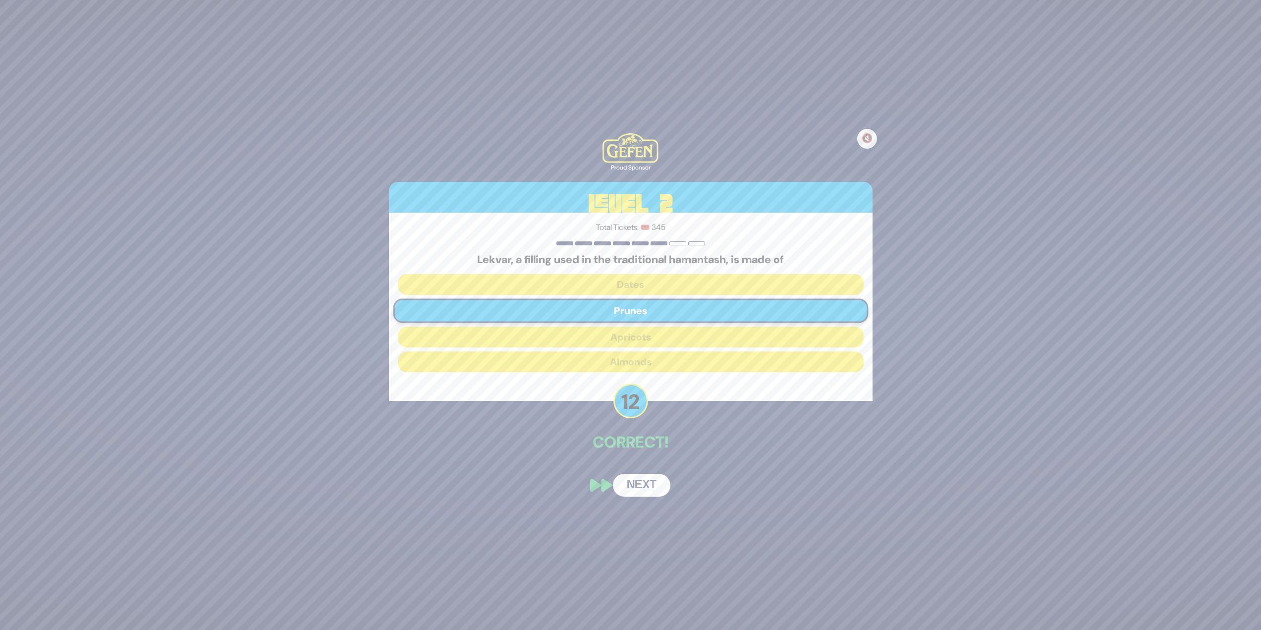
click at [635, 472] on div "🔇 Proud Sponsor Level 2 Total Tickets: 🎟️ 345 Lekvar, a filling used in the tra…" at bounding box center [630, 314] width 507 height 387
click at [637, 478] on div "🔇 Proud Sponsor Level 2 Total Tickets: 🎟️ 345 Lekvar, a filling used in the tra…" at bounding box center [630, 314] width 507 height 387
click at [644, 484] on button "Next" at bounding box center [641, 485] width 57 height 23
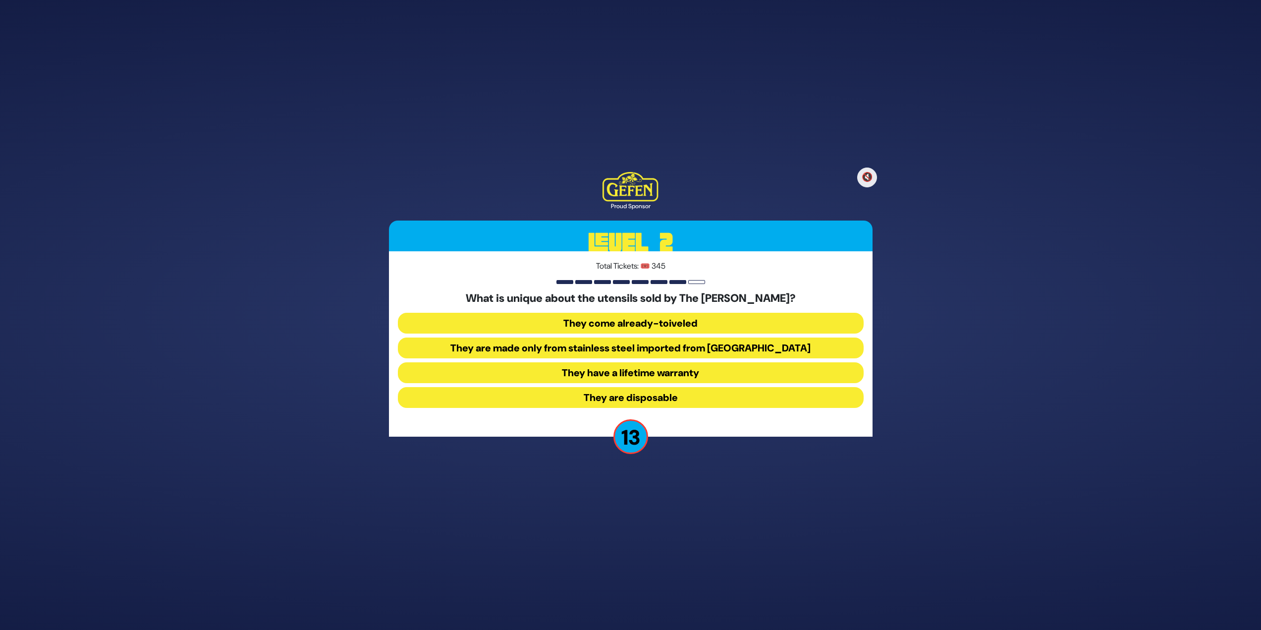
click at [612, 326] on button "They come already-toiveled" at bounding box center [631, 323] width 466 height 21
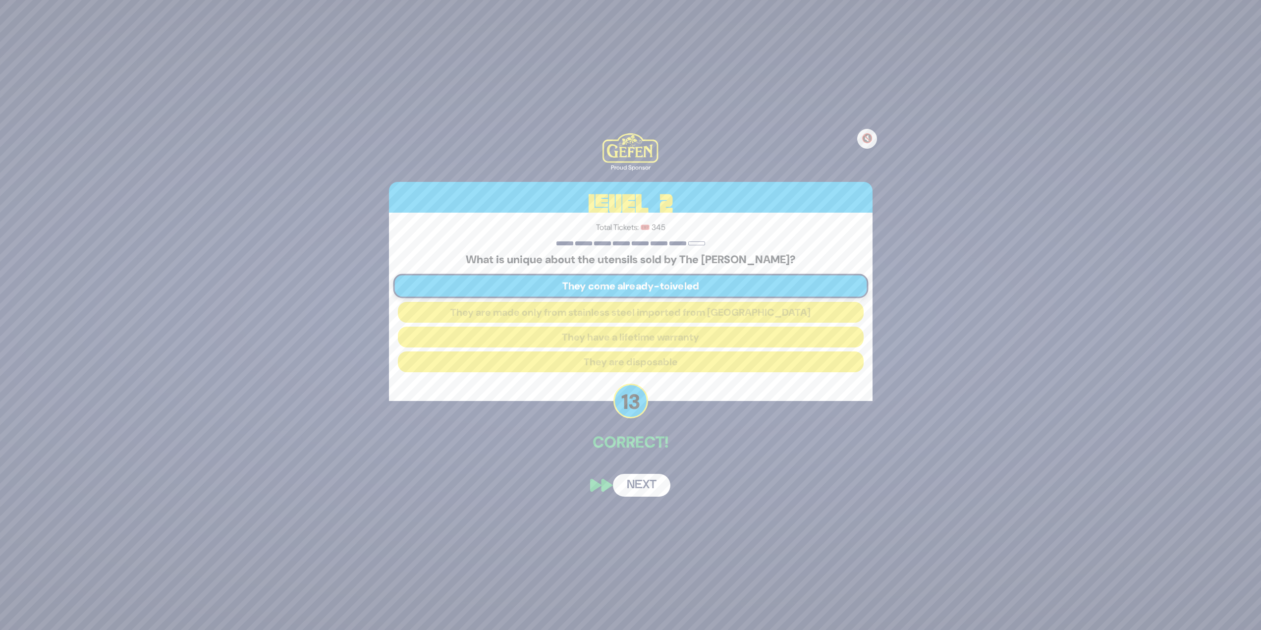
click at [627, 485] on button "Next" at bounding box center [641, 485] width 57 height 23
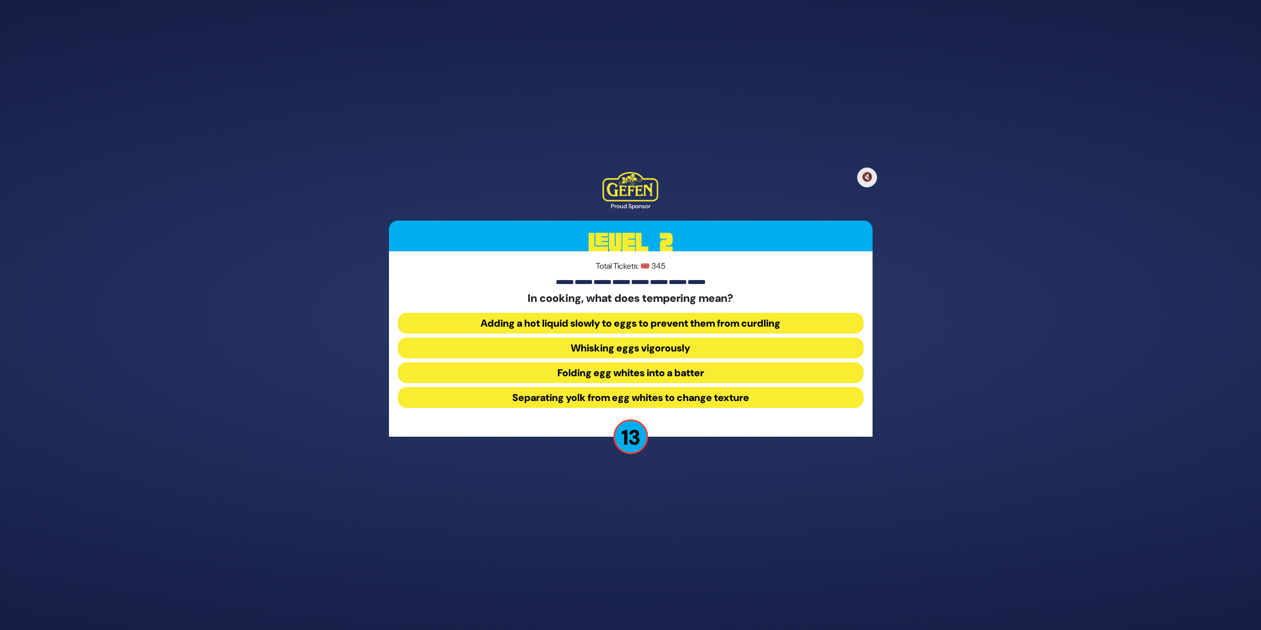
click at [611, 315] on button "Adding a hot liquid slowly to eggs to prevent them from curdling" at bounding box center [631, 323] width 466 height 21
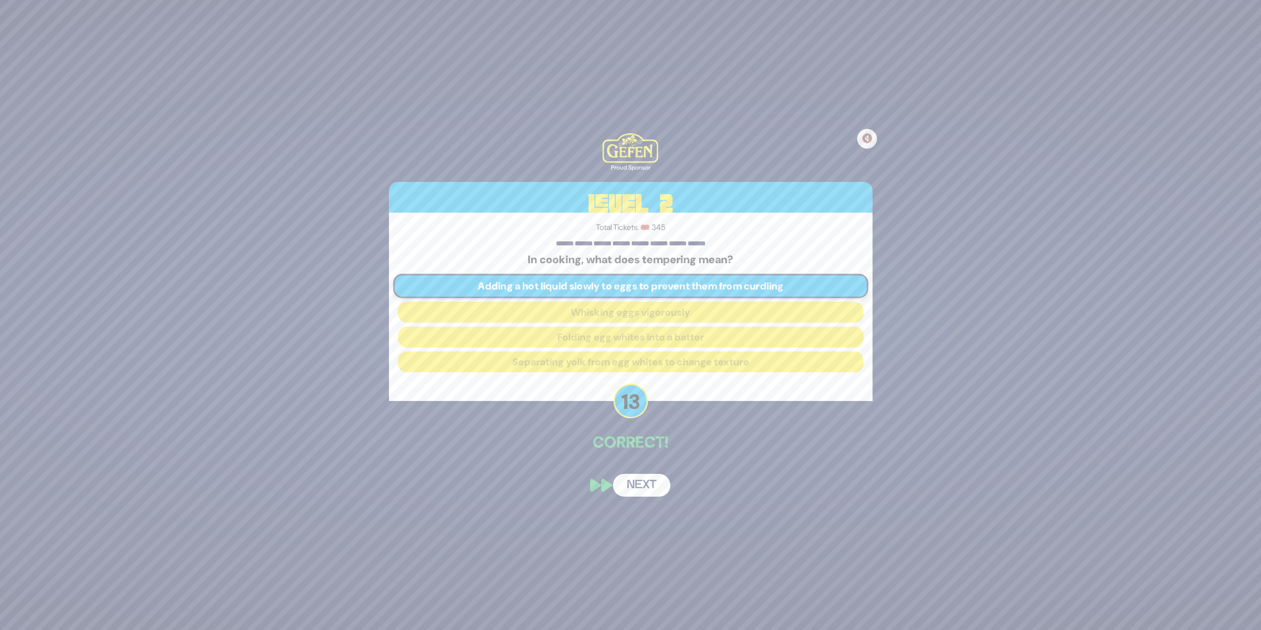
click at [634, 477] on button "Next" at bounding box center [641, 485] width 57 height 23
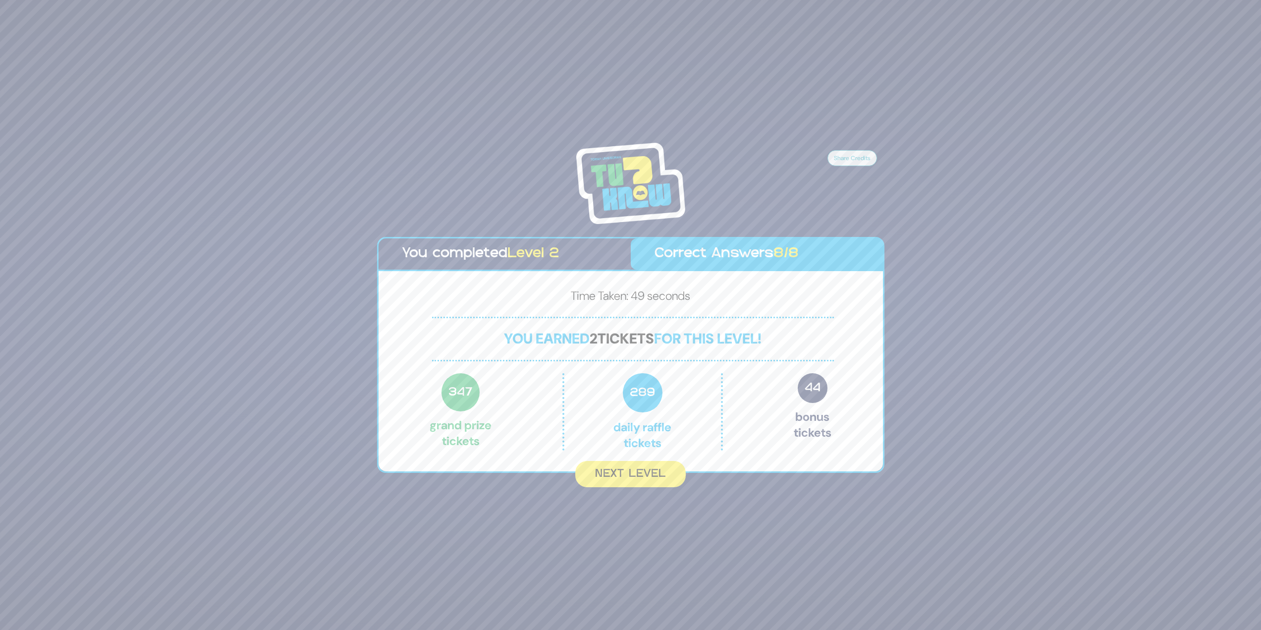
click at [634, 477] on button "Next Level" at bounding box center [630, 474] width 110 height 26
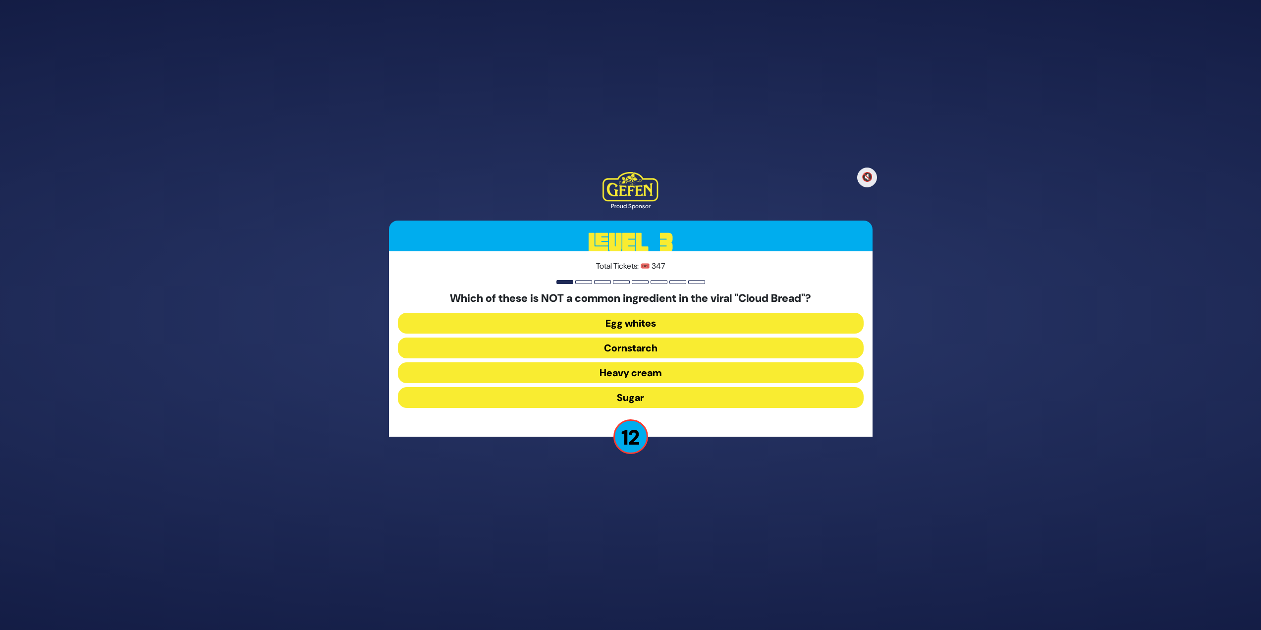
click at [609, 371] on button "Heavy cream" at bounding box center [631, 372] width 466 height 21
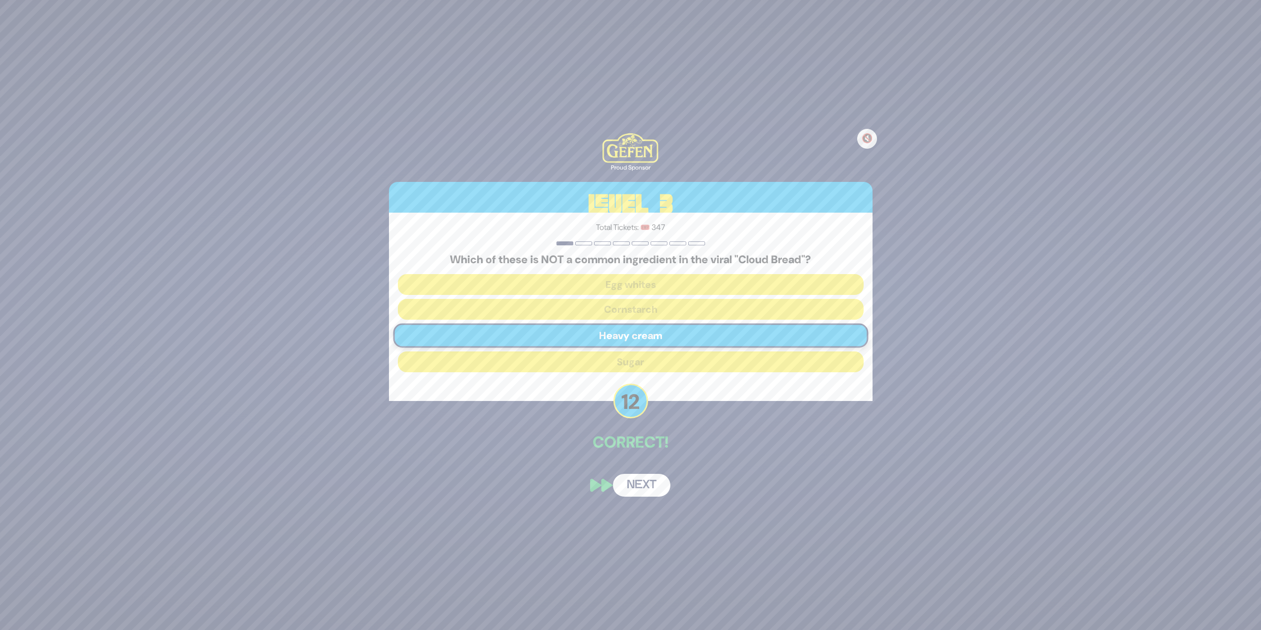
click at [620, 476] on button "Next" at bounding box center [641, 485] width 57 height 23
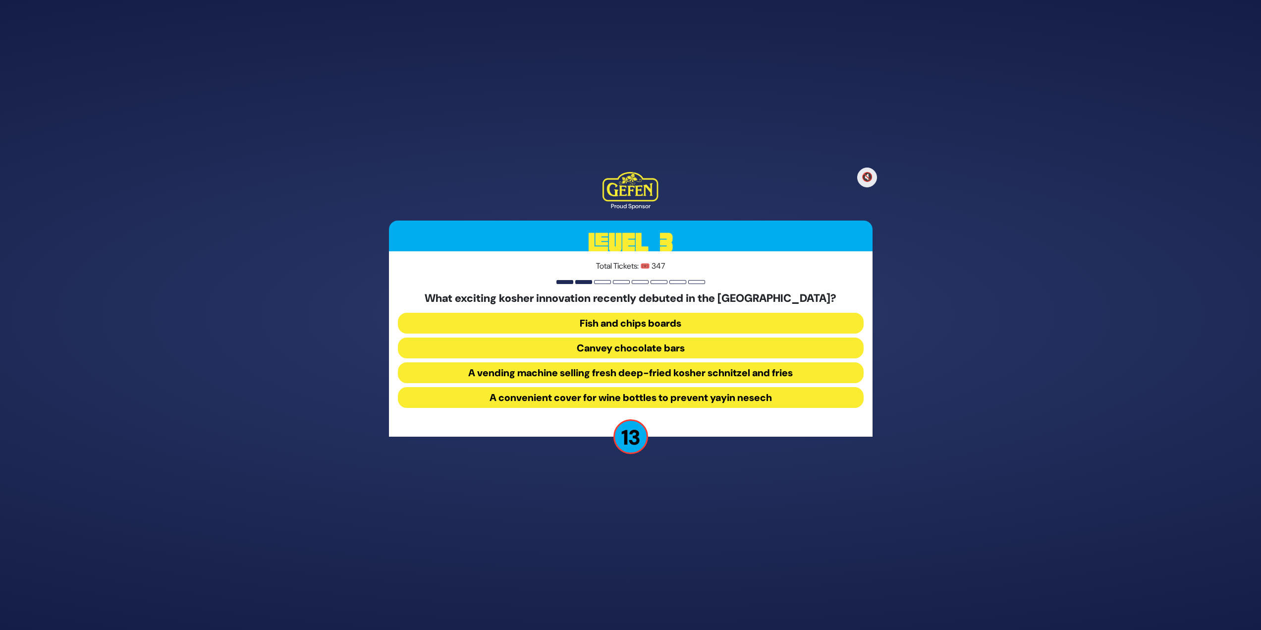
click at [591, 372] on button "A vending machine selling fresh deep-fried kosher schnitzel and fries" at bounding box center [631, 372] width 466 height 21
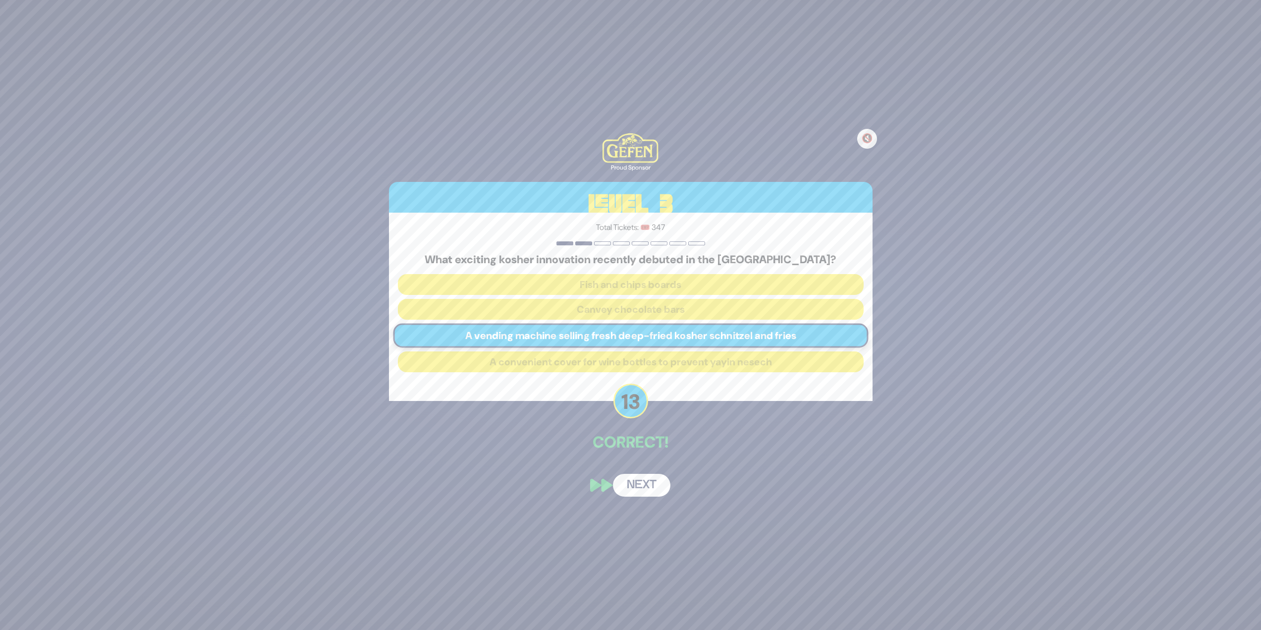
click at [617, 484] on button "Next" at bounding box center [641, 485] width 57 height 23
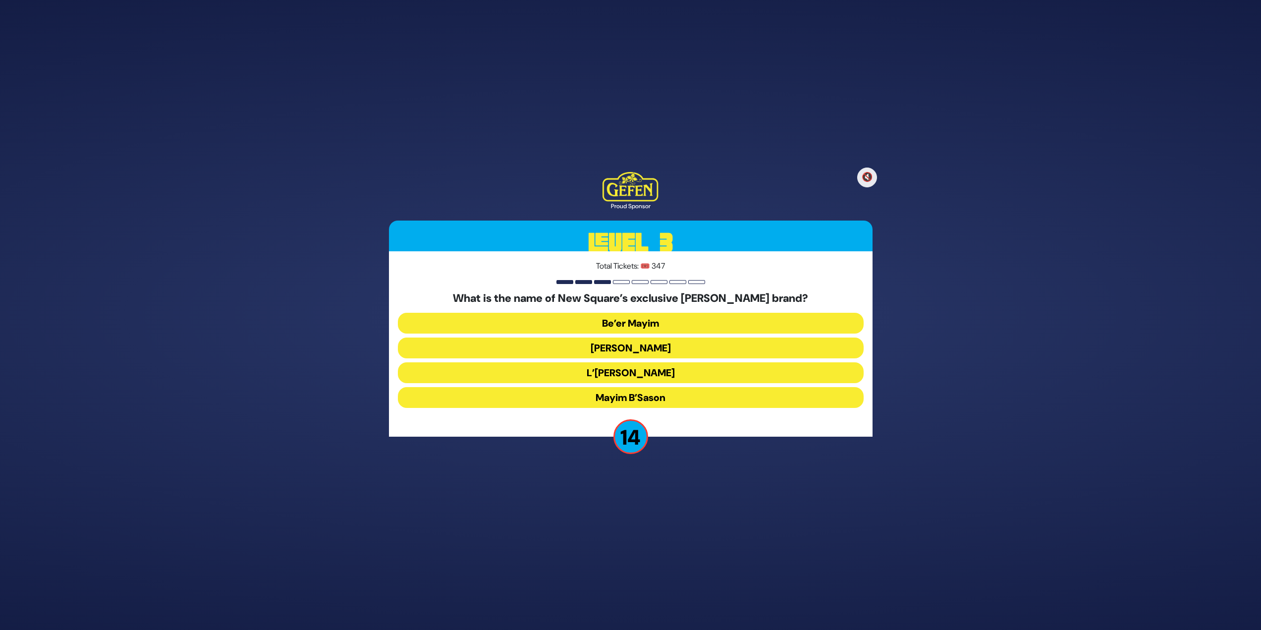
click at [590, 395] on button "Mayim B’Sason" at bounding box center [631, 397] width 466 height 21
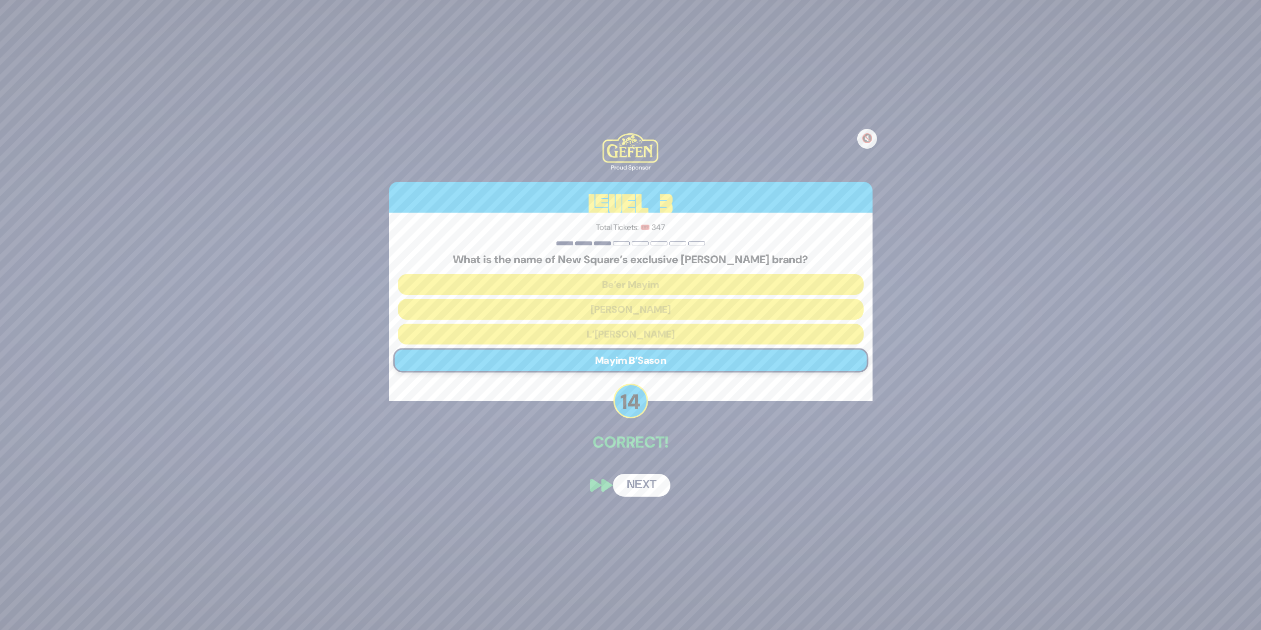
click at [624, 482] on button "Next" at bounding box center [641, 485] width 57 height 23
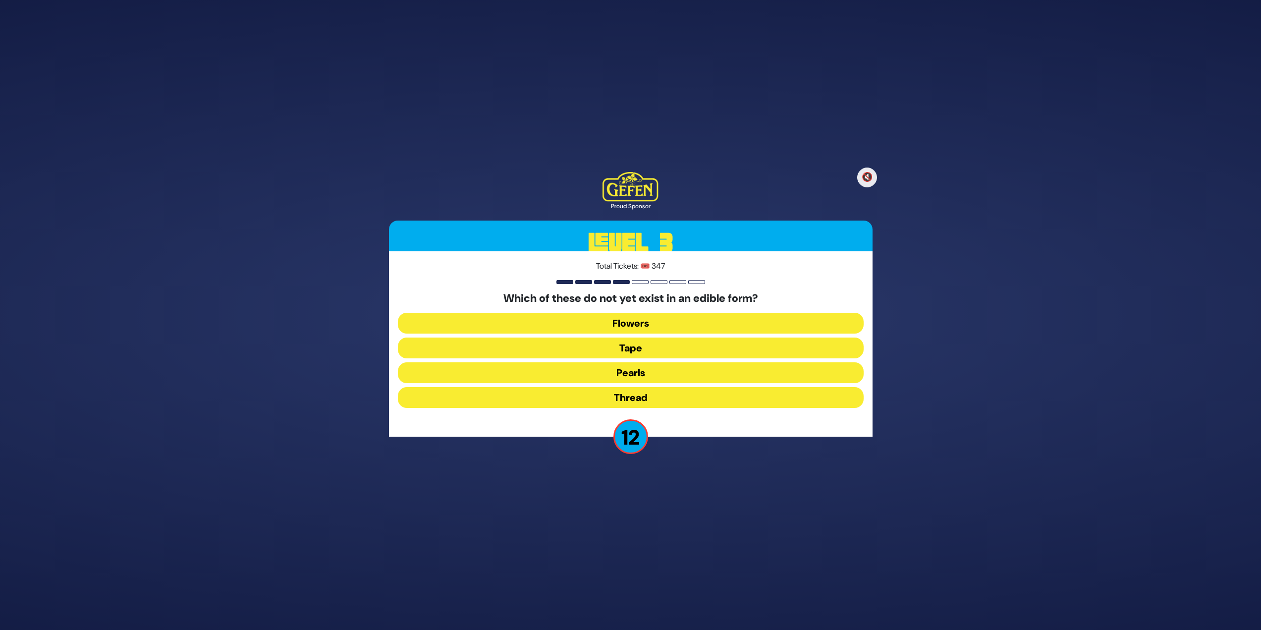
click at [606, 393] on button "Thread" at bounding box center [631, 397] width 466 height 21
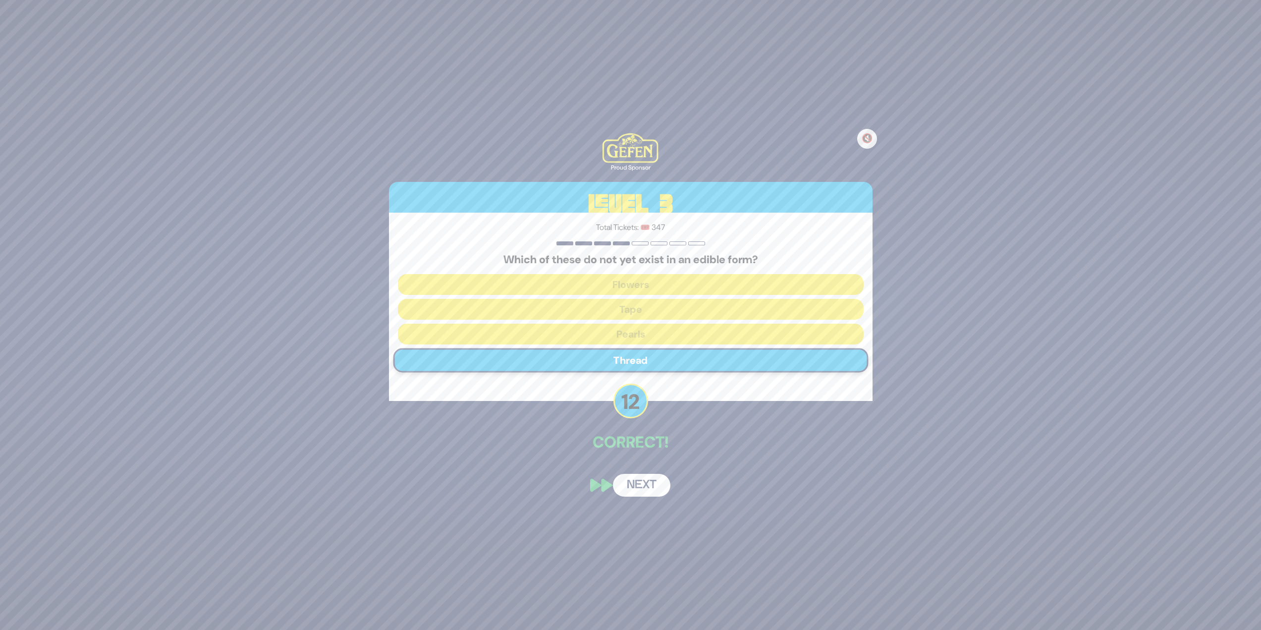
click at [632, 486] on button "Next" at bounding box center [641, 485] width 57 height 23
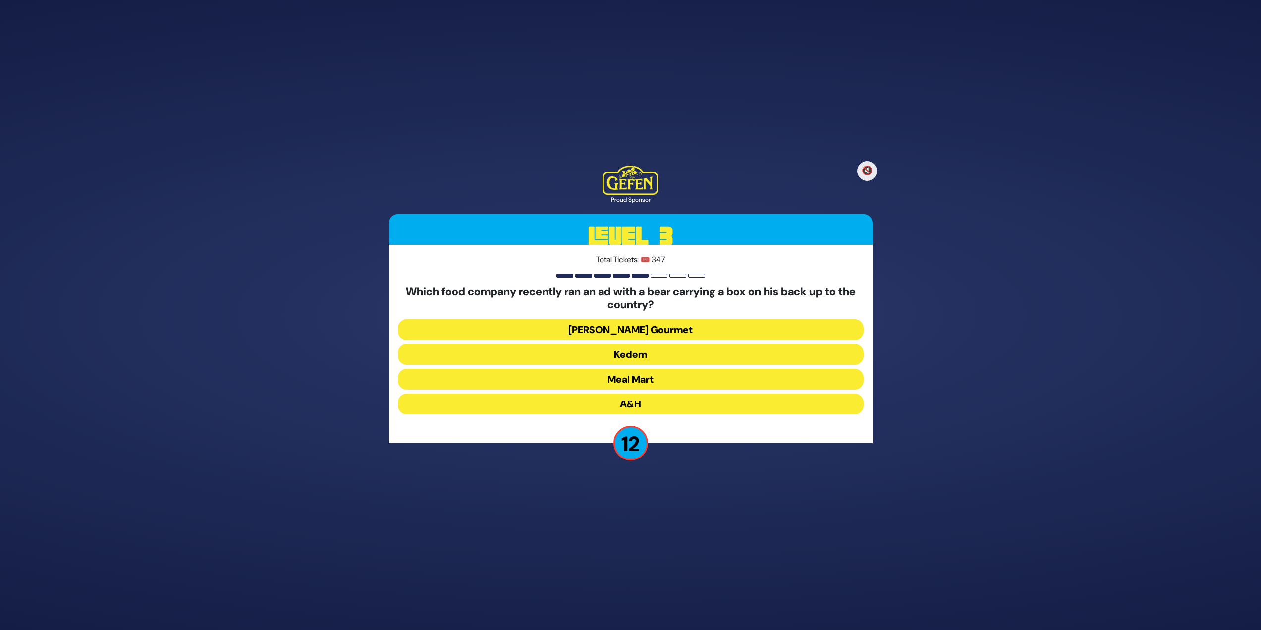
click at [575, 329] on button "Yedid Gourmet" at bounding box center [631, 329] width 466 height 21
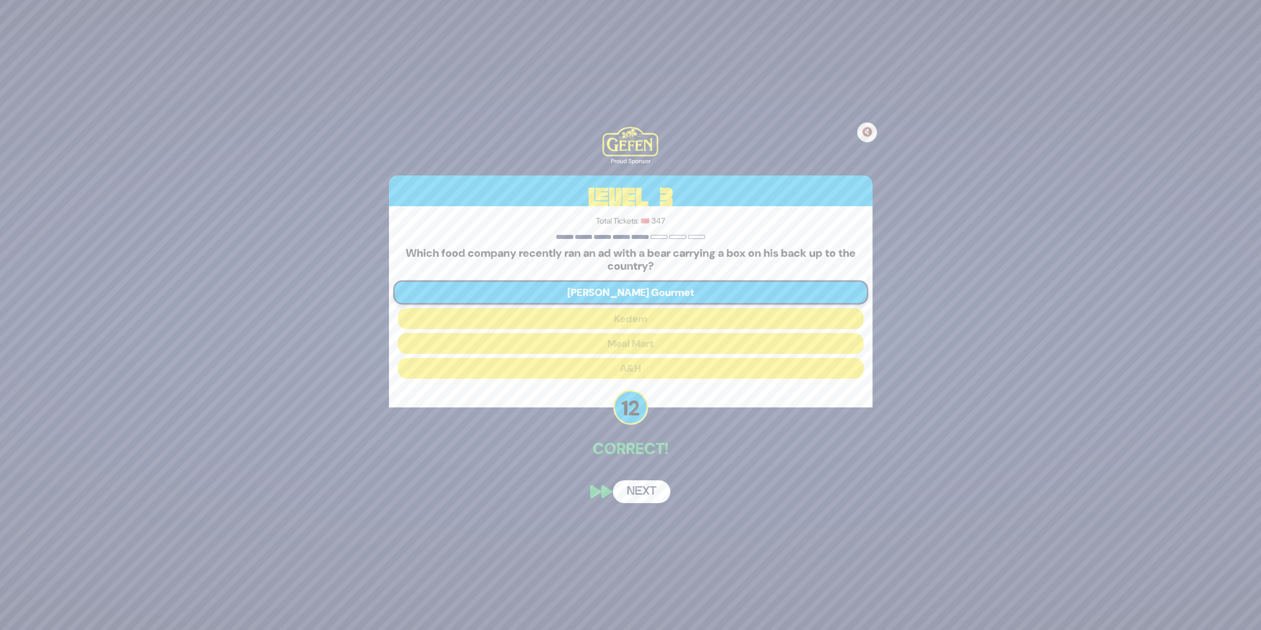
click at [662, 491] on button "Next" at bounding box center [641, 491] width 57 height 23
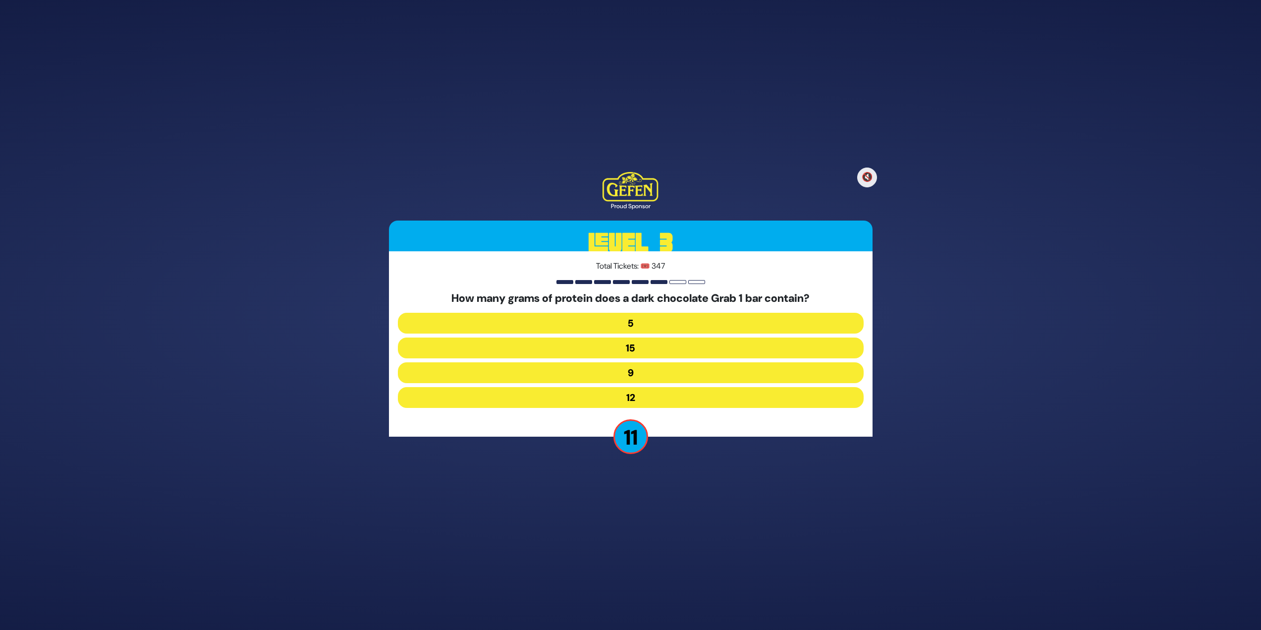
click at [620, 365] on button "9" at bounding box center [631, 372] width 466 height 21
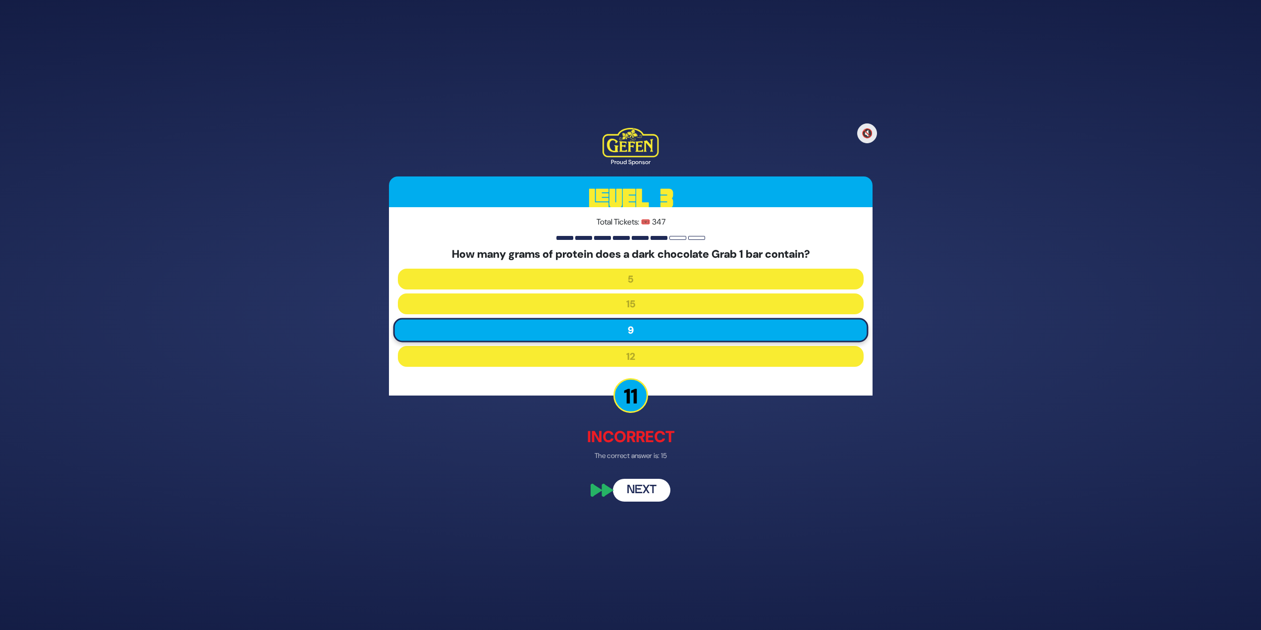
click at [643, 499] on button "Next" at bounding box center [641, 490] width 57 height 23
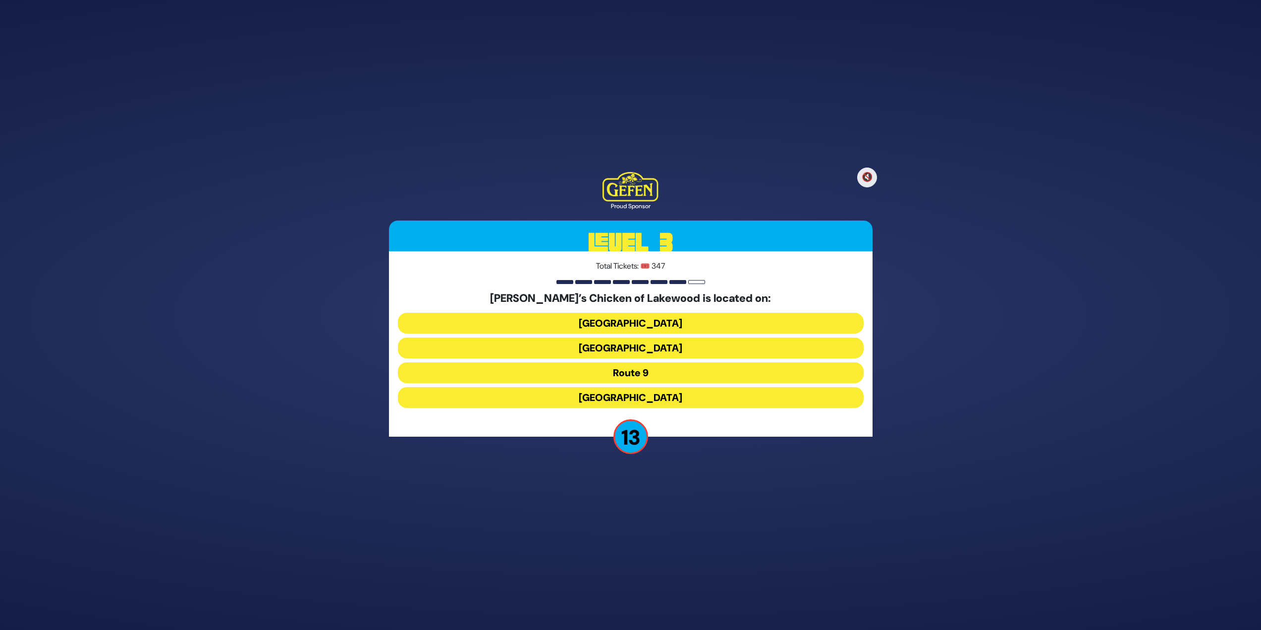
click at [609, 347] on button "Cedarbridge Avenue" at bounding box center [631, 347] width 466 height 21
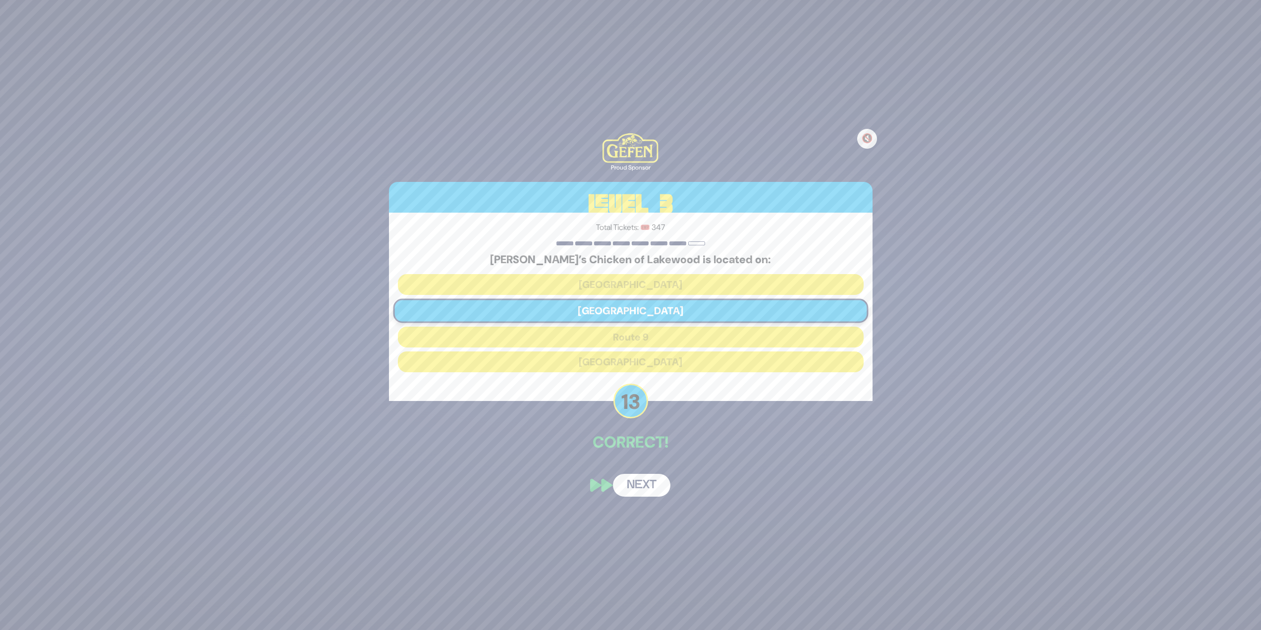
click at [653, 496] on button "Next" at bounding box center [641, 485] width 57 height 23
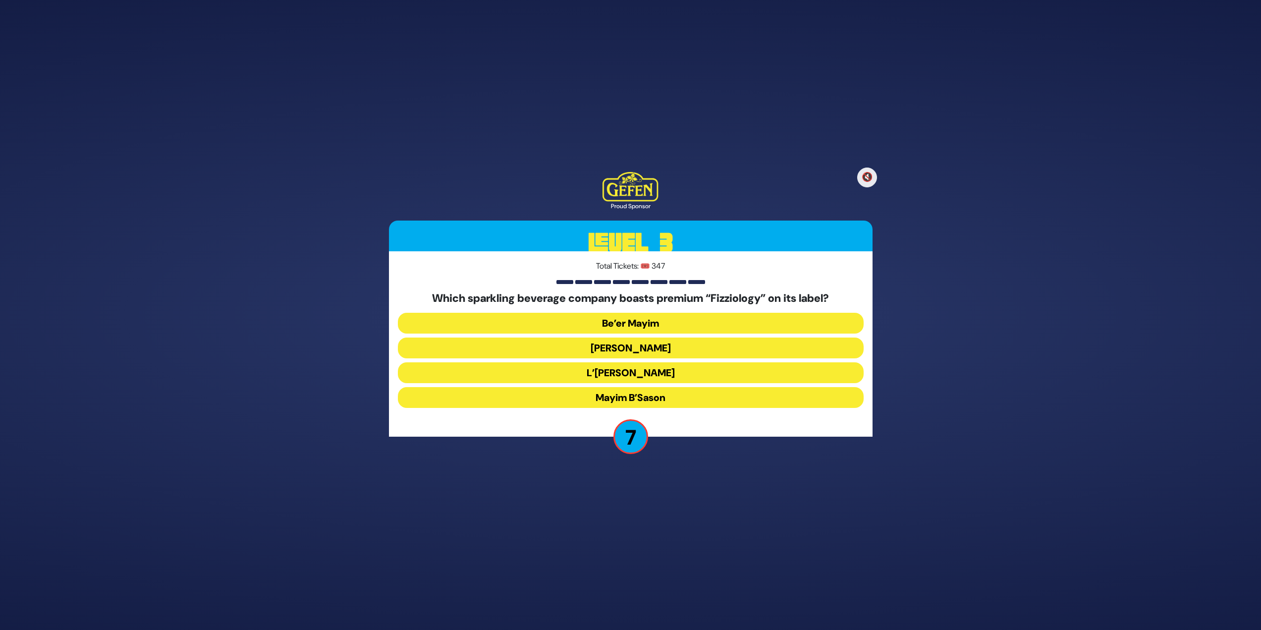
click at [603, 346] on button "Mayim Chayim" at bounding box center [631, 347] width 466 height 21
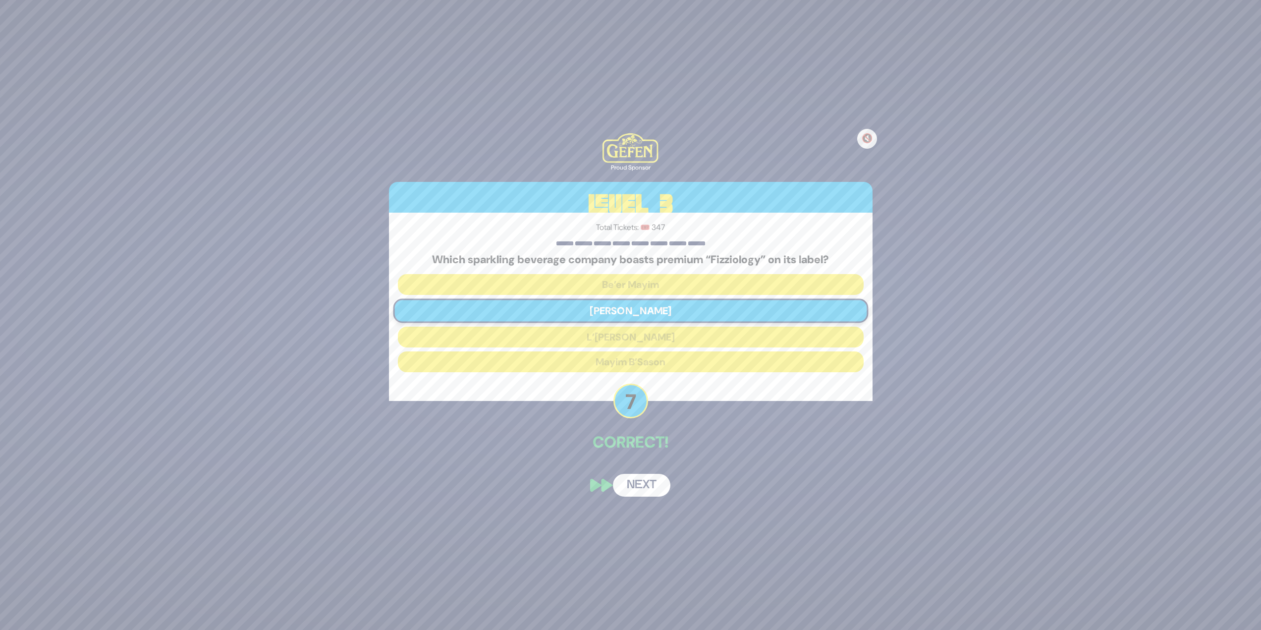
click at [639, 485] on button "Next" at bounding box center [641, 485] width 57 height 23
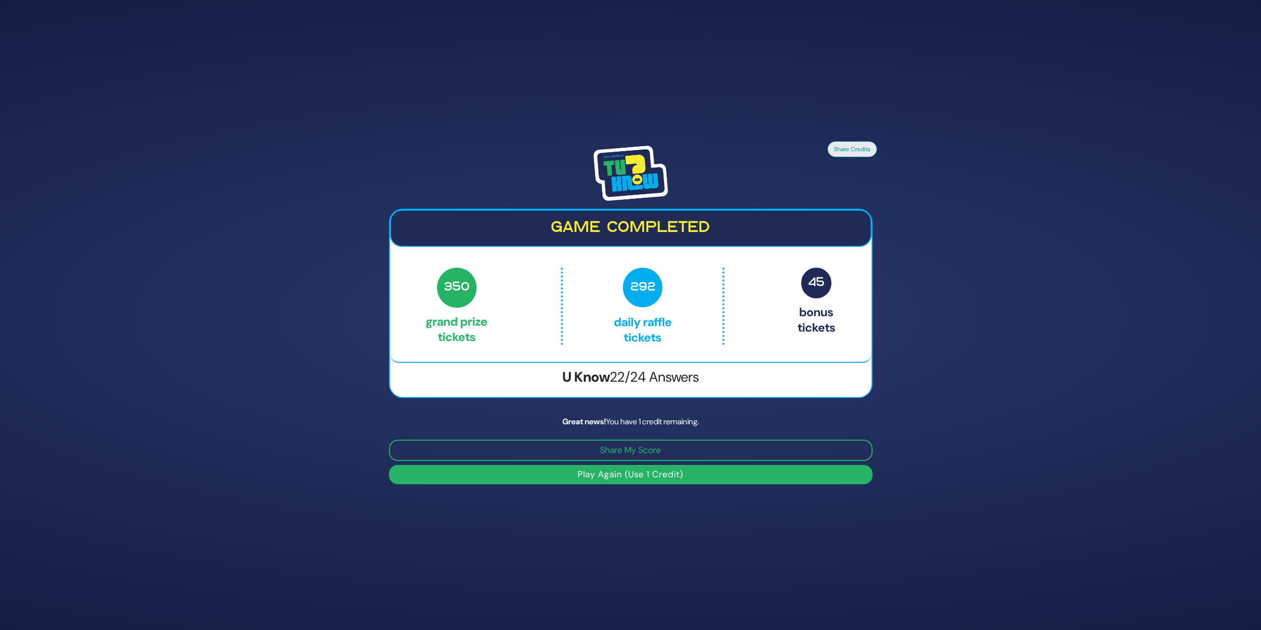
click at [631, 468] on button "Play Again (Use 1 Credit)" at bounding box center [631, 474] width 484 height 19
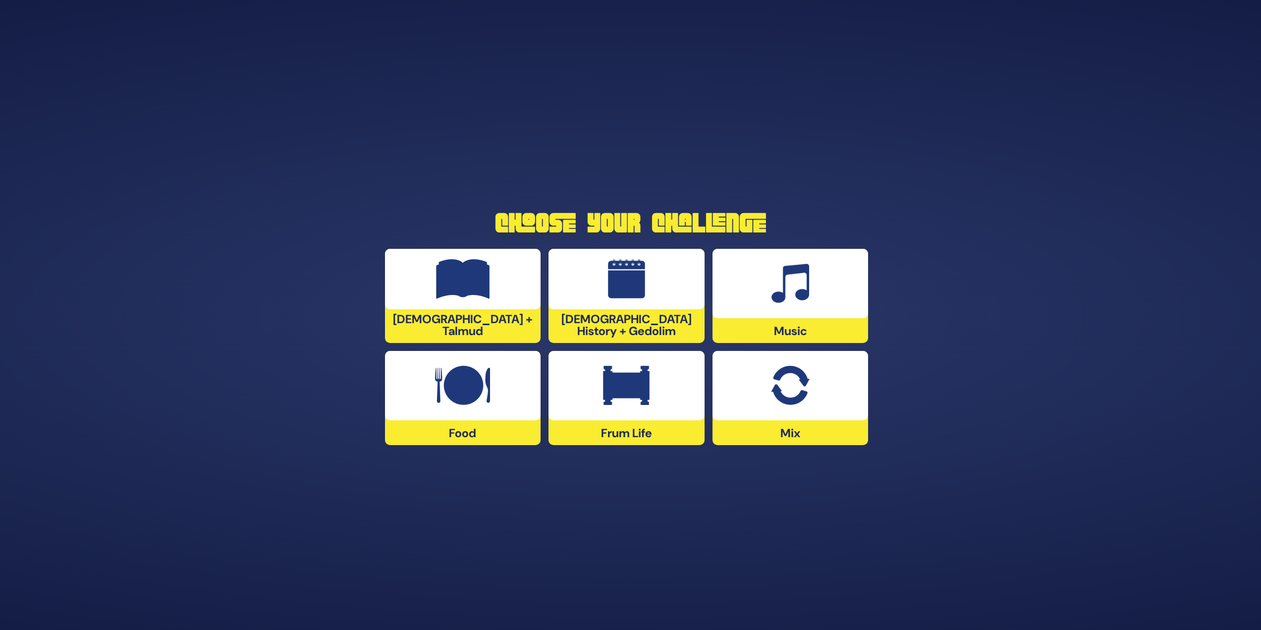
click at [605, 423] on div "Frum Life" at bounding box center [626, 398] width 156 height 94
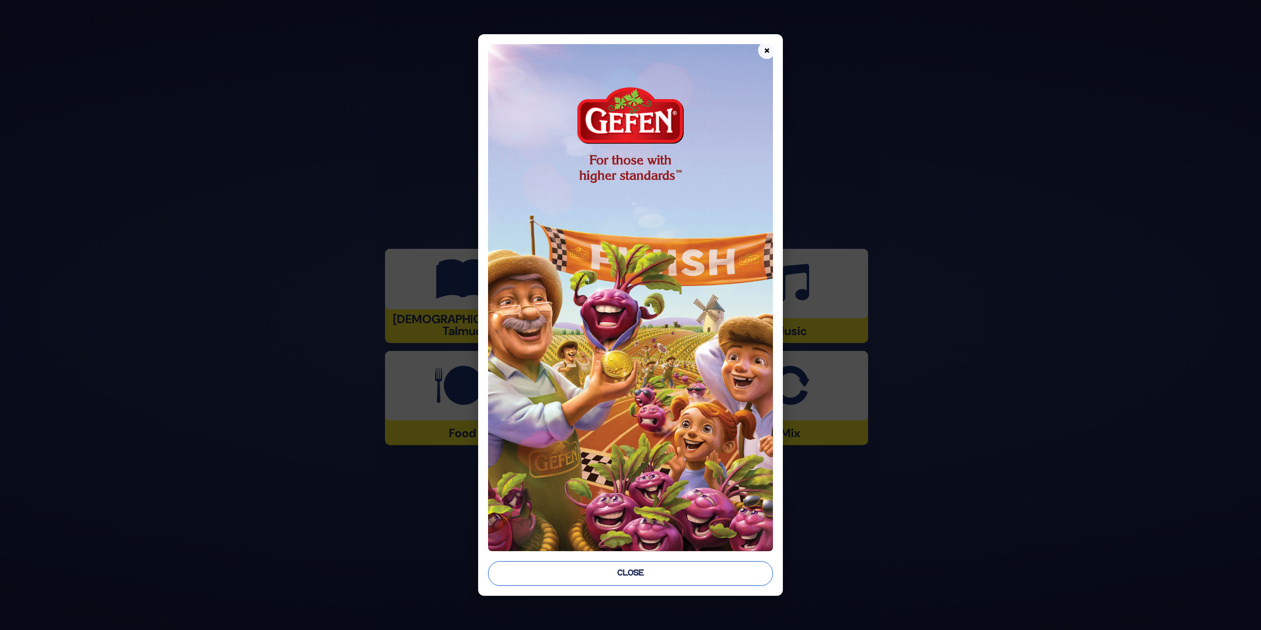
click at [605, 567] on button "Close" at bounding box center [630, 573] width 285 height 25
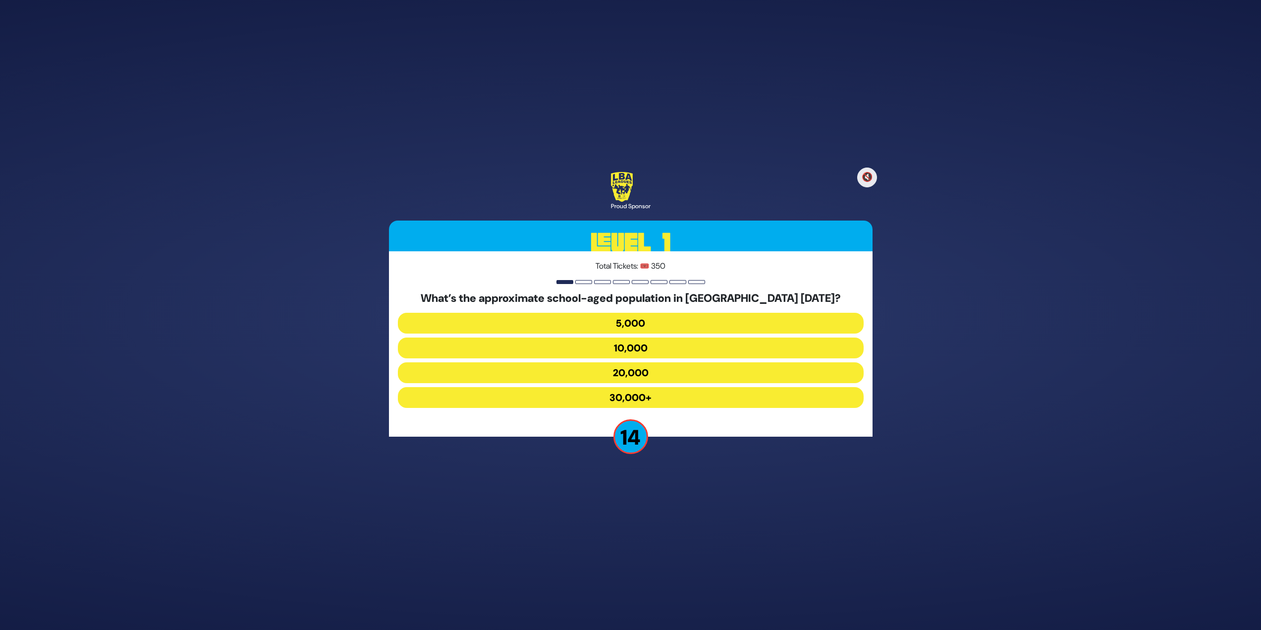
click at [629, 400] on button "30,000+" at bounding box center [631, 397] width 466 height 21
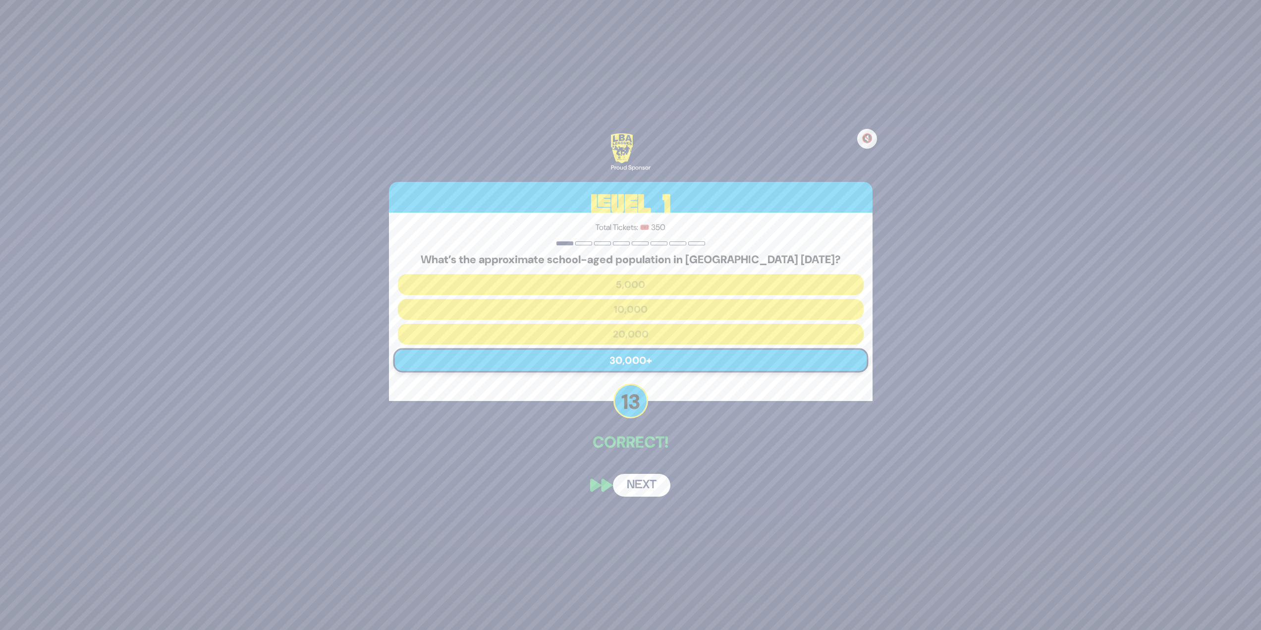
click at [639, 470] on div "🔇 Proud Sponsor Level 1 Total Tickets: 🎟️ 350 What’s the approximate school-age…" at bounding box center [630, 314] width 507 height 387
click at [640, 480] on button "Next" at bounding box center [641, 485] width 57 height 23
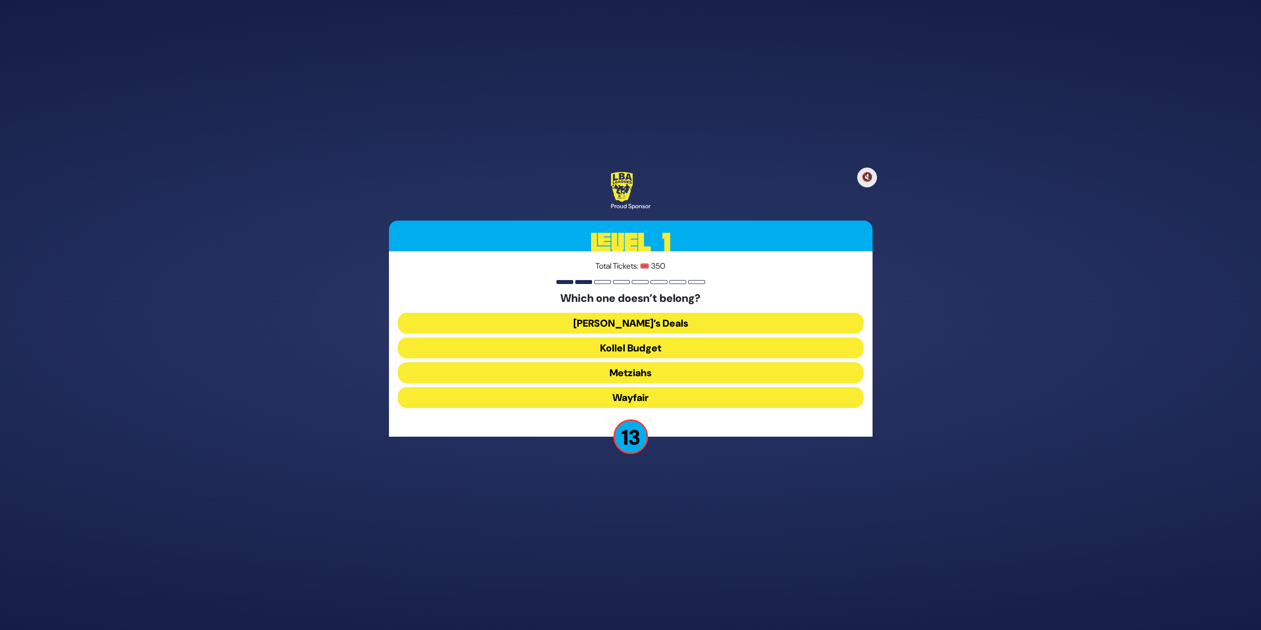
click at [653, 402] on button "Wayfair" at bounding box center [631, 397] width 466 height 21
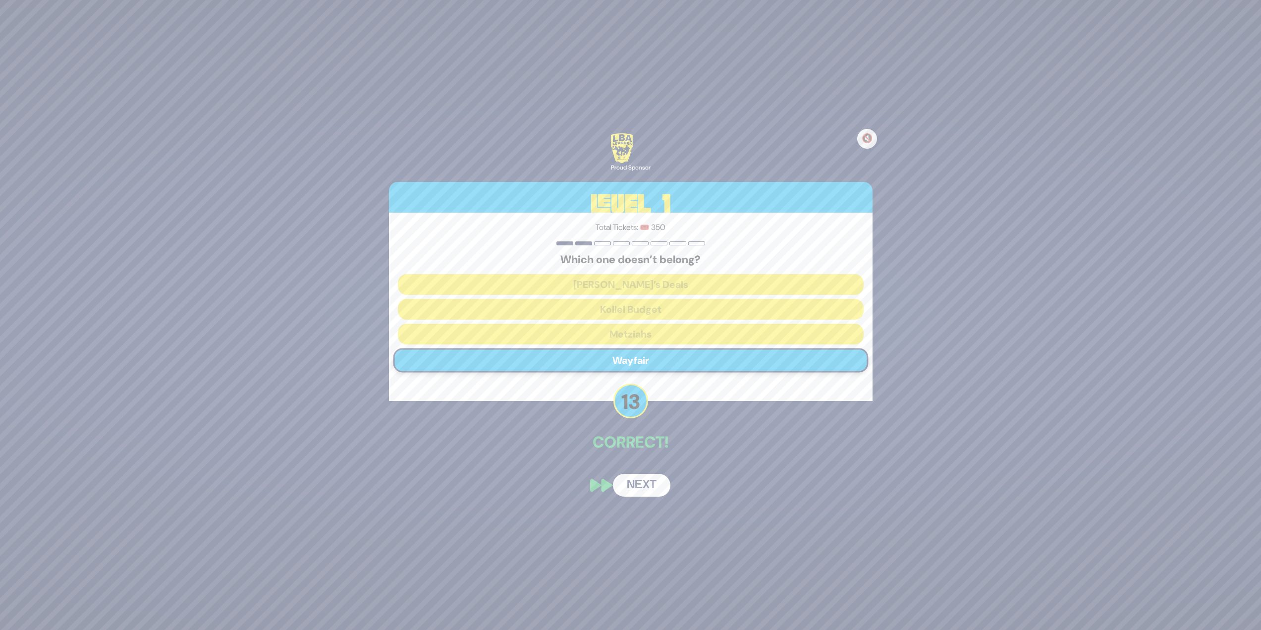
click at [658, 485] on button "Next" at bounding box center [641, 485] width 57 height 23
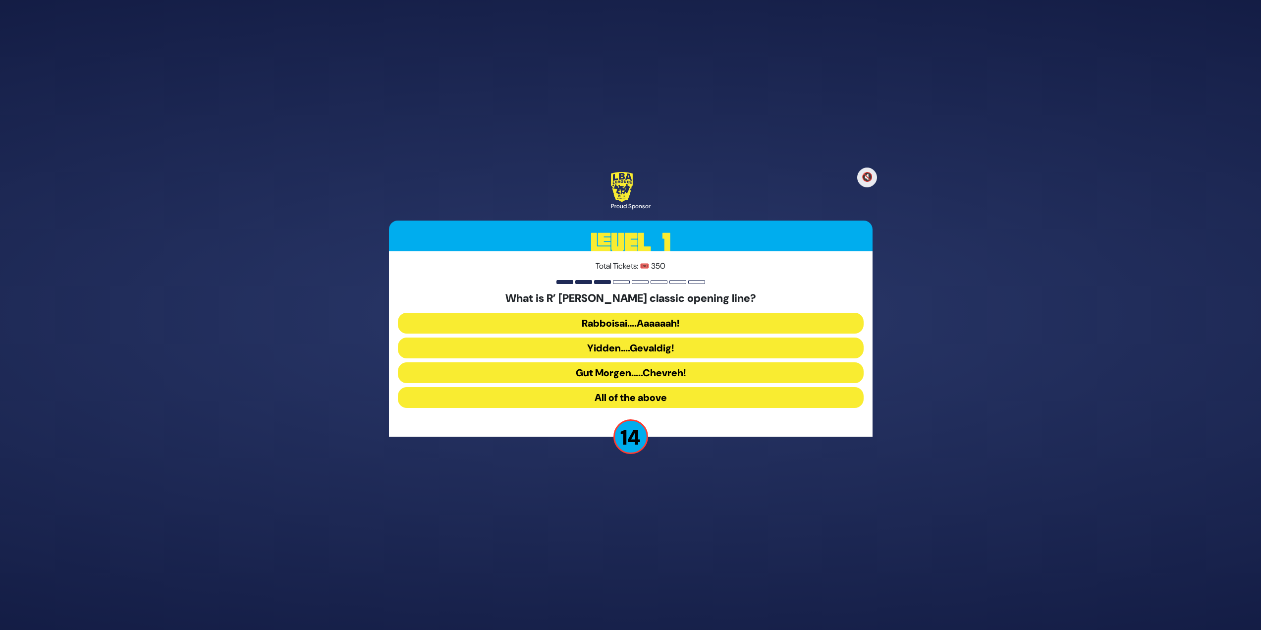
click at [634, 319] on button "Rabboisai….Aaaaaah!" at bounding box center [631, 323] width 466 height 21
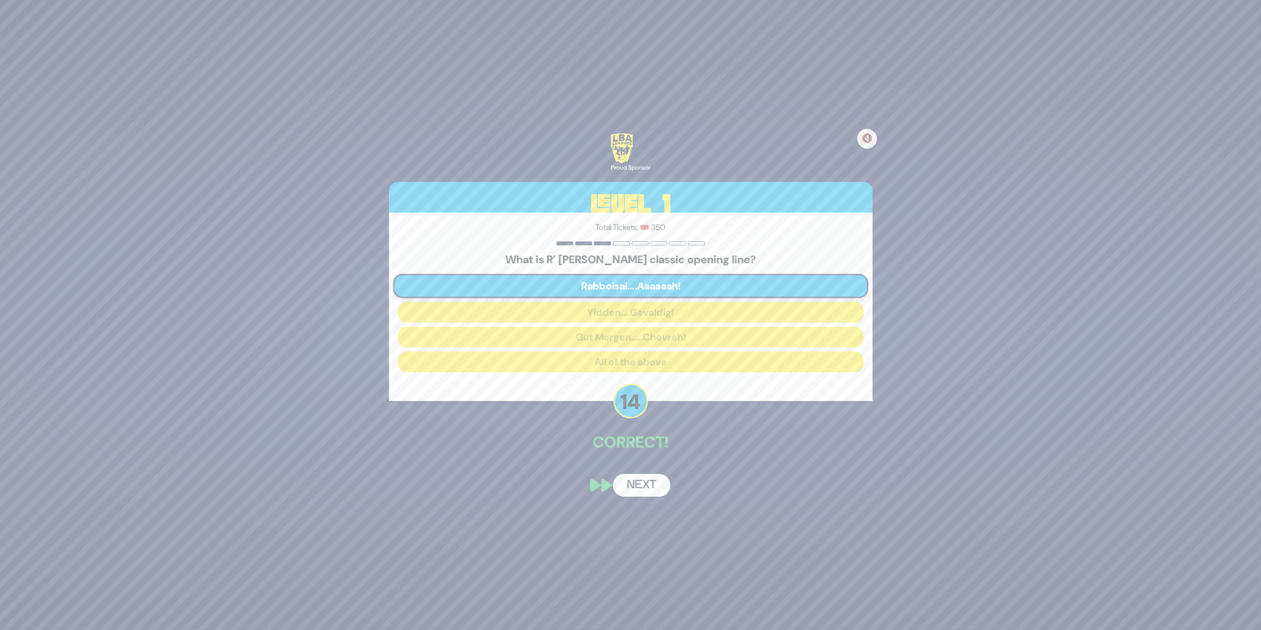
click at [639, 488] on button "Next" at bounding box center [641, 485] width 57 height 23
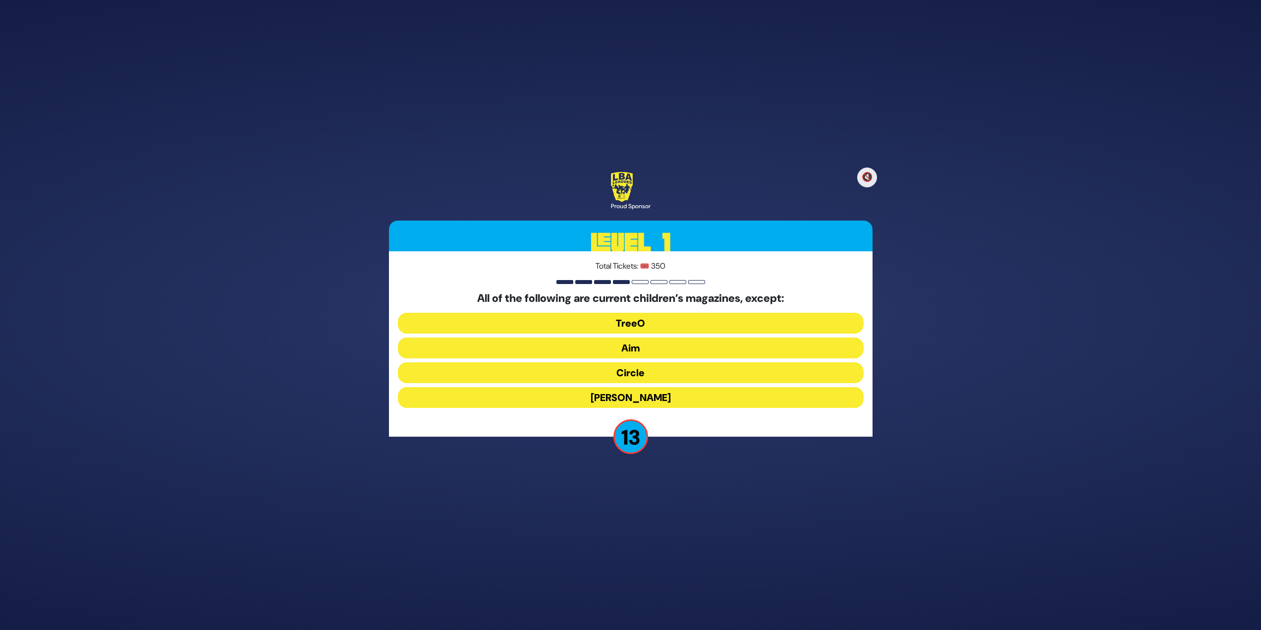
click at [646, 396] on button "[PERSON_NAME]" at bounding box center [631, 397] width 466 height 21
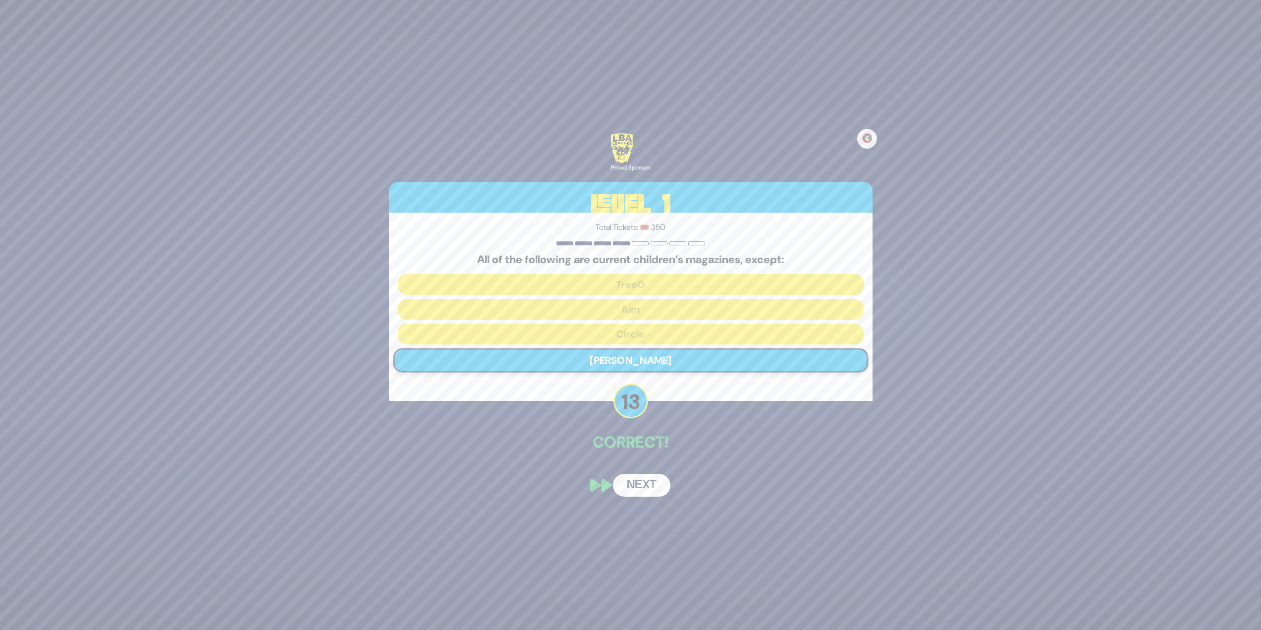
click at [654, 472] on div "🔇 Proud Sponsor Level 1 Total Tickets: 🎟️ 350 All of the following are current …" at bounding box center [630, 314] width 507 height 387
click at [655, 479] on button "Next" at bounding box center [641, 485] width 57 height 23
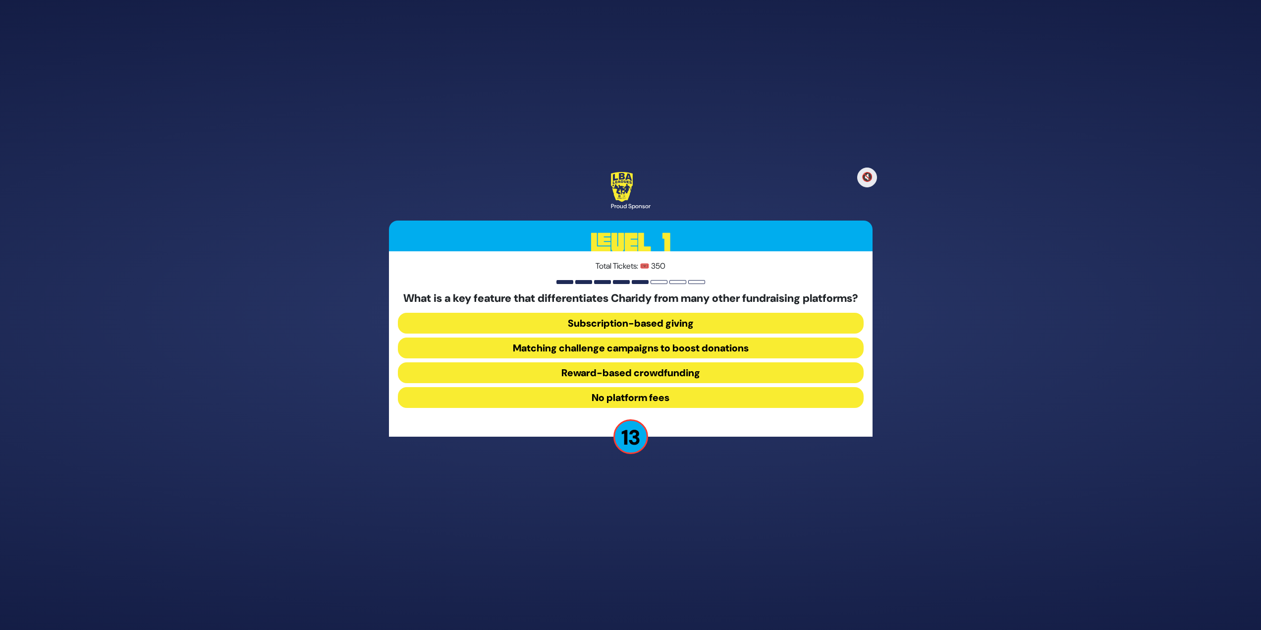
click at [661, 348] on button "Matching challenge campaigns to boost donations" at bounding box center [631, 347] width 466 height 21
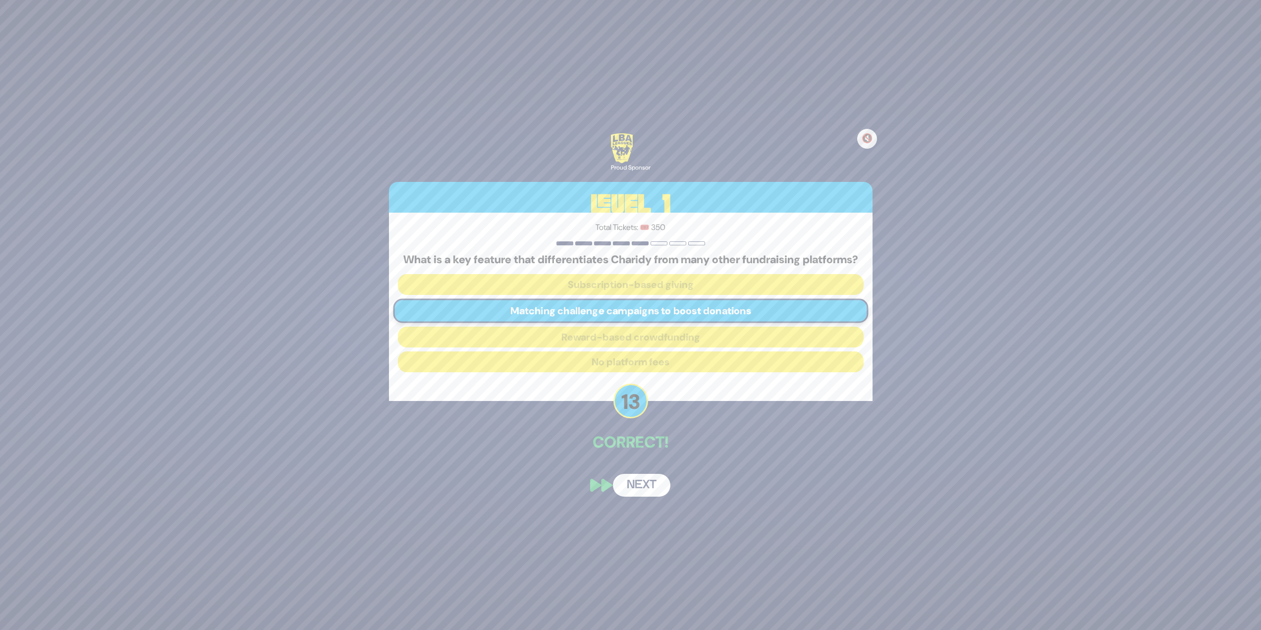
click at [660, 482] on button "Next" at bounding box center [641, 485] width 57 height 23
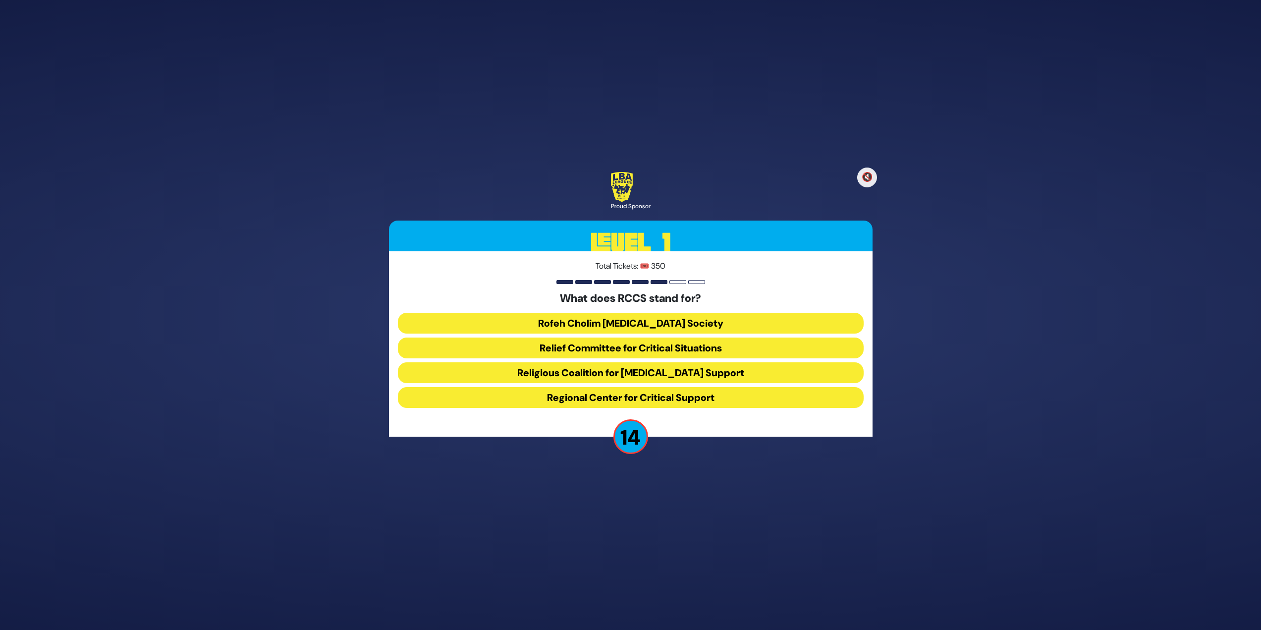
click at [595, 320] on button "Rofeh Cholim [MEDICAL_DATA] Society" at bounding box center [631, 323] width 466 height 21
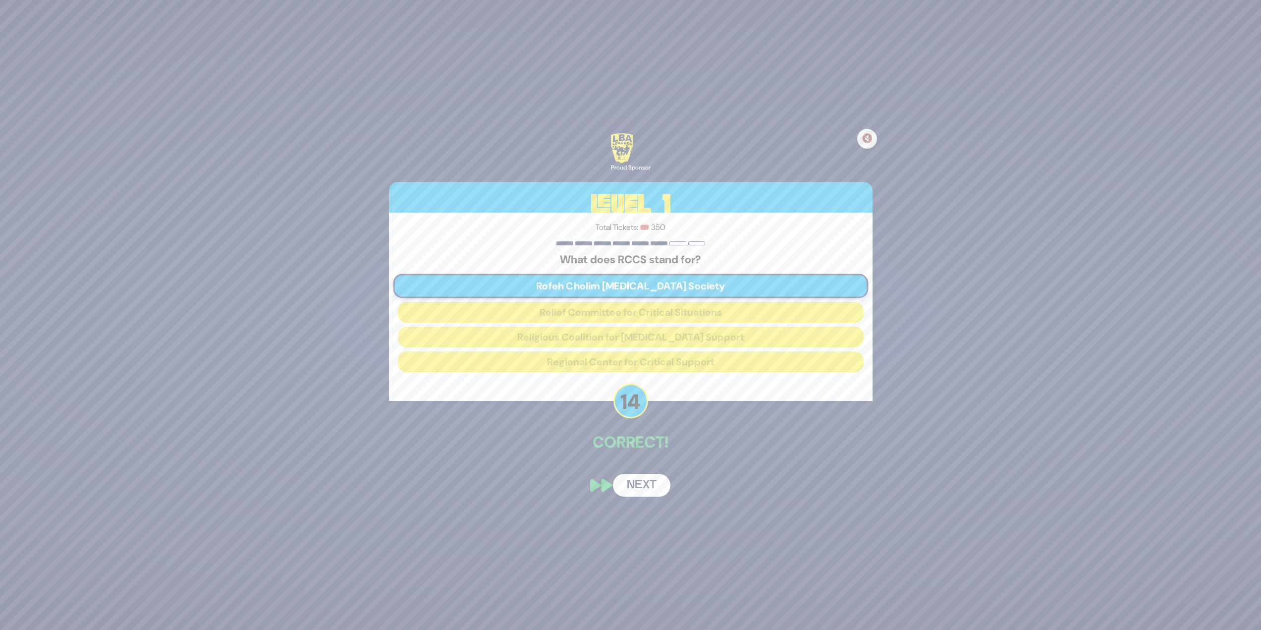
click at [623, 485] on button "Next" at bounding box center [641, 485] width 57 height 23
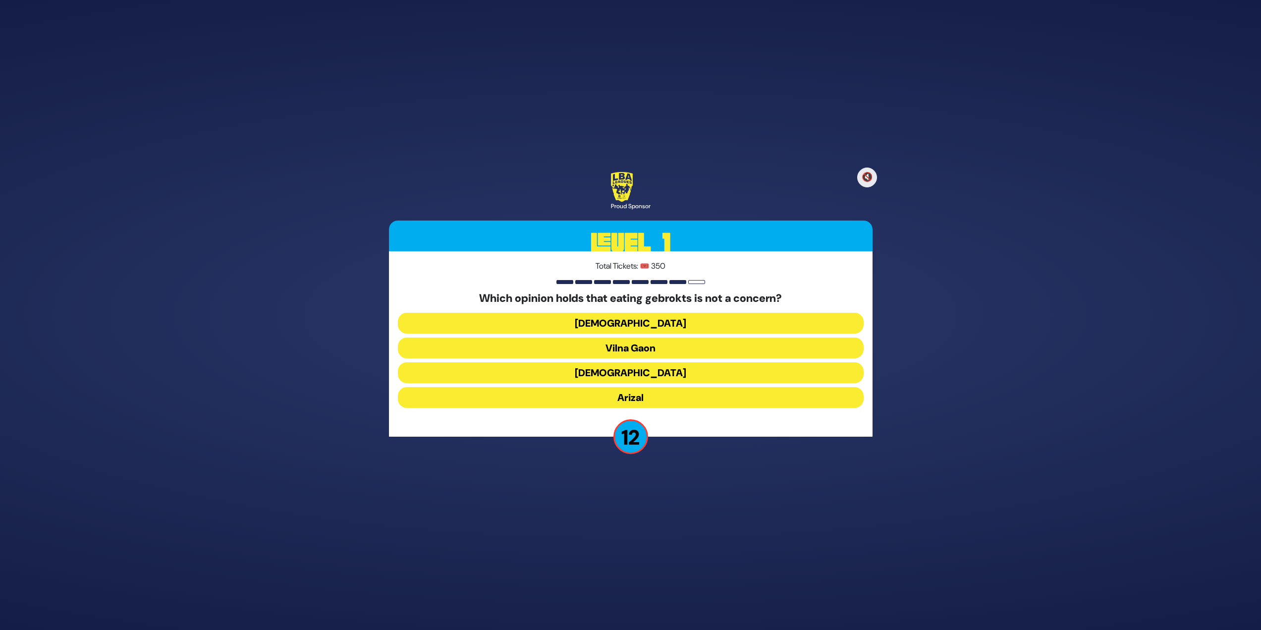
click at [660, 351] on button "Vilna Gaon" at bounding box center [631, 347] width 466 height 21
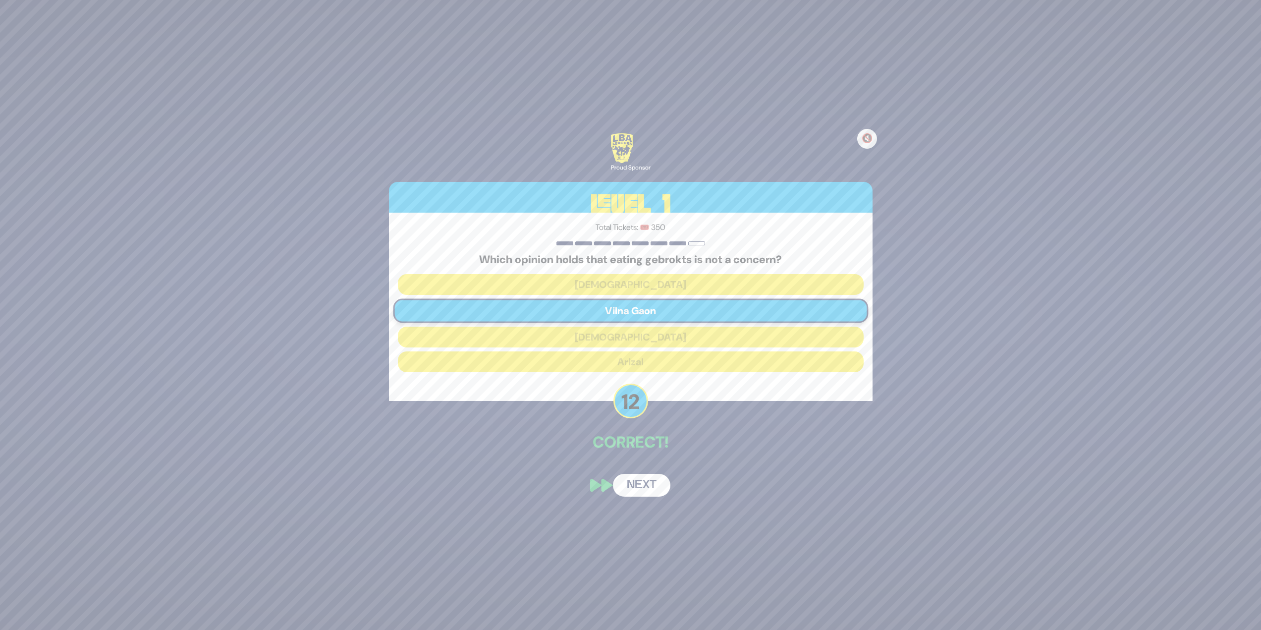
click at [648, 477] on button "Next" at bounding box center [641, 485] width 57 height 23
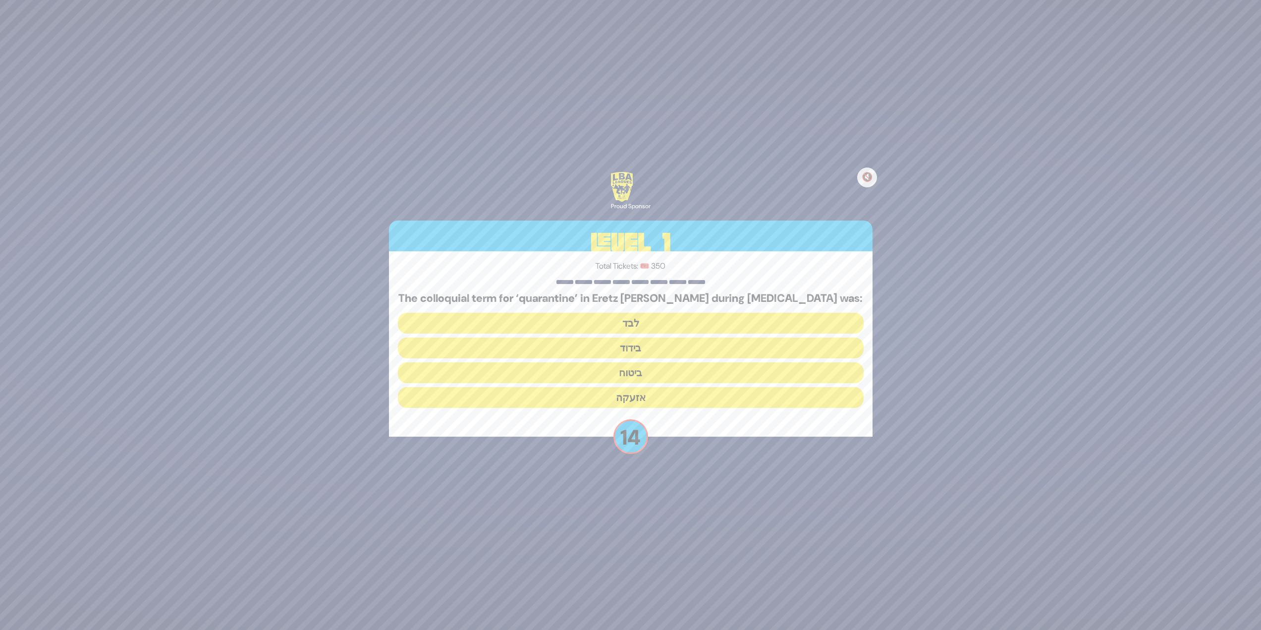
click at [649, 344] on button "בידוד" at bounding box center [631, 347] width 466 height 21
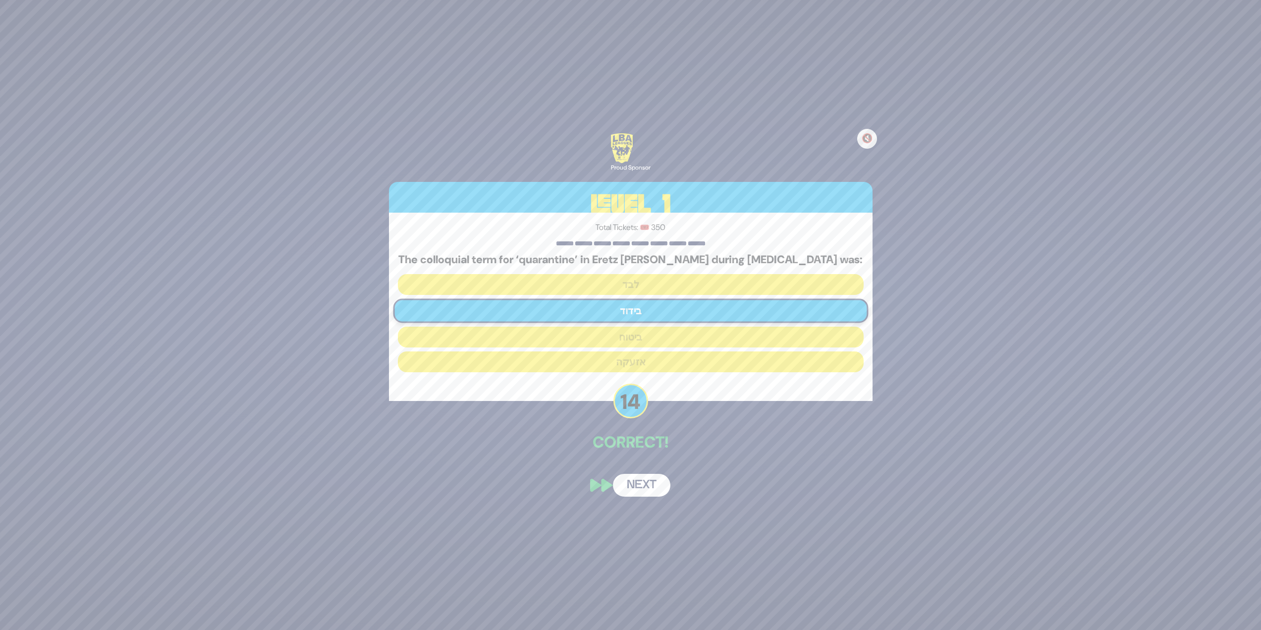
click at [632, 470] on div "🔇 Proud Sponsor Level 1 Total Tickets: 🎟️ 350 The colloquial term for ‘quaranti…" at bounding box center [630, 314] width 507 height 387
click at [633, 495] on button "Next" at bounding box center [641, 485] width 57 height 23
click at [632, 490] on button "Next" at bounding box center [641, 485] width 57 height 23
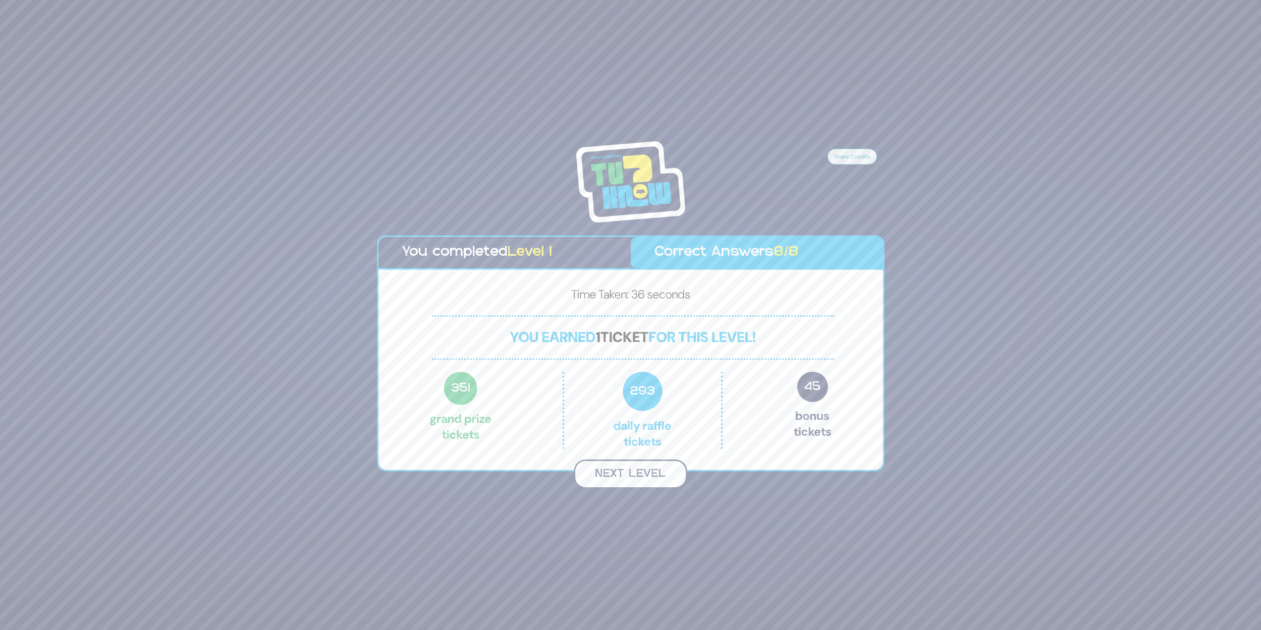
click at [618, 476] on button "Next Level" at bounding box center [630, 473] width 113 height 29
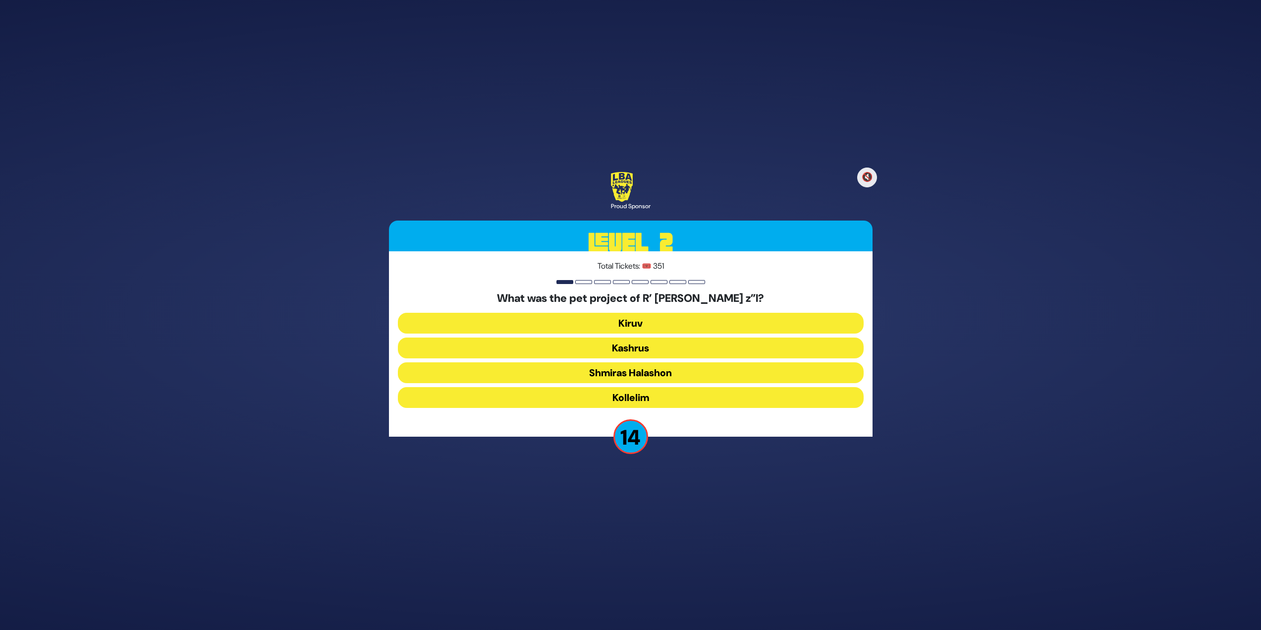
click at [630, 369] on button "Shmiras Halashon" at bounding box center [631, 372] width 466 height 21
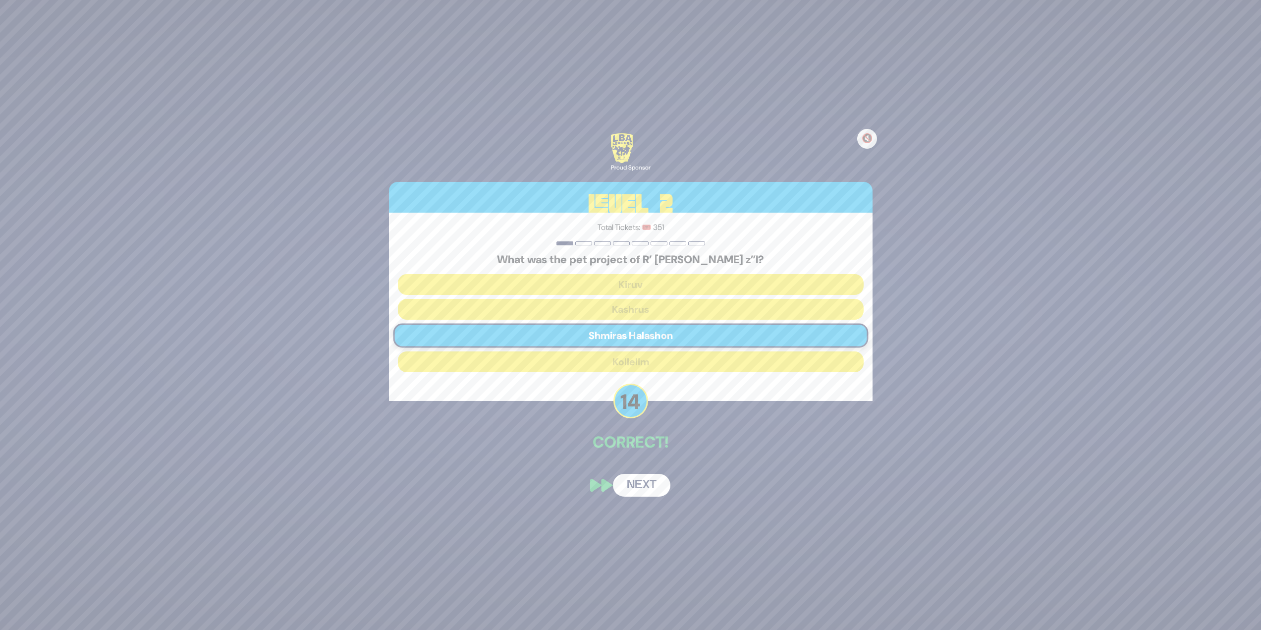
click at [634, 468] on div "🔇 Proud Sponsor Level 2 Total Tickets: 🎟️ 351 What was the pet project of R’ [P…" at bounding box center [630, 314] width 507 height 387
click at [640, 481] on button "Next" at bounding box center [641, 485] width 57 height 23
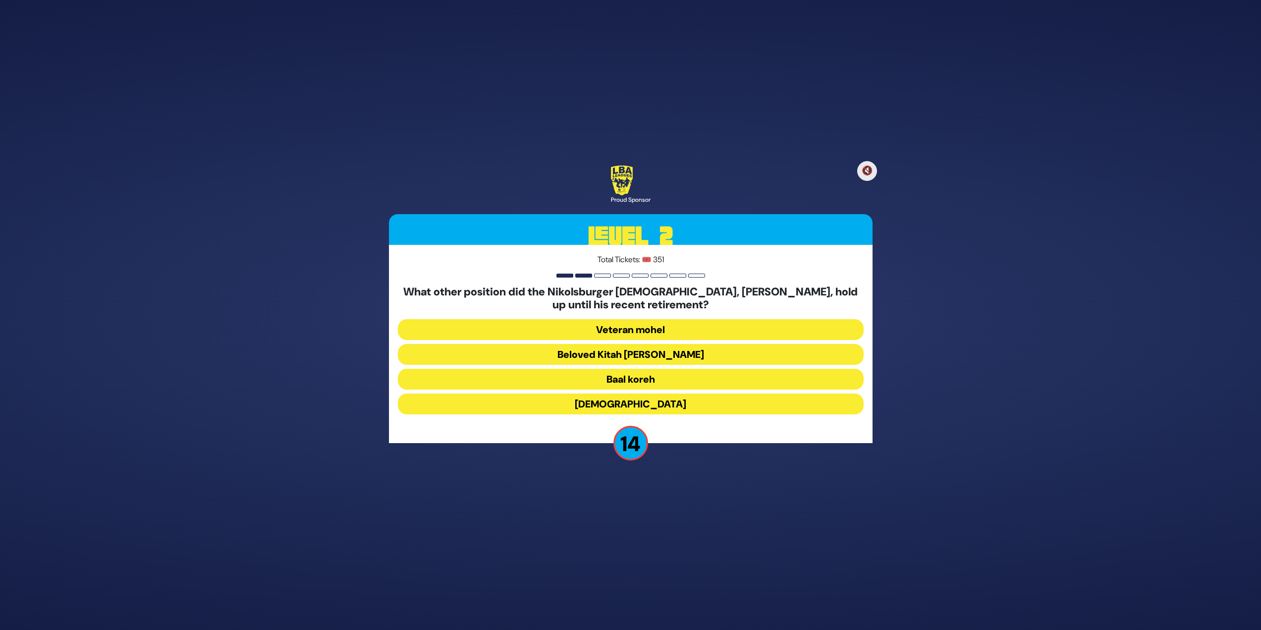
click at [644, 361] on button "Beloved Kitah [PERSON_NAME]" at bounding box center [631, 354] width 466 height 21
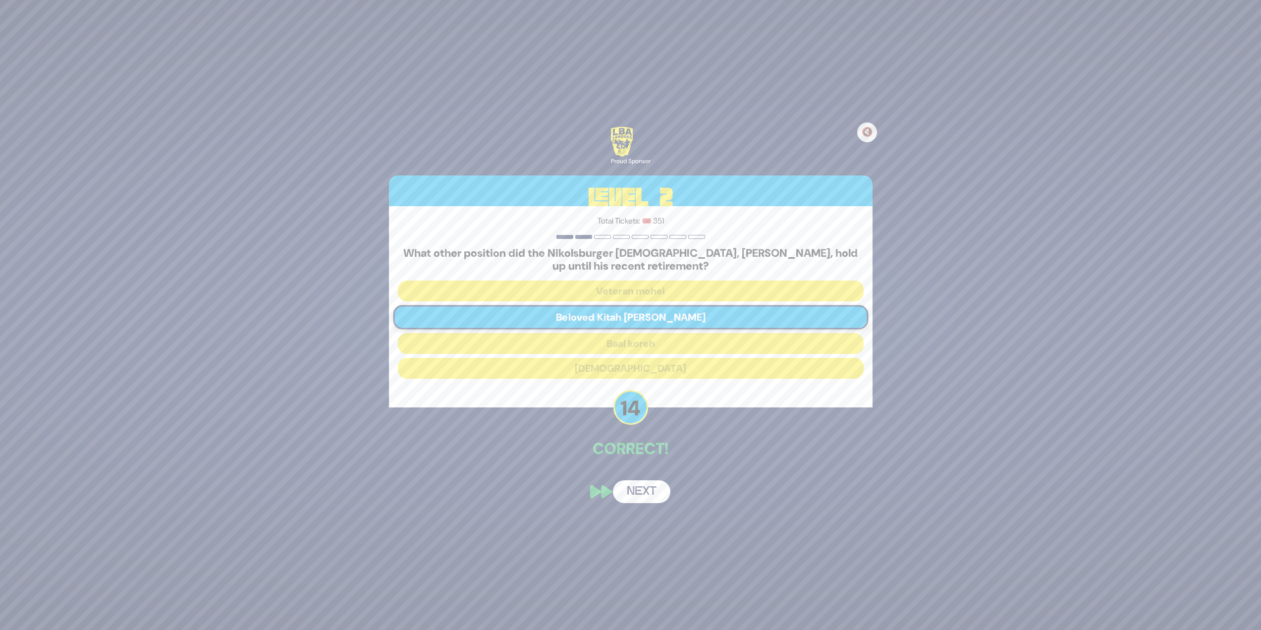
click at [648, 486] on button "Next" at bounding box center [641, 491] width 57 height 23
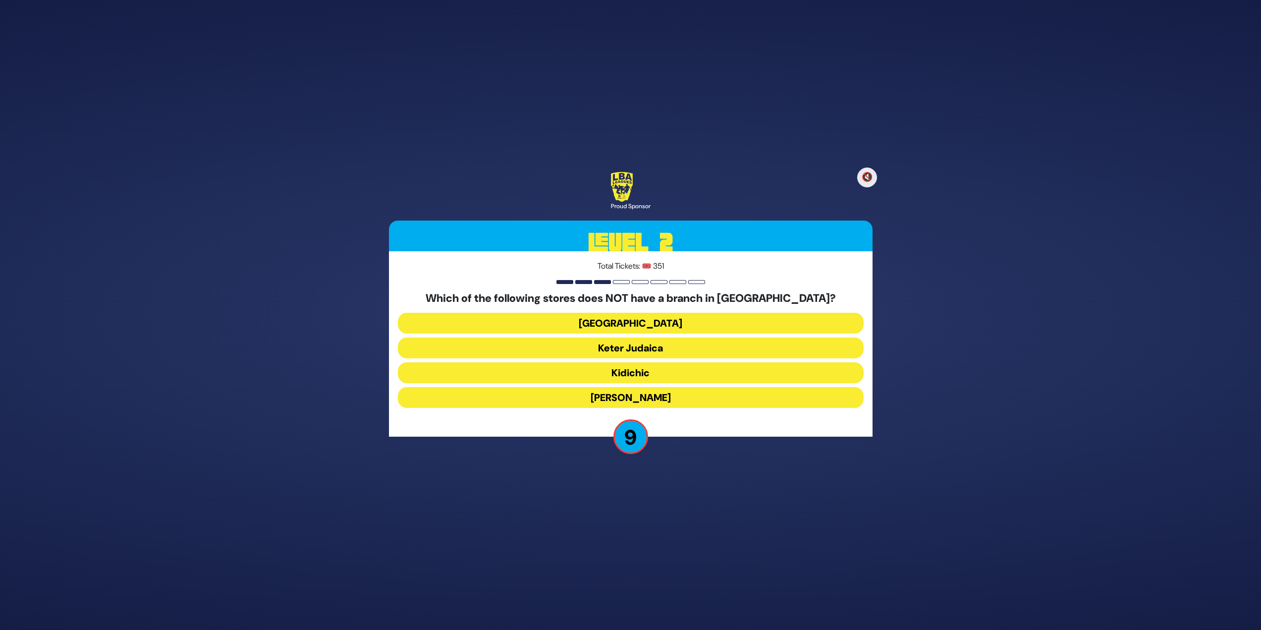
click at [656, 348] on button "Keter Judaica" at bounding box center [631, 347] width 466 height 21
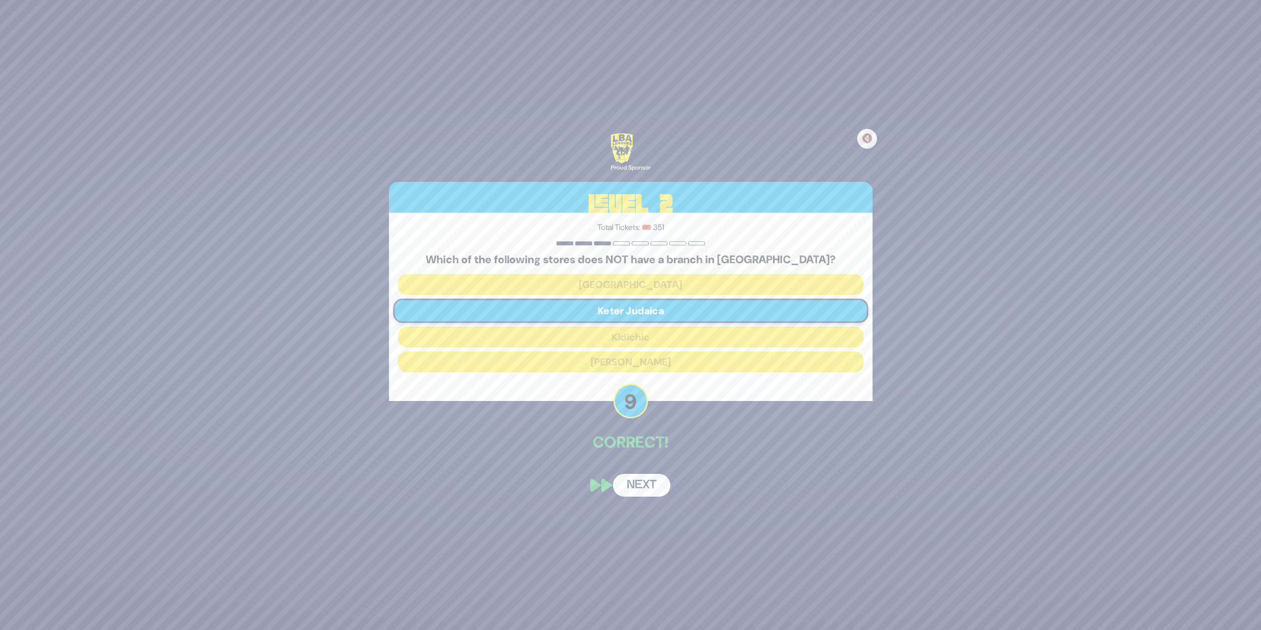
click at [655, 492] on button "Next" at bounding box center [641, 485] width 57 height 23
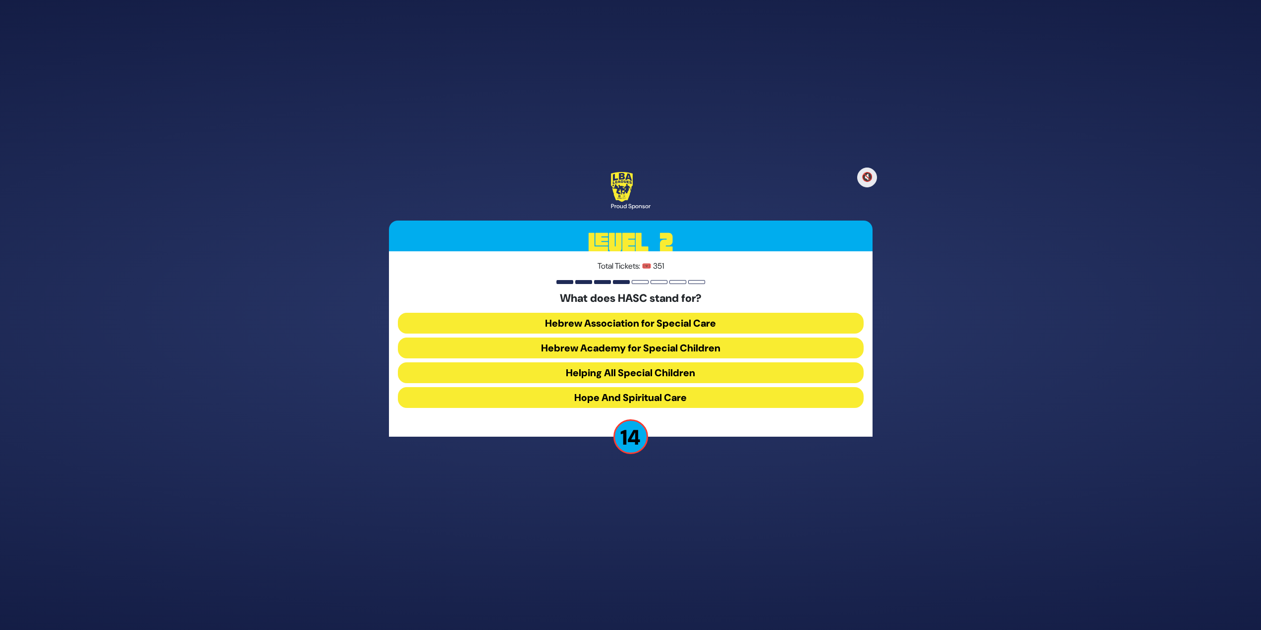
click at [659, 349] on button "Hebrew Academy for Special Children" at bounding box center [631, 347] width 466 height 21
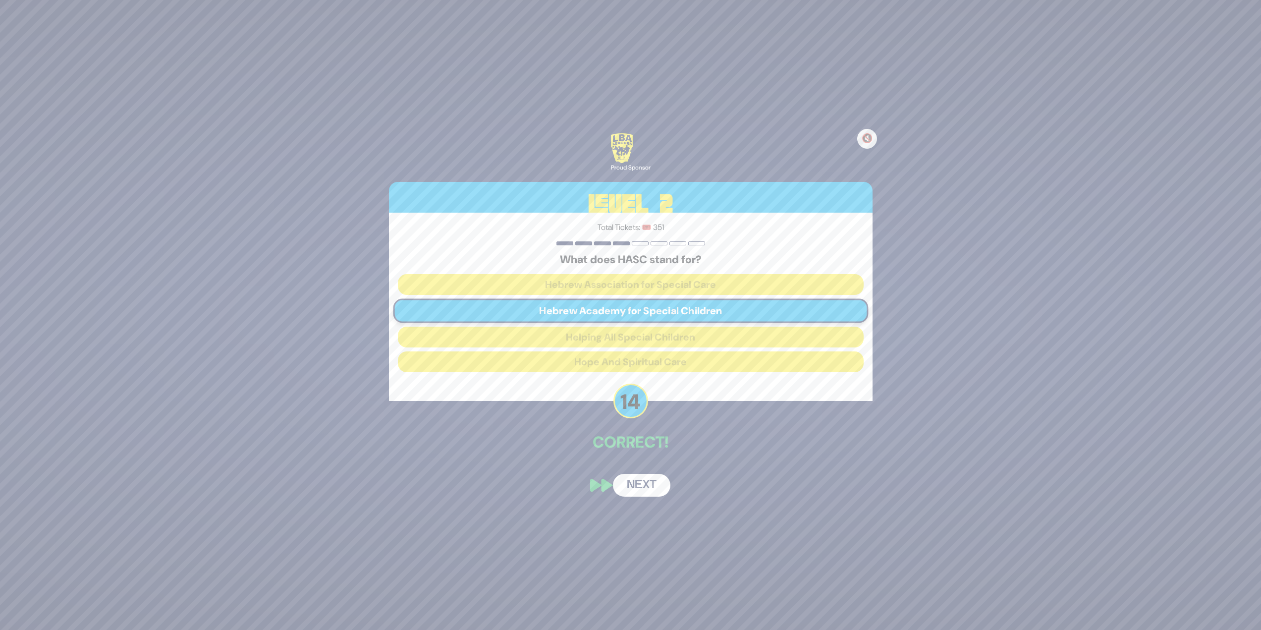
click at [656, 480] on button "Next" at bounding box center [641, 485] width 57 height 23
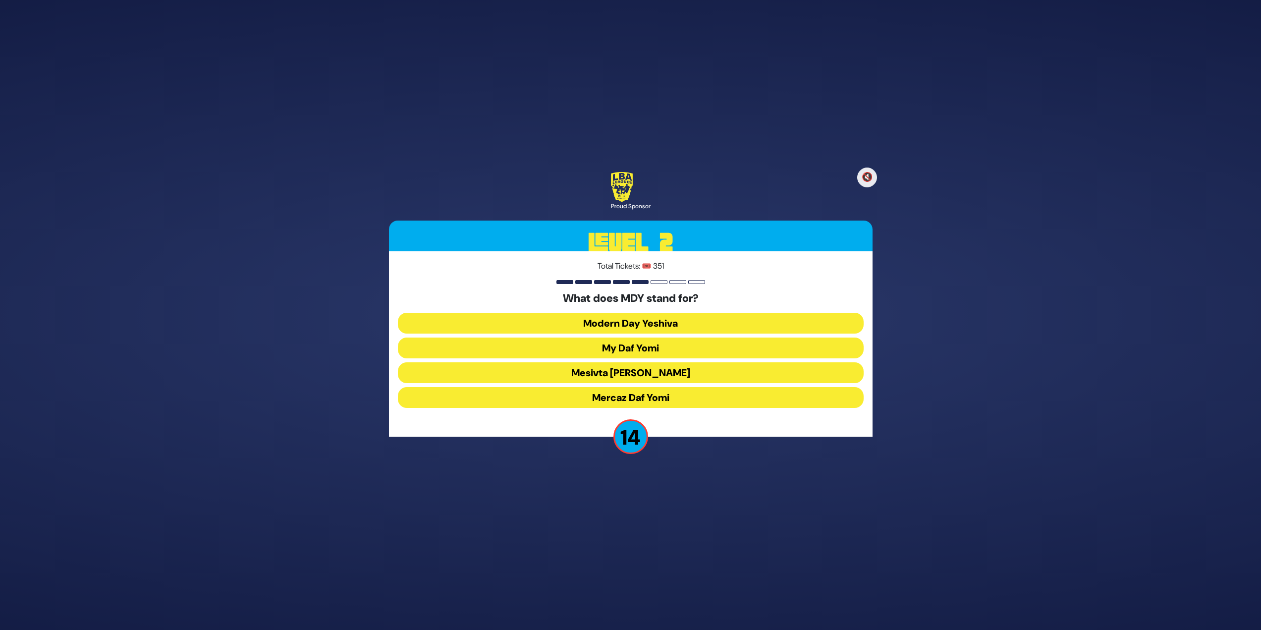
click at [643, 398] on button "Mercaz Daf Yomi" at bounding box center [631, 397] width 466 height 21
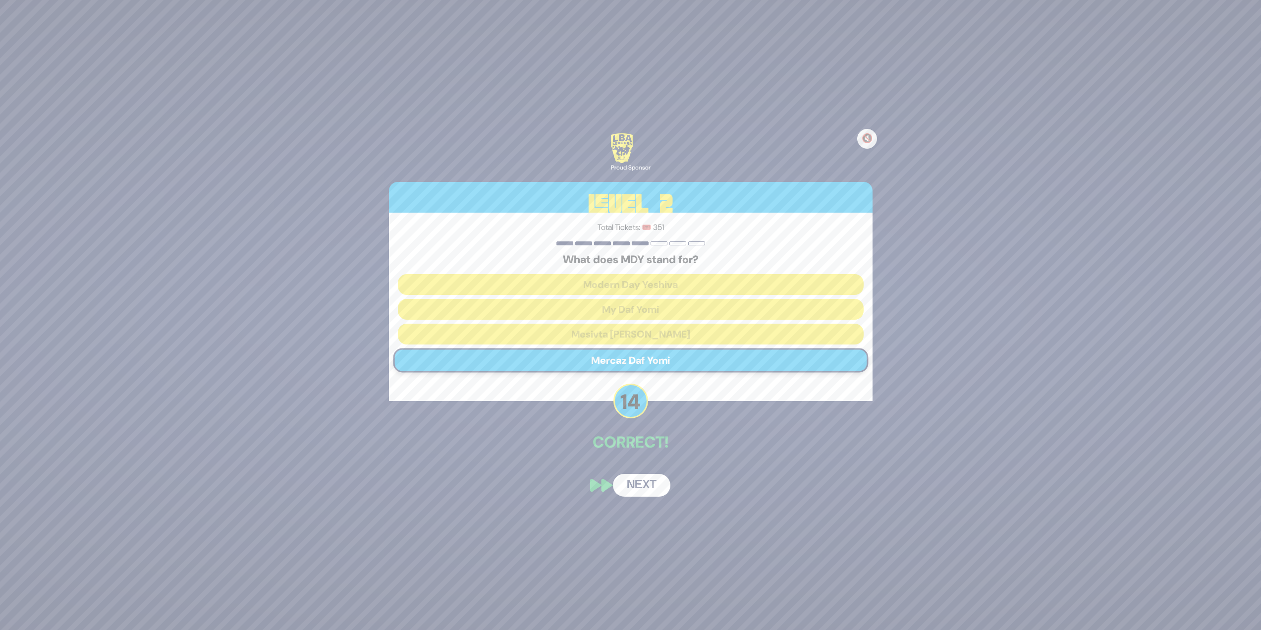
click at [638, 483] on button "Next" at bounding box center [641, 485] width 57 height 23
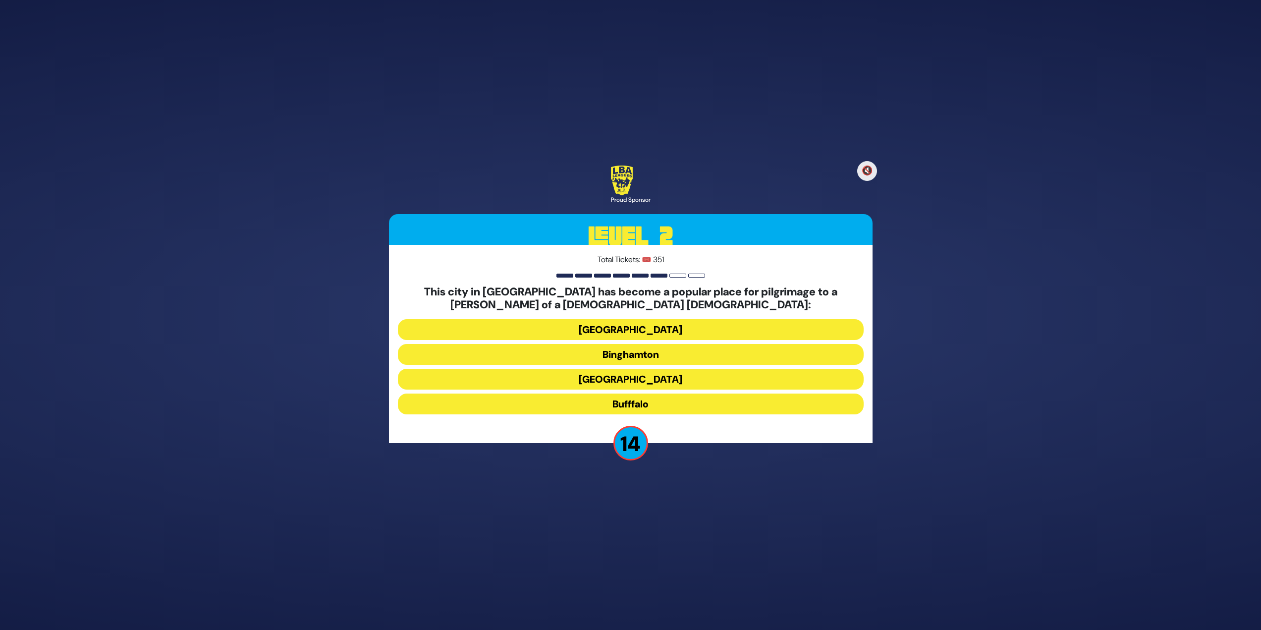
click at [630, 407] on button "Bufffalo" at bounding box center [631, 403] width 466 height 21
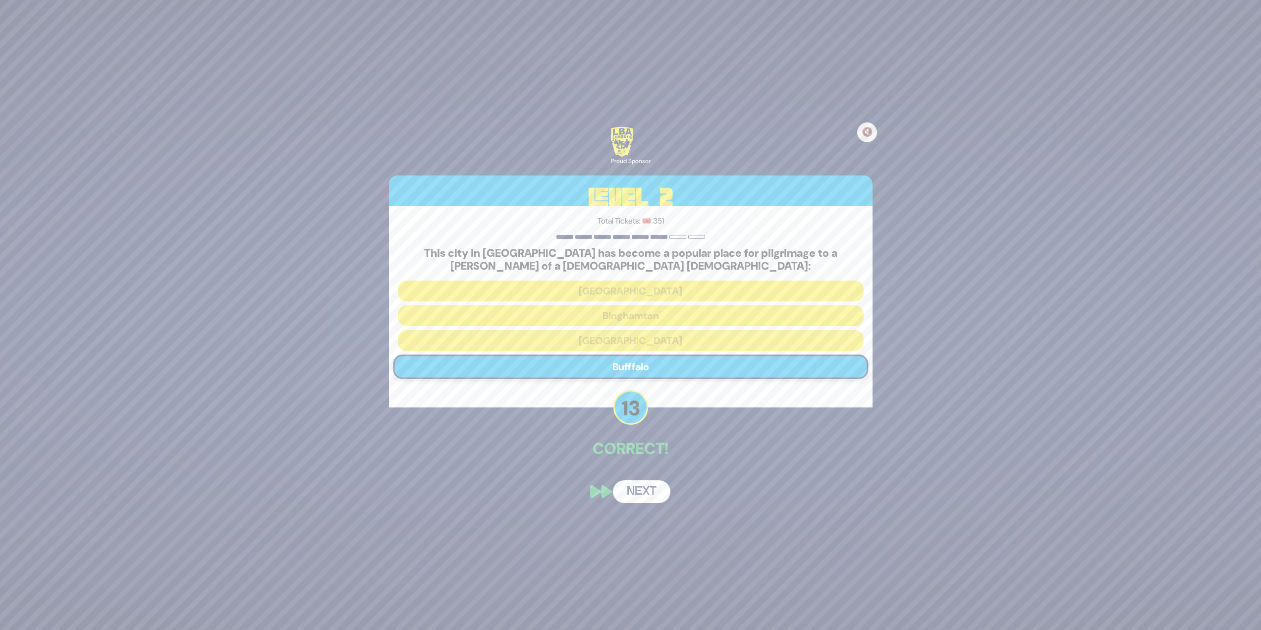
click at [642, 482] on button "Next" at bounding box center [641, 491] width 57 height 23
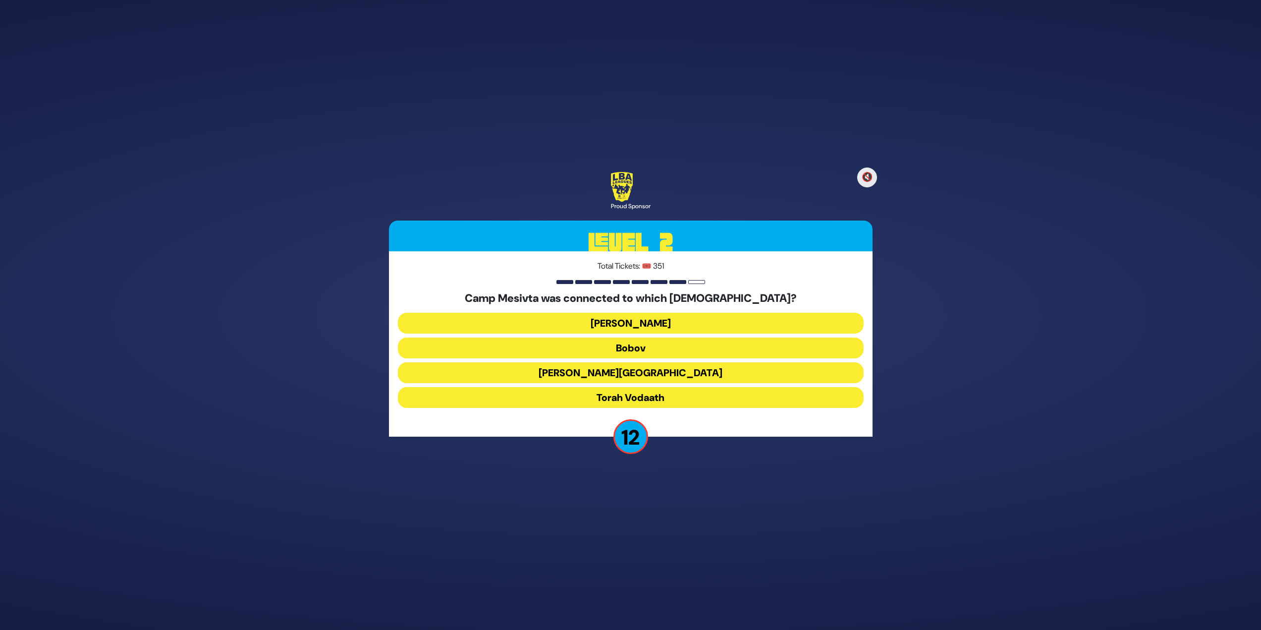
drag, startPoint x: 629, startPoint y: 407, endPoint x: 630, endPoint y: 378, distance: 29.2
click at [630, 378] on div "Camp Mesivta was connected to which [DEMOGRAPHIC_DATA]? [PERSON_NAME] Bobov [PE…" at bounding box center [631, 352] width 466 height 120
click at [632, 393] on button "Torah Vodaath" at bounding box center [631, 397] width 466 height 21
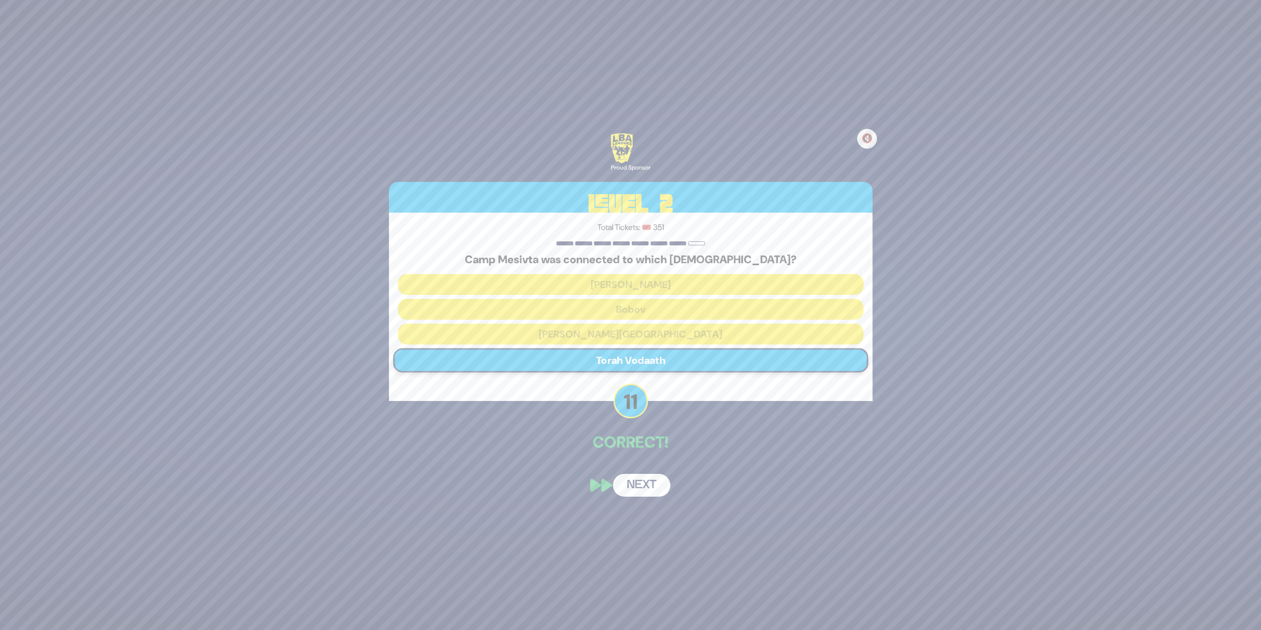
click at [633, 470] on div "🔇 Proud Sponsor Level 2 Total Tickets: 🎟️ 351 Camp Mesivta was connected to whi…" at bounding box center [630, 314] width 507 height 387
click at [633, 475] on button "Next" at bounding box center [641, 485] width 57 height 23
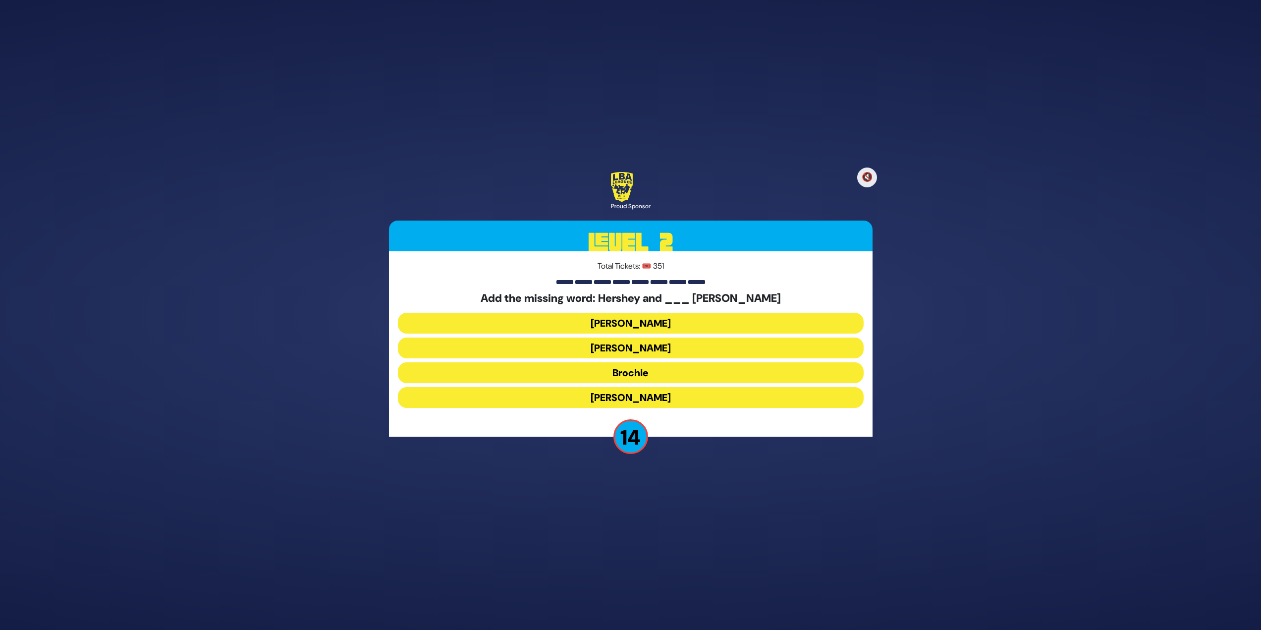
click at [633, 328] on button "[PERSON_NAME]" at bounding box center [631, 323] width 466 height 21
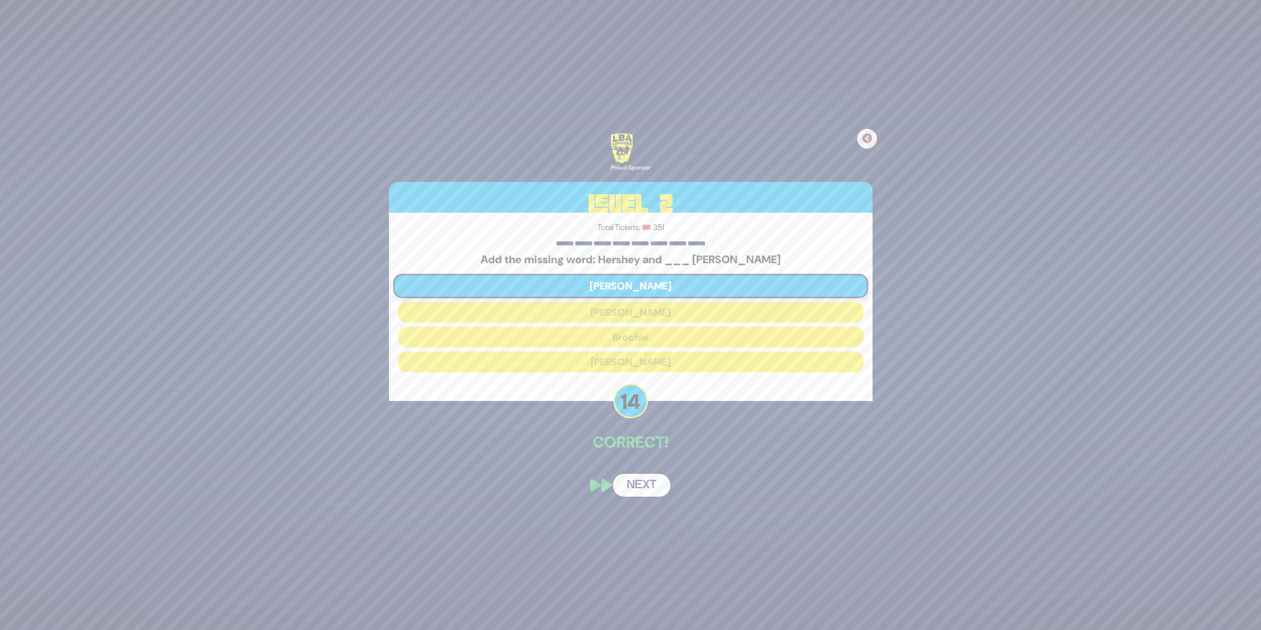
click at [616, 456] on div "🔇 Proud Sponsor Level 2 Total Tickets: 🎟️ 351 Add the missing word: Hershey and…" at bounding box center [630, 314] width 507 height 387
click at [637, 484] on button "Next" at bounding box center [641, 485] width 57 height 23
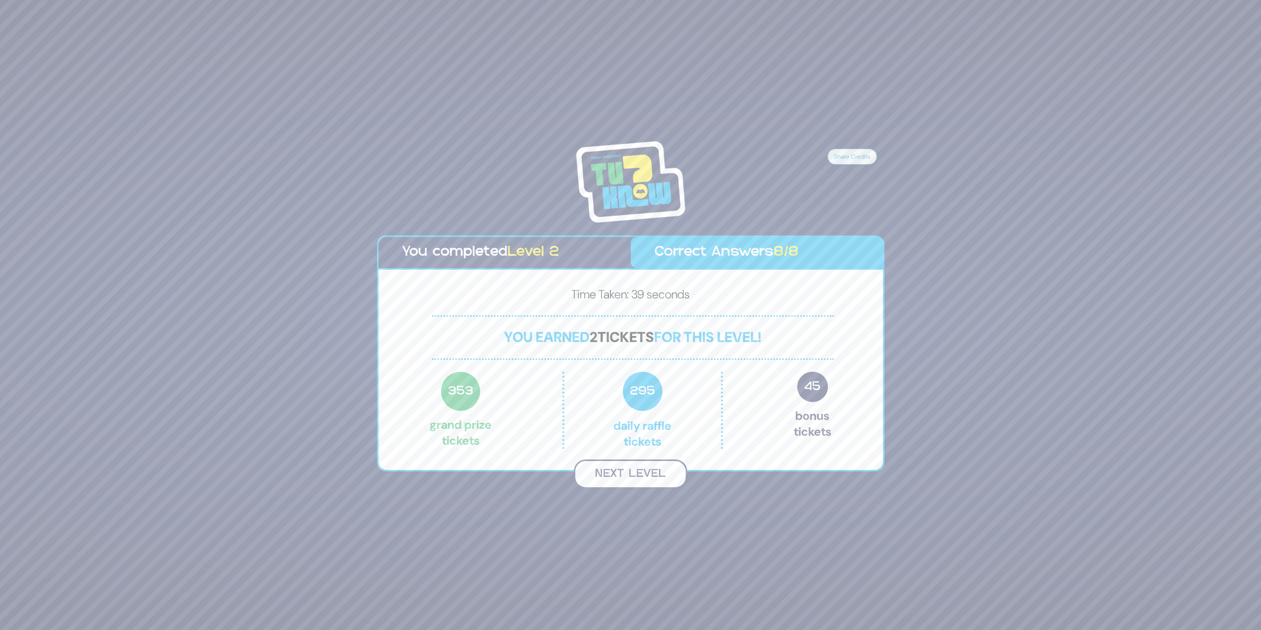
click at [652, 480] on button "Next Level" at bounding box center [630, 473] width 113 height 29
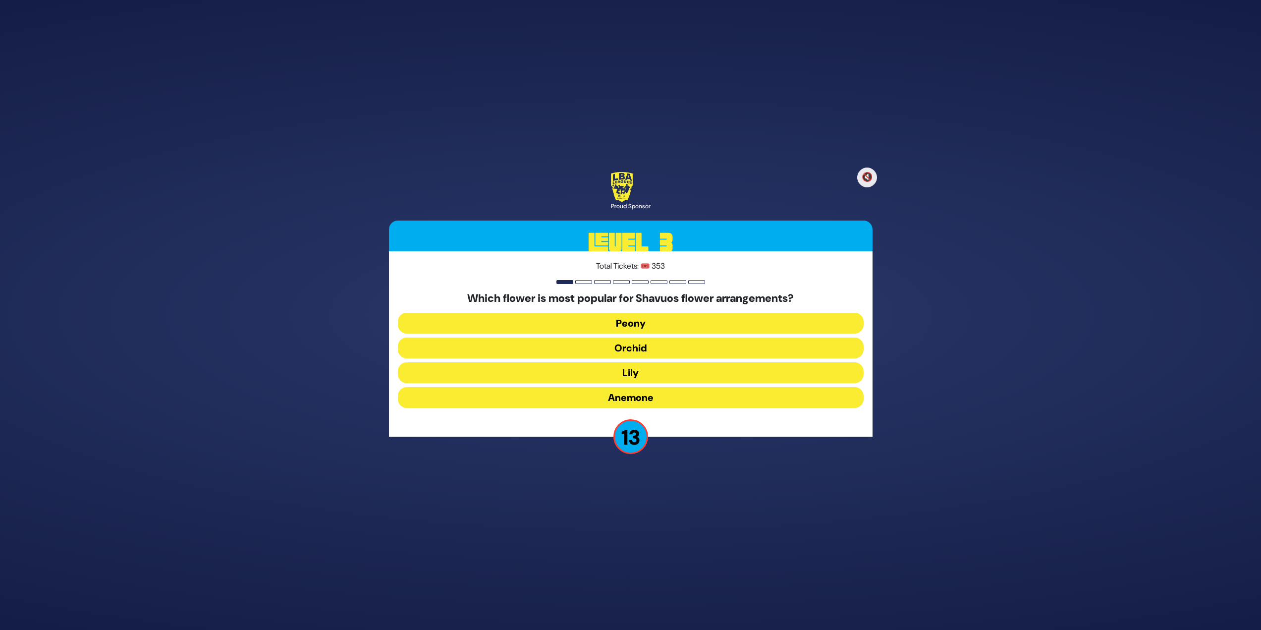
click at [647, 324] on button "Peony" at bounding box center [631, 323] width 466 height 21
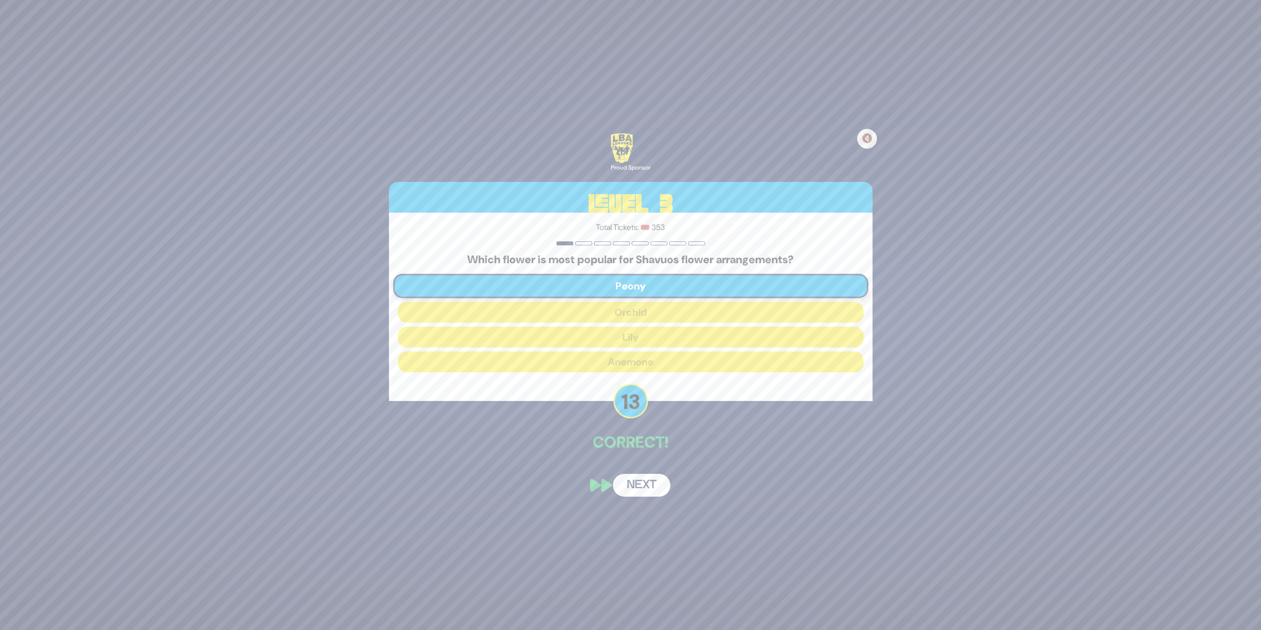
click at [632, 477] on button "Next" at bounding box center [641, 485] width 57 height 23
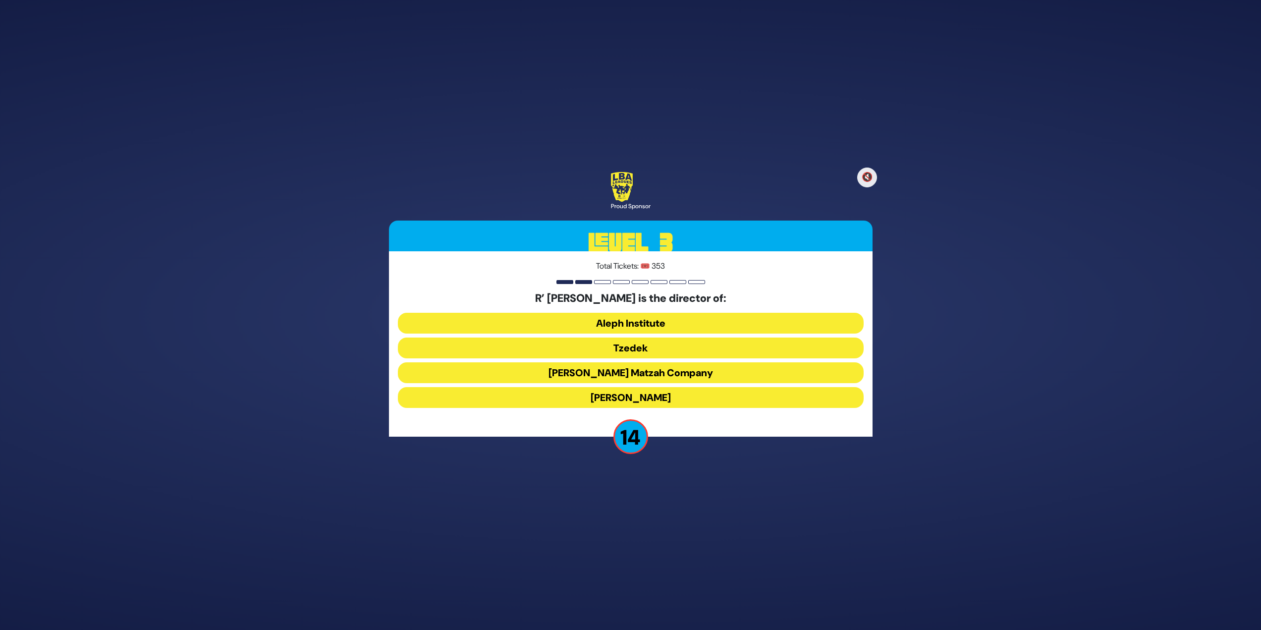
click at [644, 341] on button "Tzedek" at bounding box center [631, 347] width 466 height 21
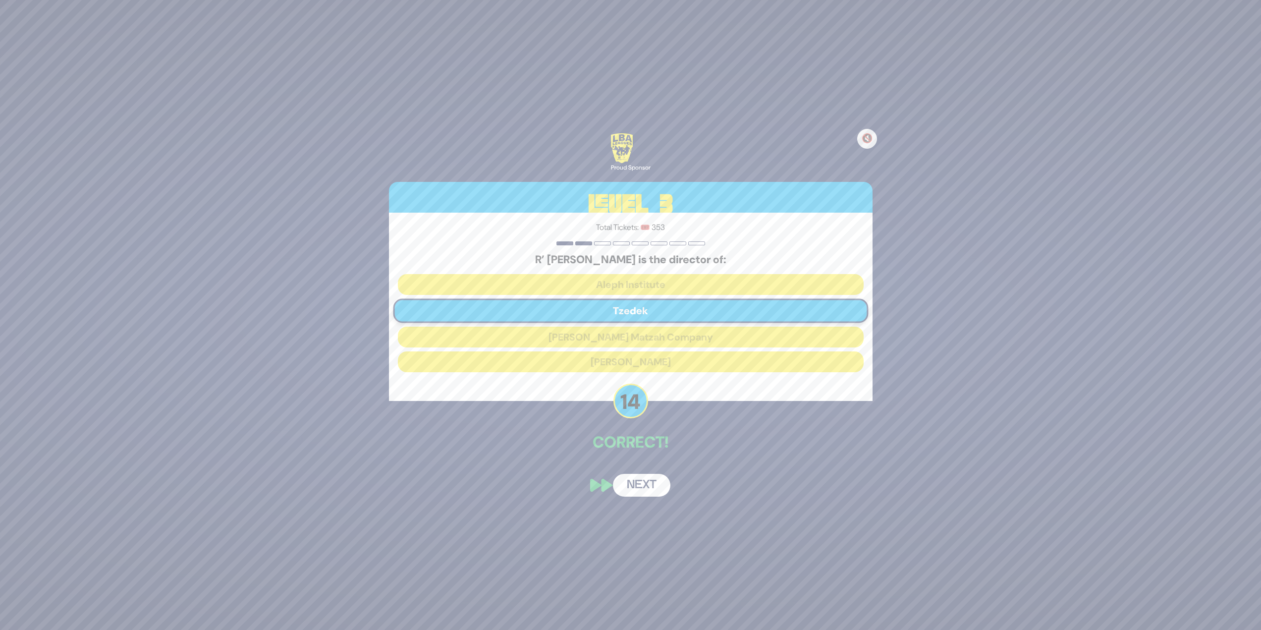
click at [631, 486] on button "Next" at bounding box center [641, 485] width 57 height 23
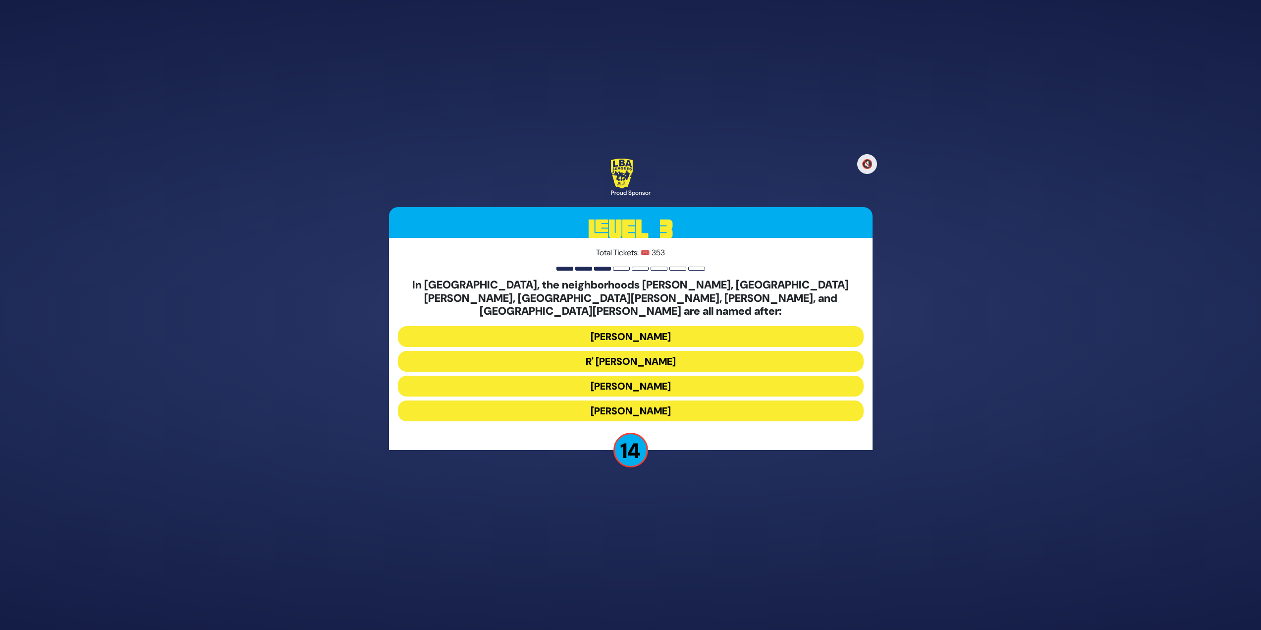
click at [635, 383] on button "[PERSON_NAME]" at bounding box center [631, 386] width 466 height 21
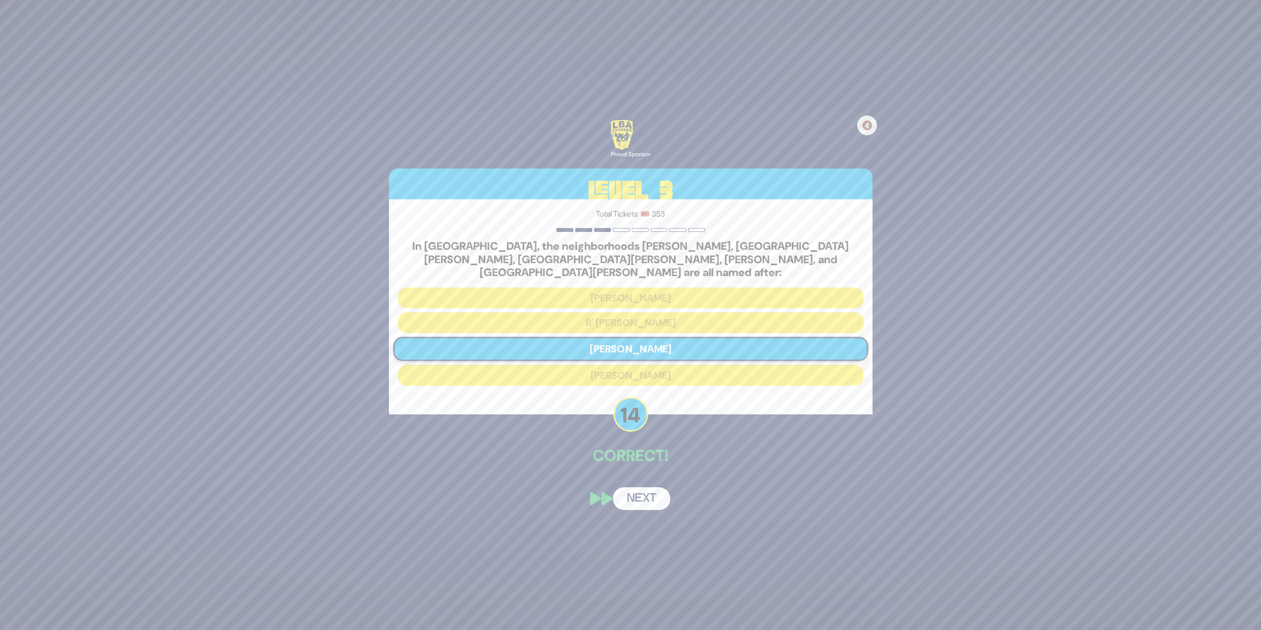
click at [639, 489] on button "Next" at bounding box center [641, 498] width 57 height 23
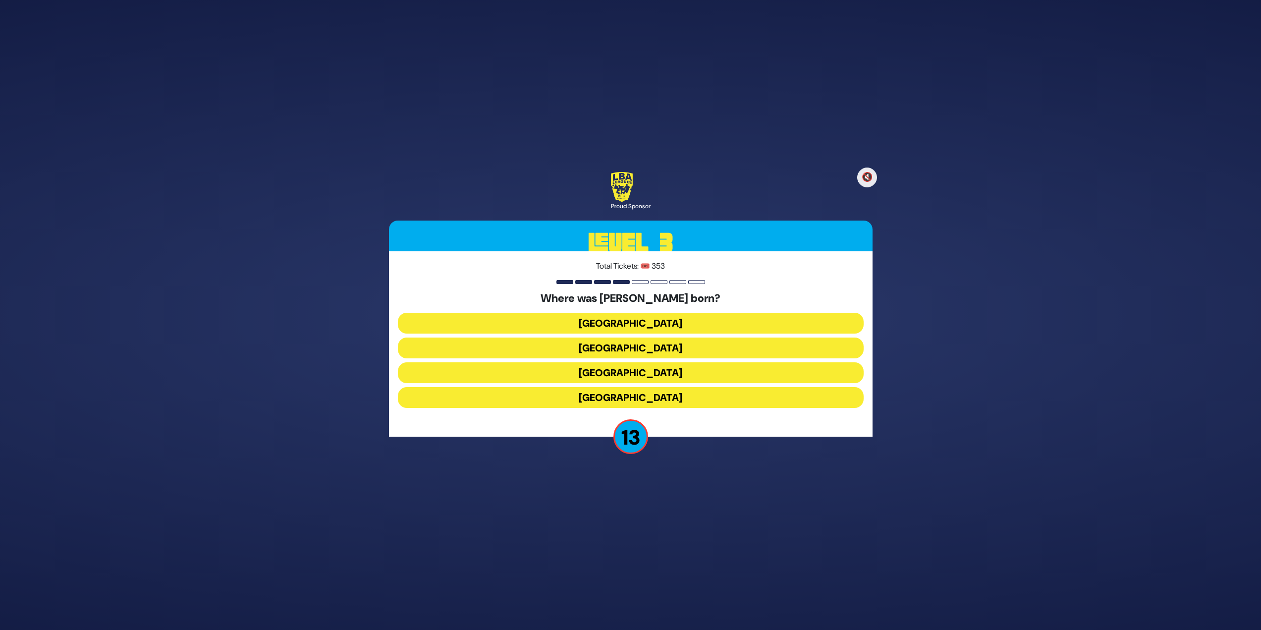
click at [642, 365] on button "[GEOGRAPHIC_DATA]" at bounding box center [631, 372] width 466 height 21
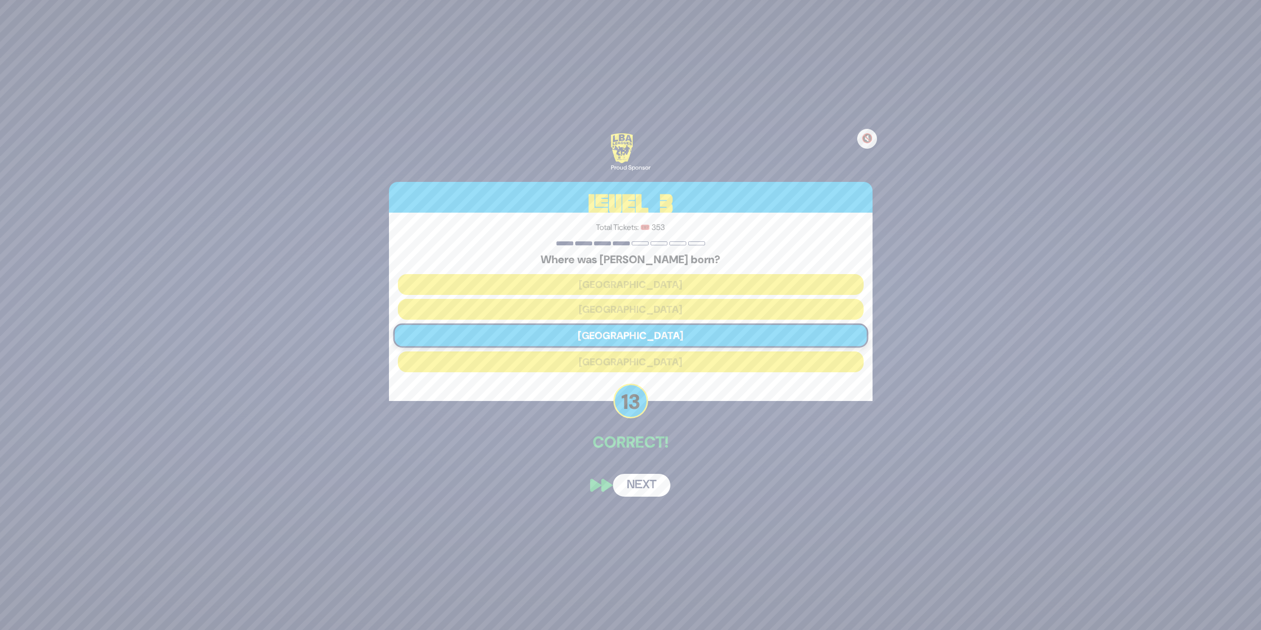
click at [625, 485] on button "Next" at bounding box center [641, 485] width 57 height 23
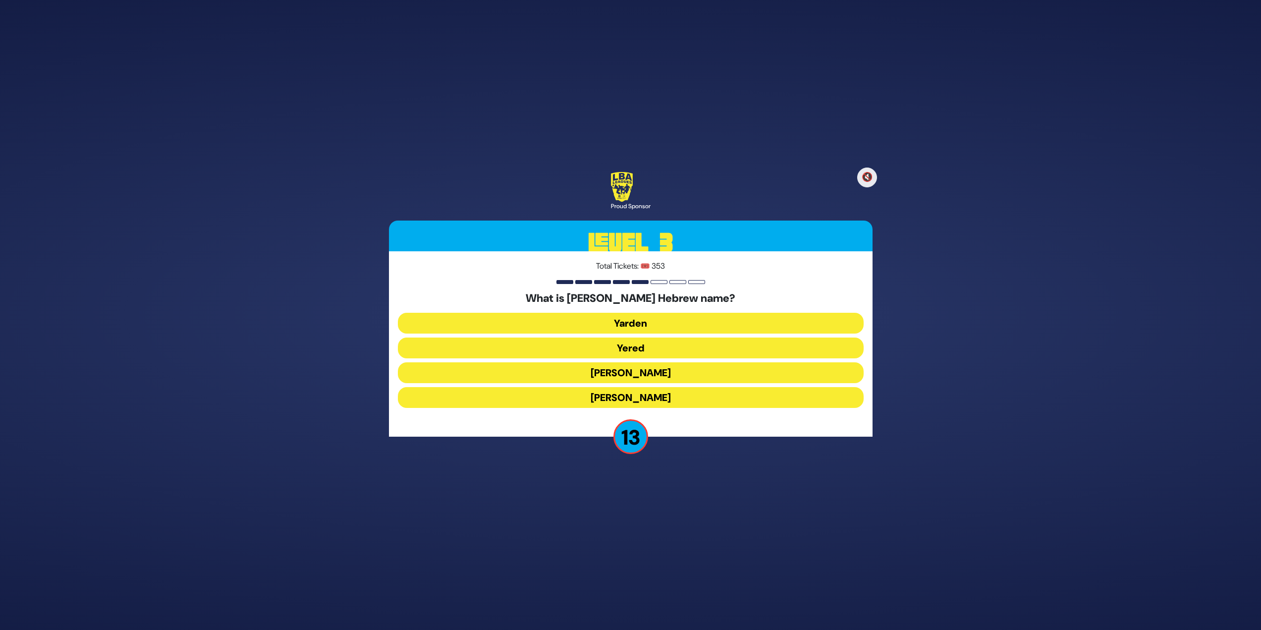
click at [619, 400] on button "[PERSON_NAME]" at bounding box center [631, 397] width 466 height 21
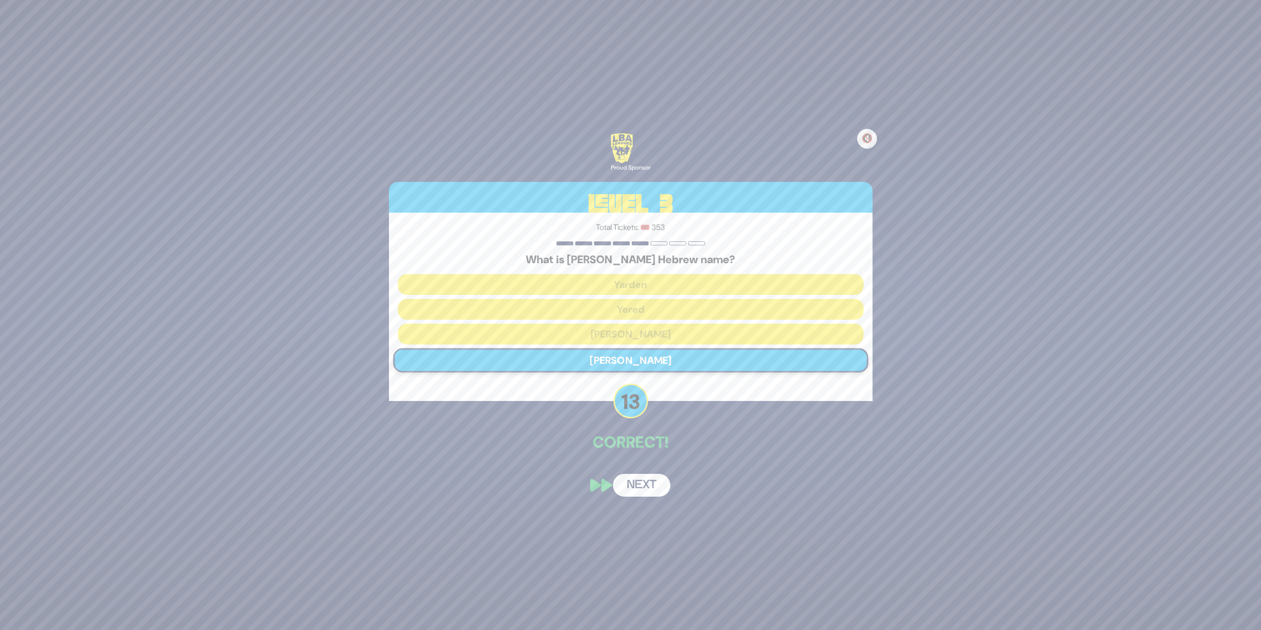
click at [627, 474] on button "Next" at bounding box center [641, 485] width 57 height 23
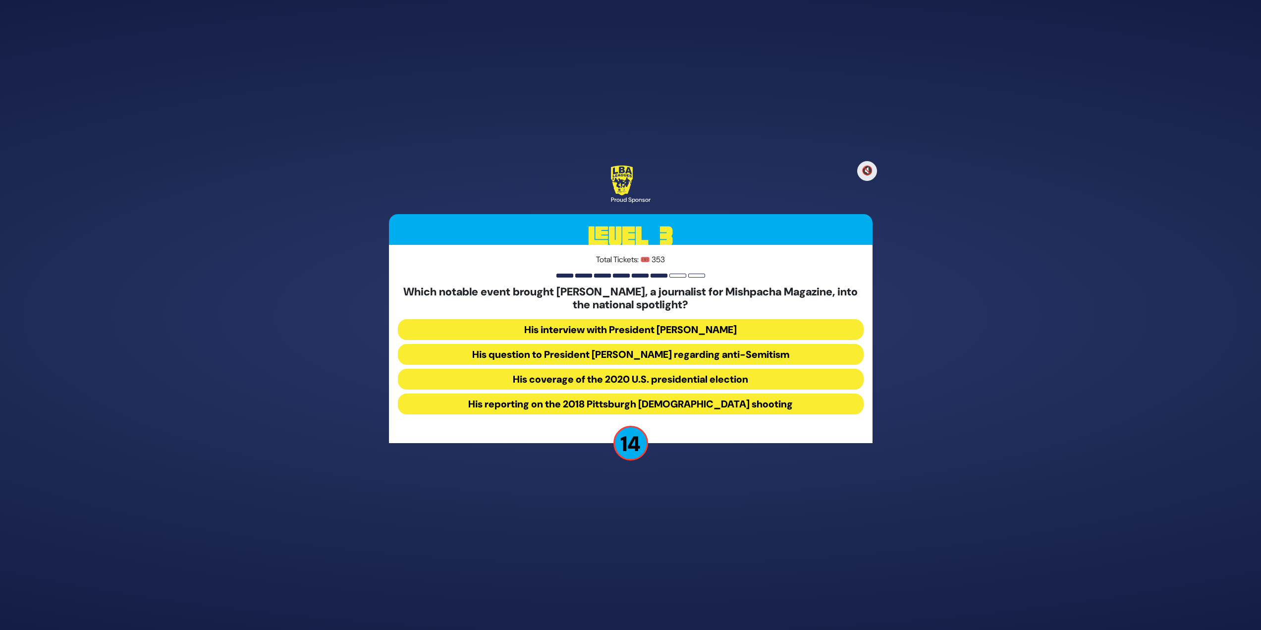
click at [582, 354] on button "His question to President [PERSON_NAME] regarding anti-Semitism" at bounding box center [631, 354] width 466 height 21
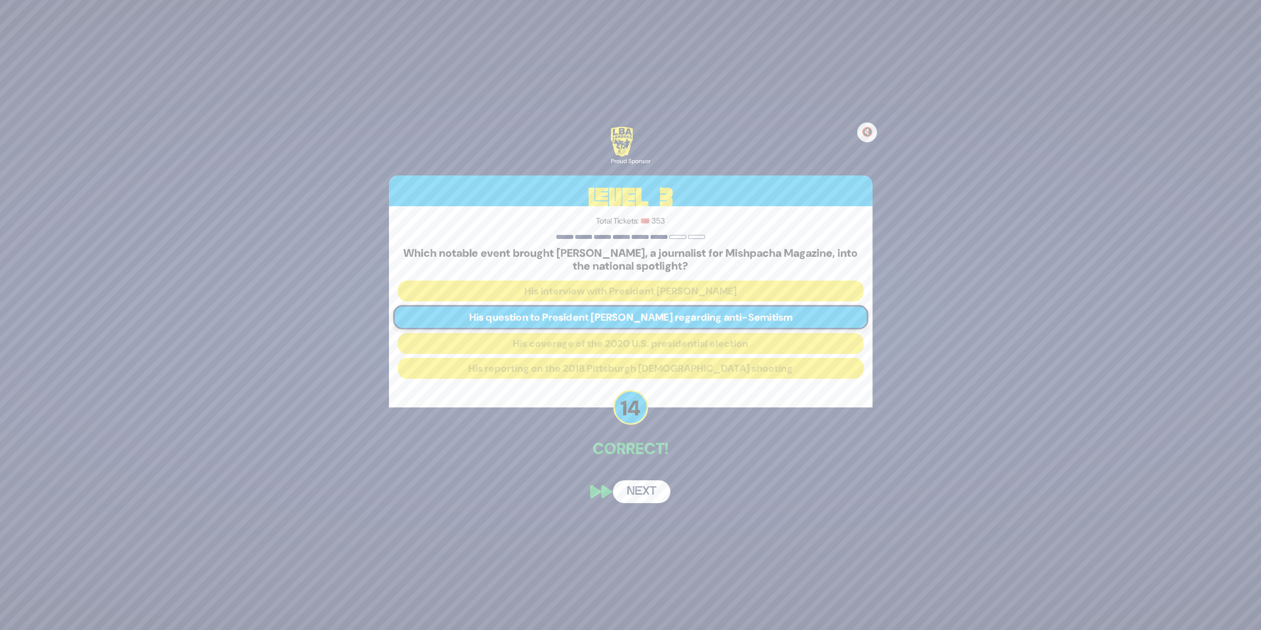
click at [633, 498] on button "Next" at bounding box center [641, 491] width 57 height 23
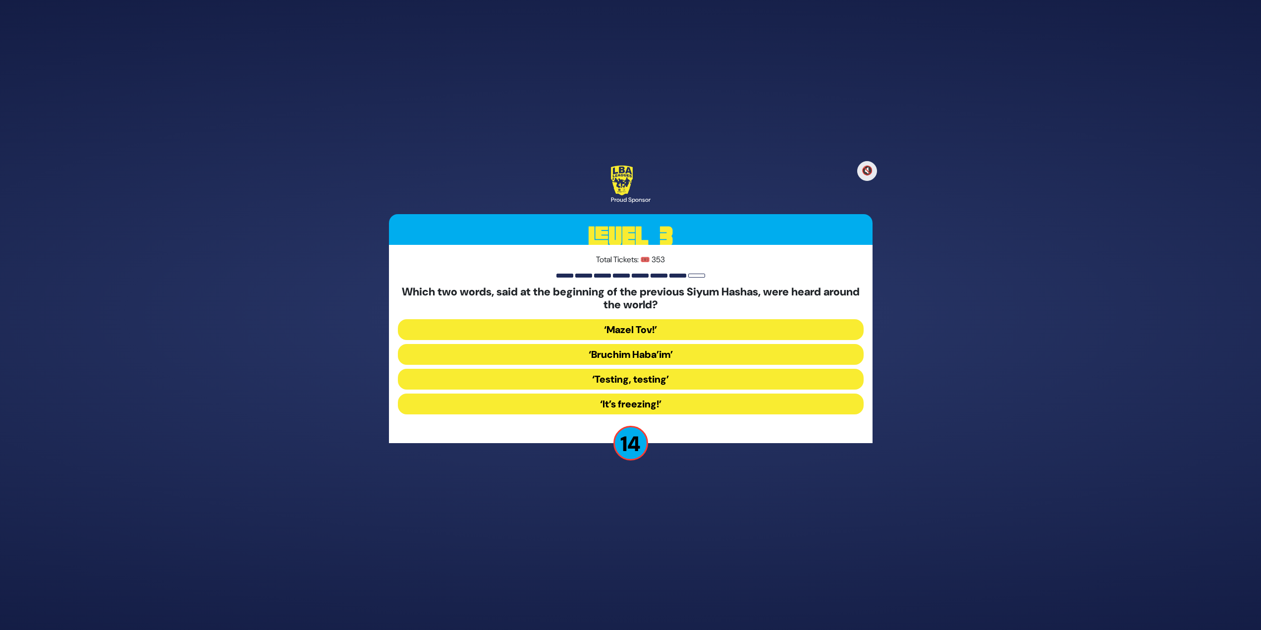
click at [644, 410] on button "‘It’s freezing!’" at bounding box center [631, 403] width 466 height 21
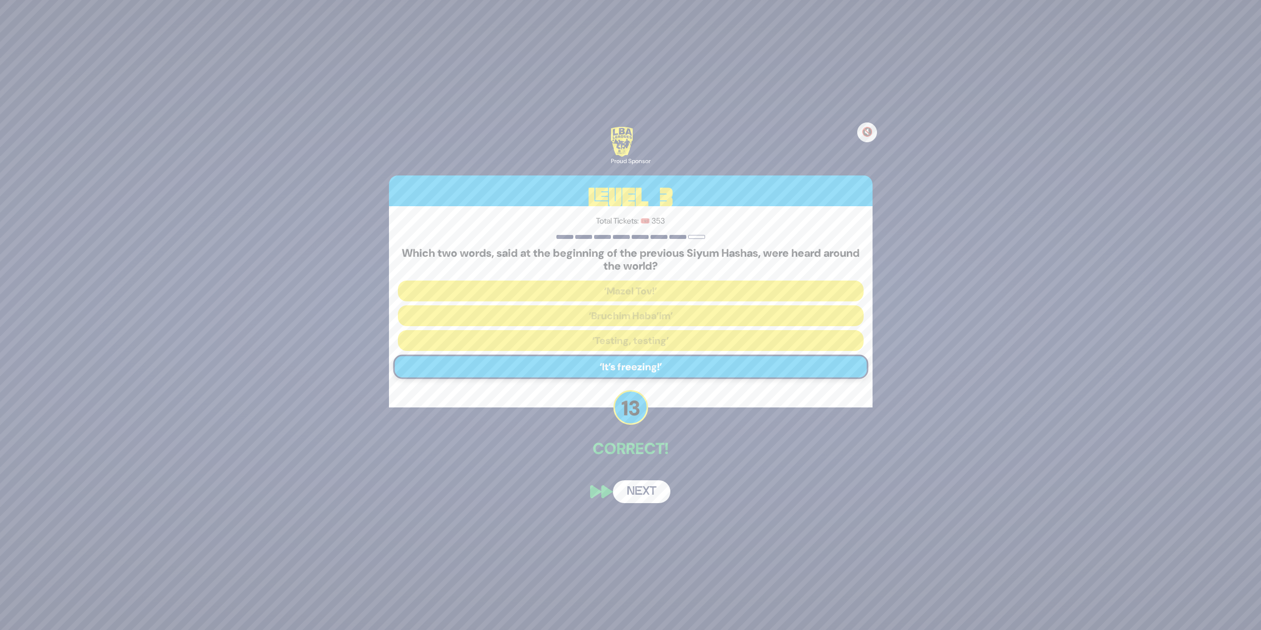
click at [635, 486] on button "Next" at bounding box center [641, 491] width 57 height 23
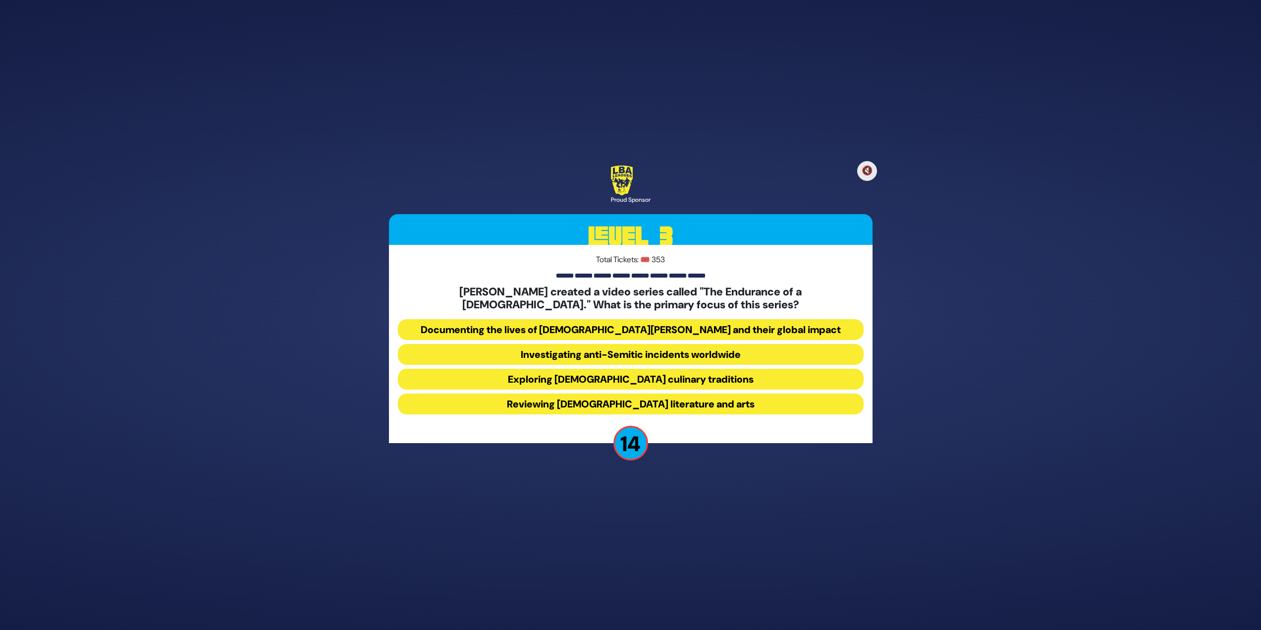
click at [674, 327] on button "Documenting the lives of [DEMOGRAPHIC_DATA][PERSON_NAME] and their global impact" at bounding box center [631, 329] width 466 height 21
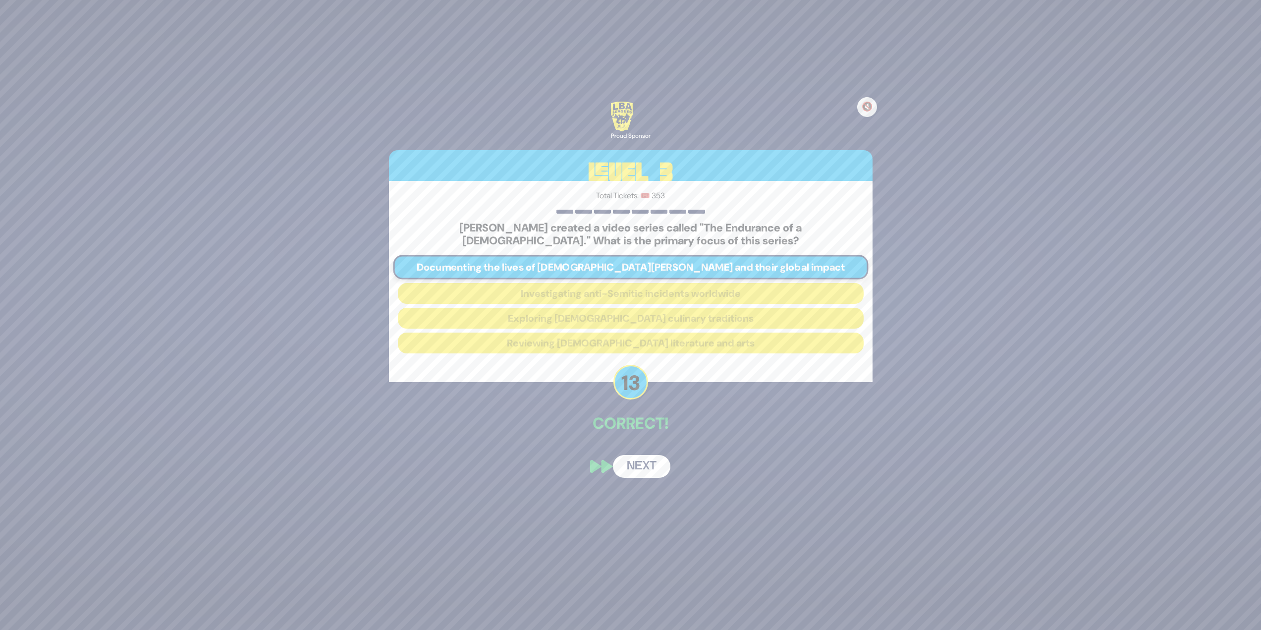
scroll to position [50, 0]
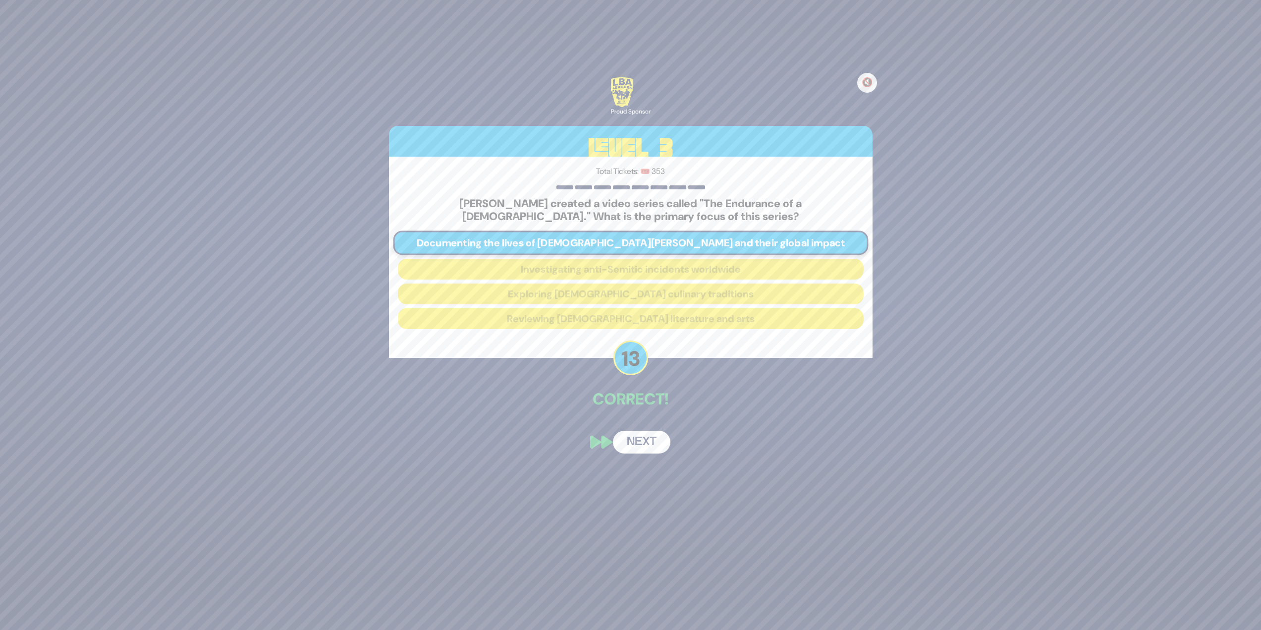
click at [636, 436] on button "Next" at bounding box center [641, 442] width 57 height 23
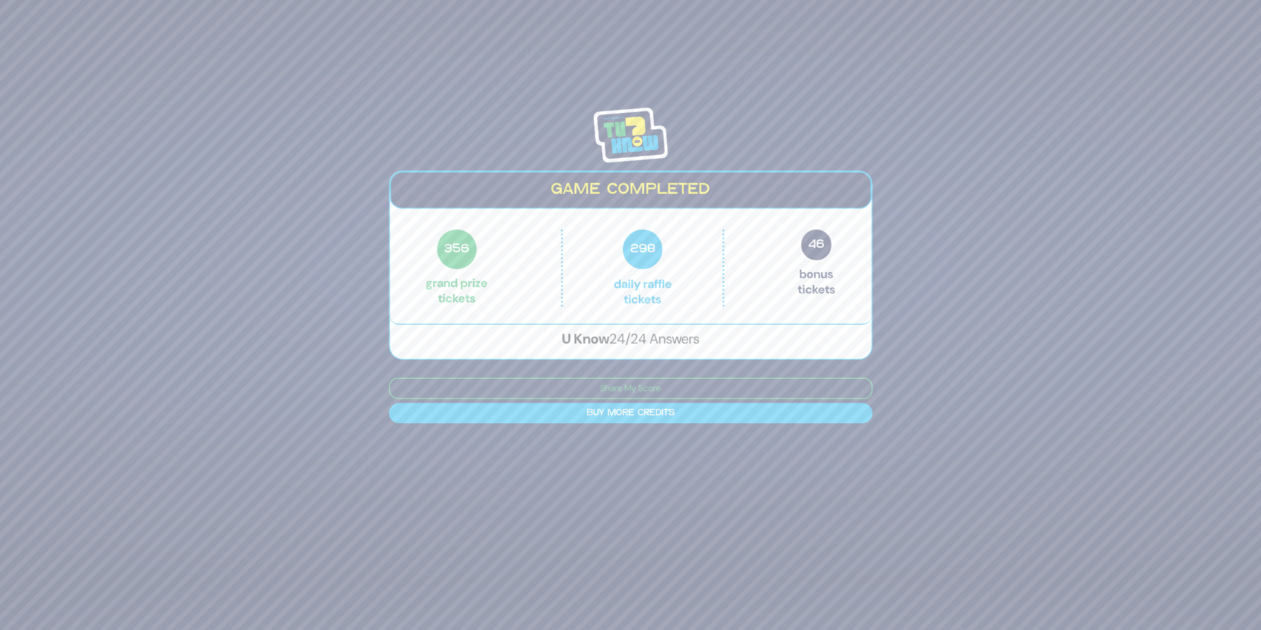
scroll to position [80, 0]
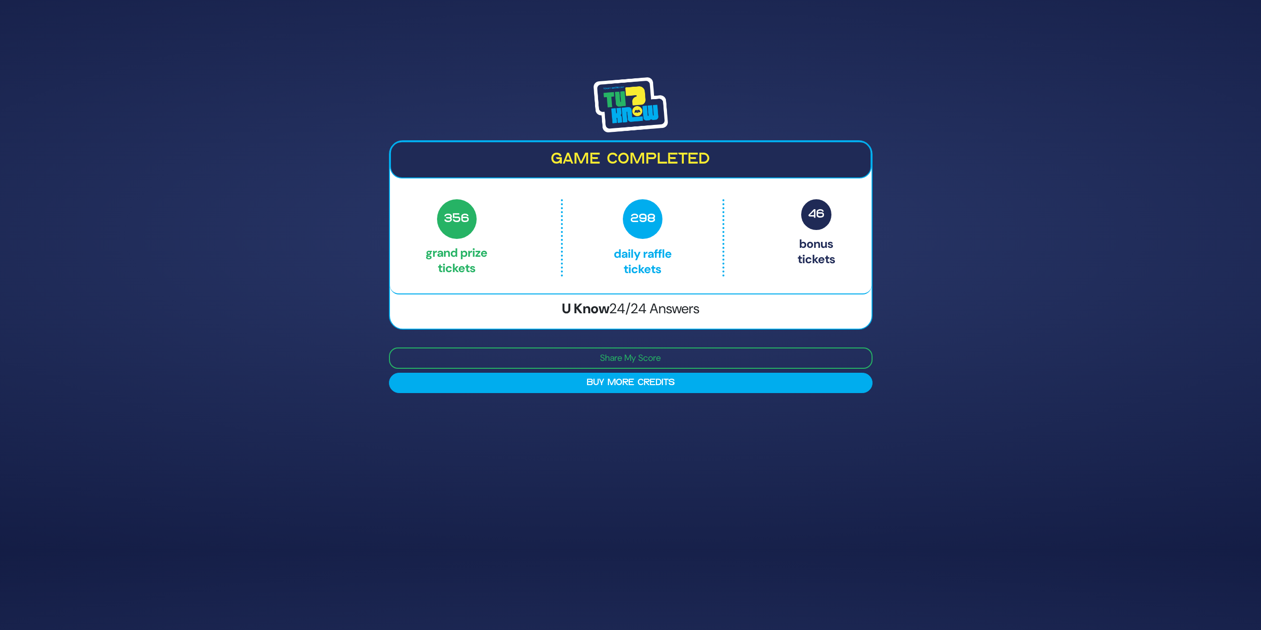
click at [647, 107] on img at bounding box center [631, 104] width 74 height 55
